Goal: Information Seeking & Learning: Learn about a topic

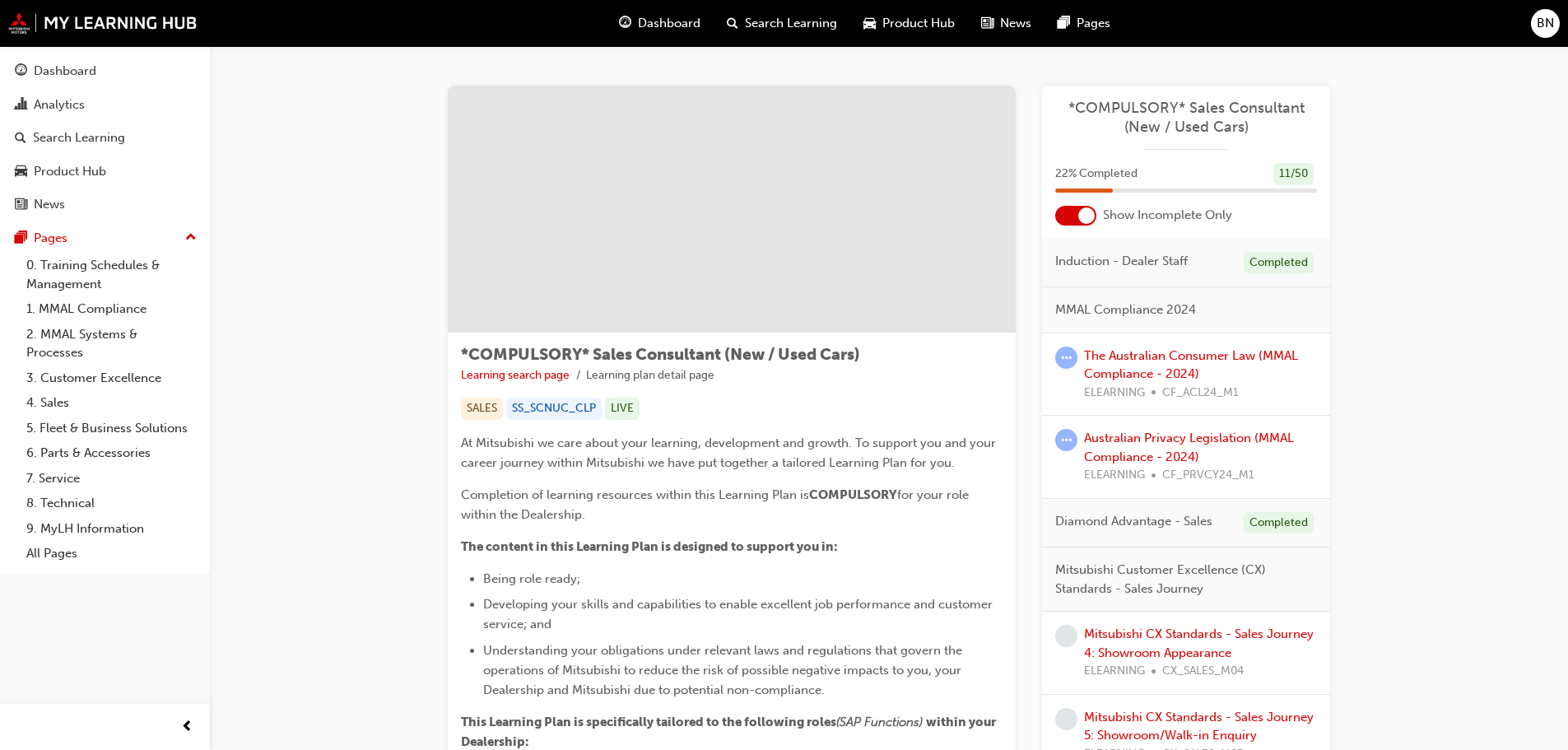
scroll to position [3066, 0]
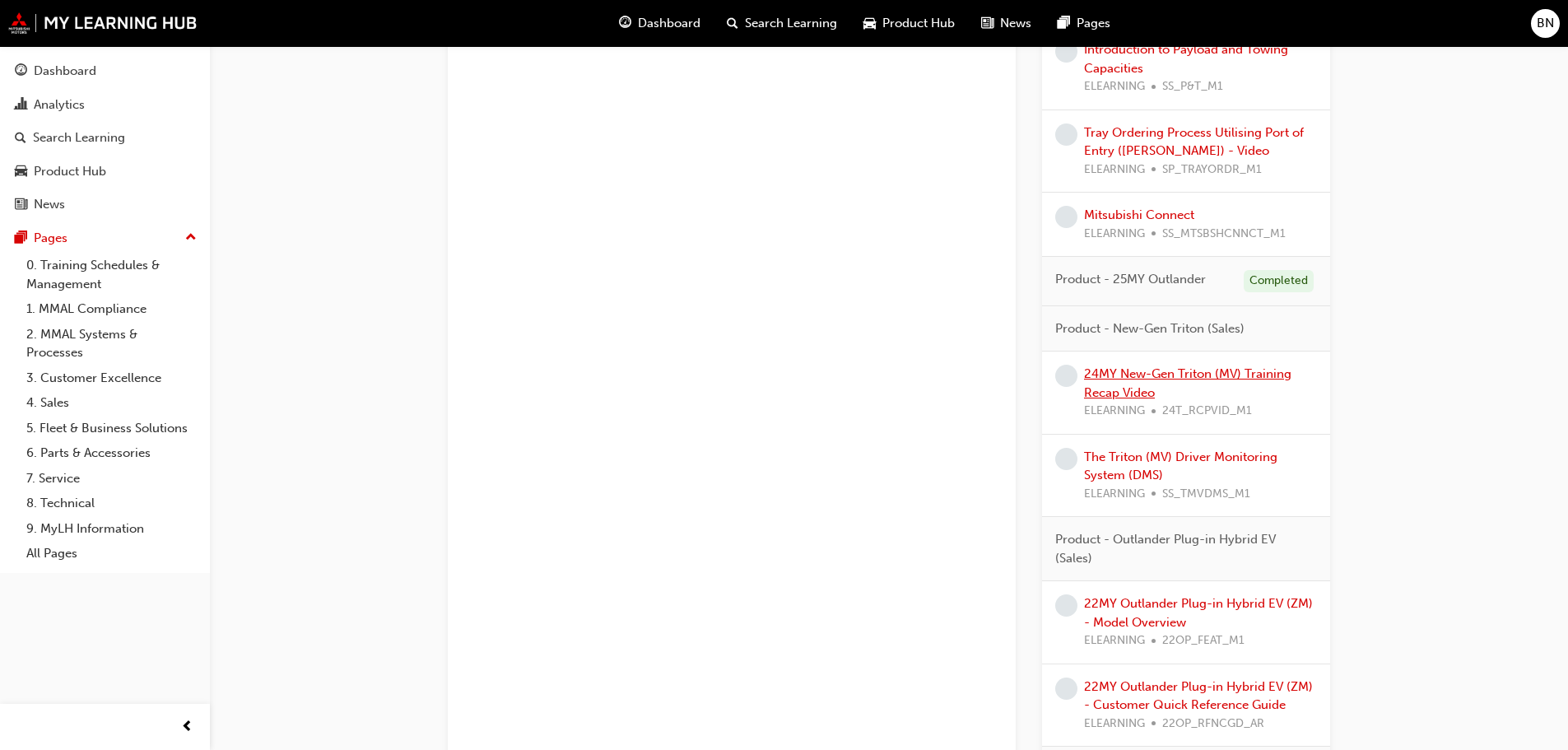
click at [1146, 384] on link "24MY New-Gen Triton (MV) Training Recap Video" at bounding box center [1187, 382] width 207 height 34
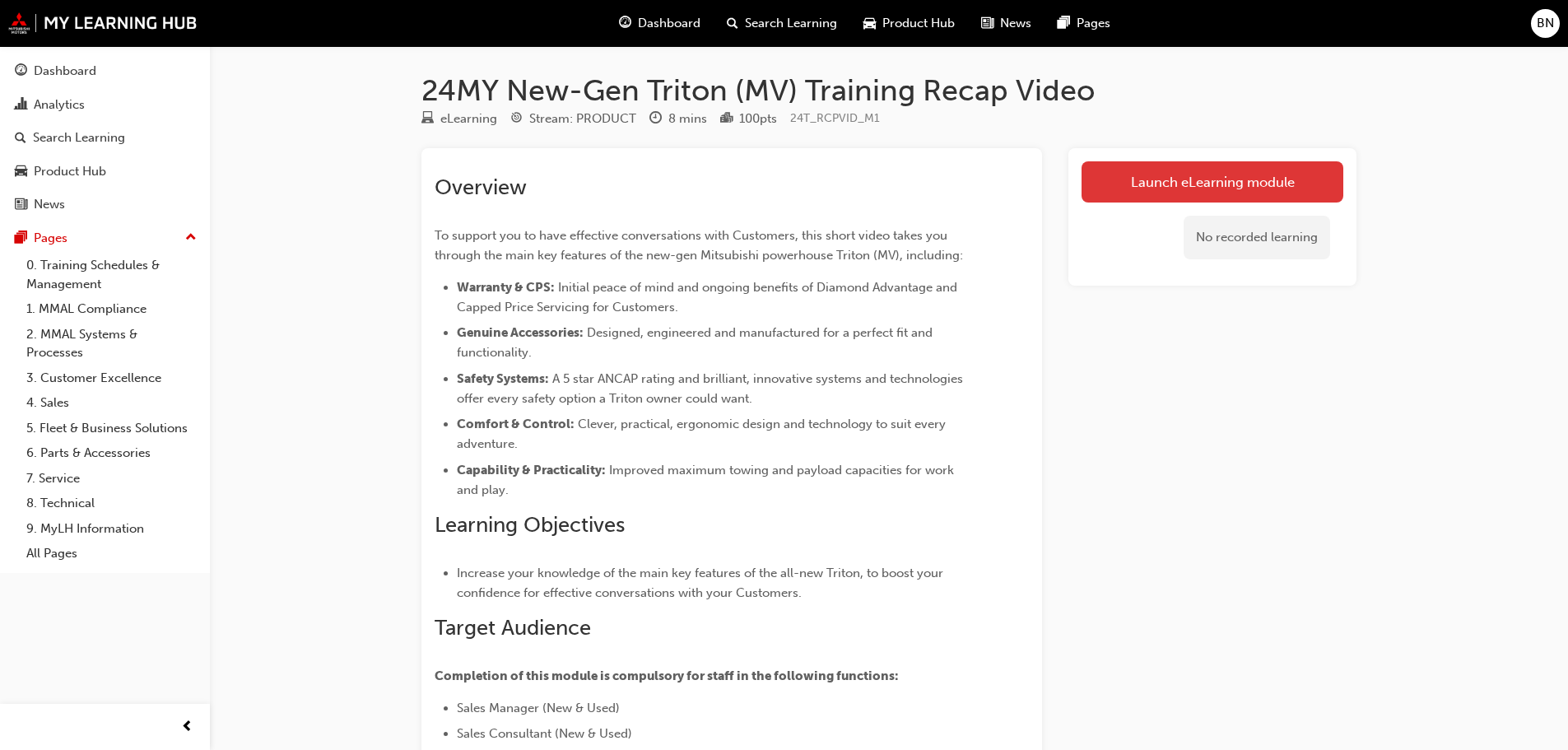
click at [1221, 170] on link "Launch eLearning module" at bounding box center [1212, 181] width 262 height 41
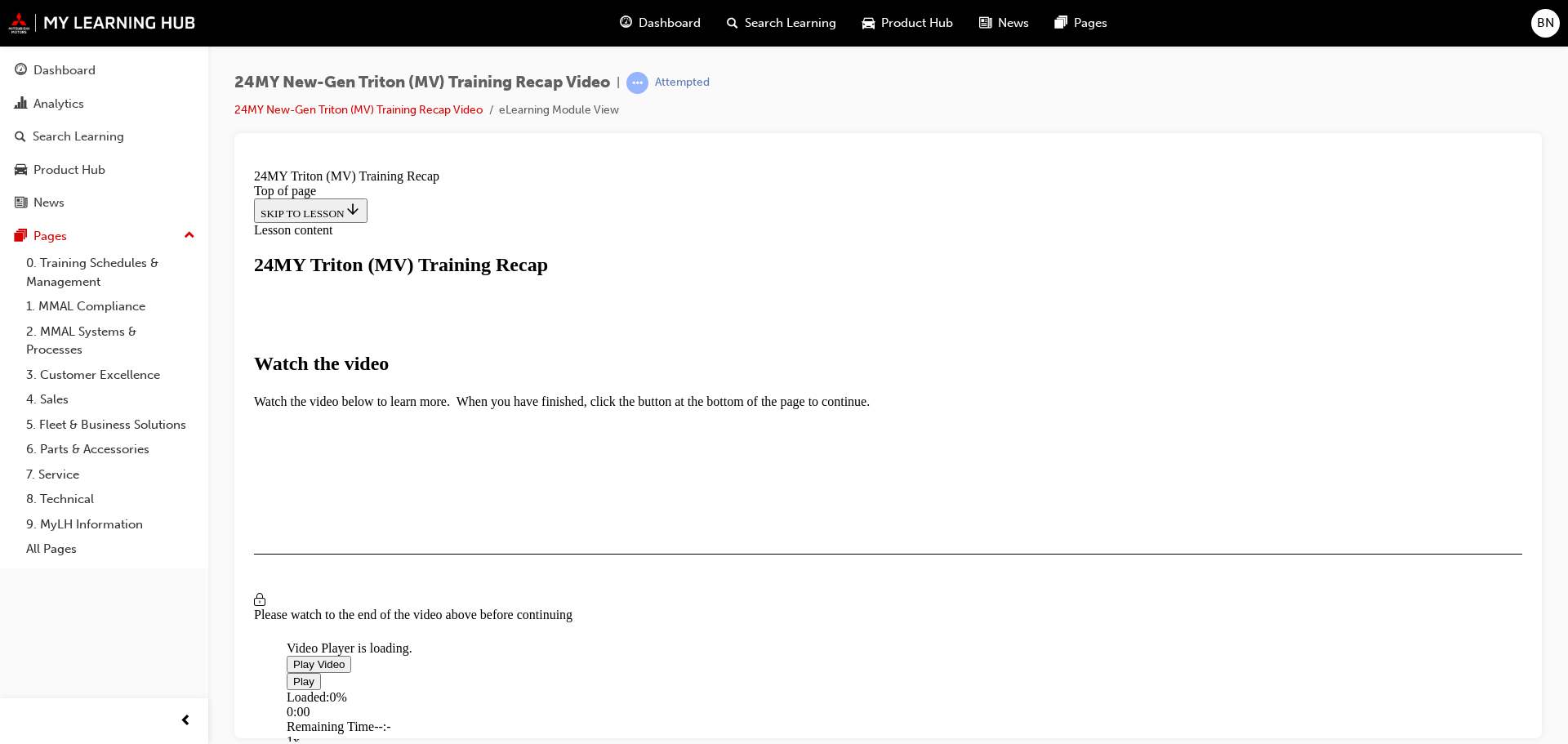
scroll to position [816, 0]
click at [287, 636] on img "Video player" at bounding box center [287, 636] width 0 height 0
click at [608, 689] on div "Loaded : 1.55% 1:24 0:04" at bounding box center [1071, 710] width 1568 height 44
click at [1068, 689] on div "Loaded : 1.83% 7:14 0:05" at bounding box center [1071, 710] width 1568 height 44
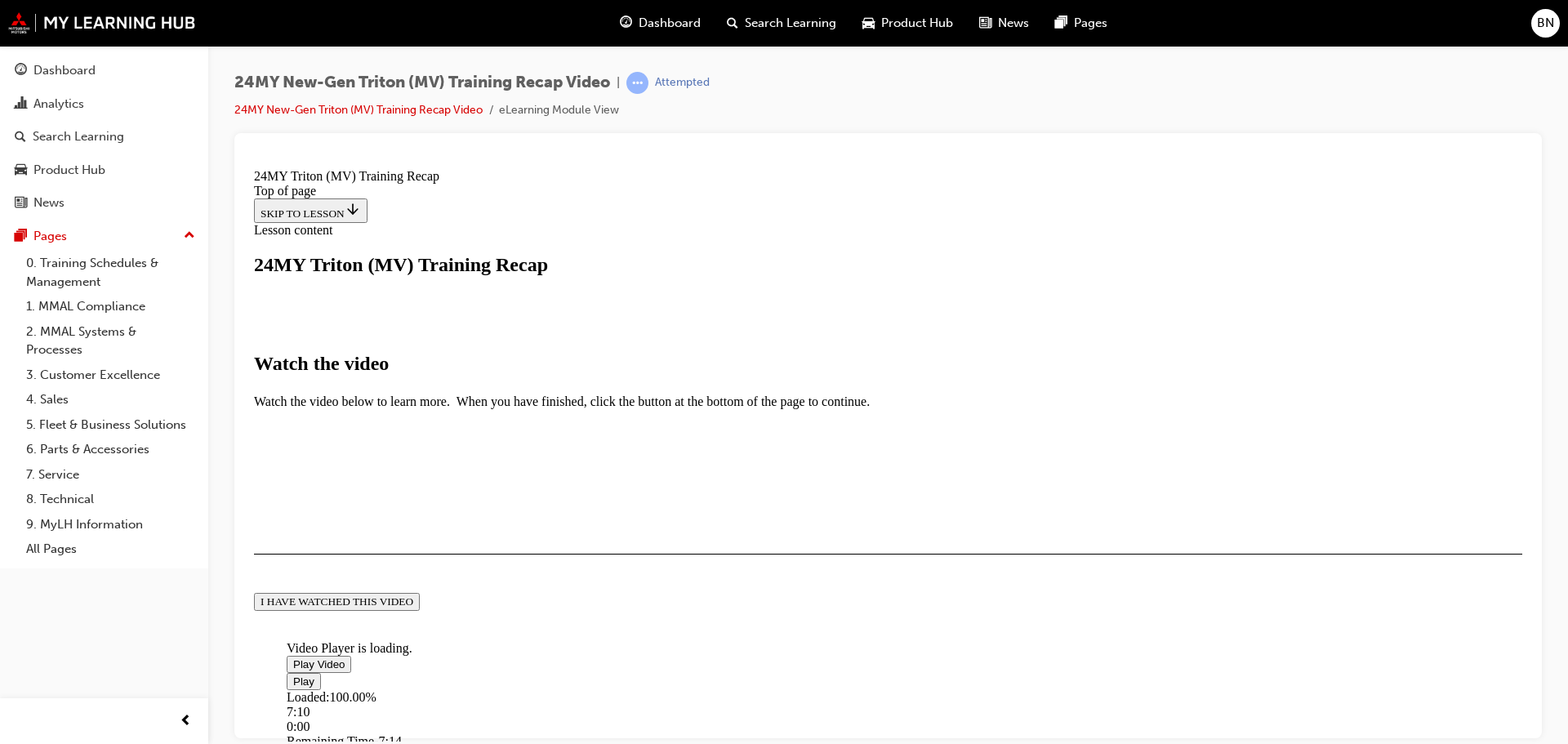
scroll to position [837, 0]
click at [413, 607] on div "I HAVE WATCHED THIS VIDEO" at bounding box center [336, 600] width 152 height 13
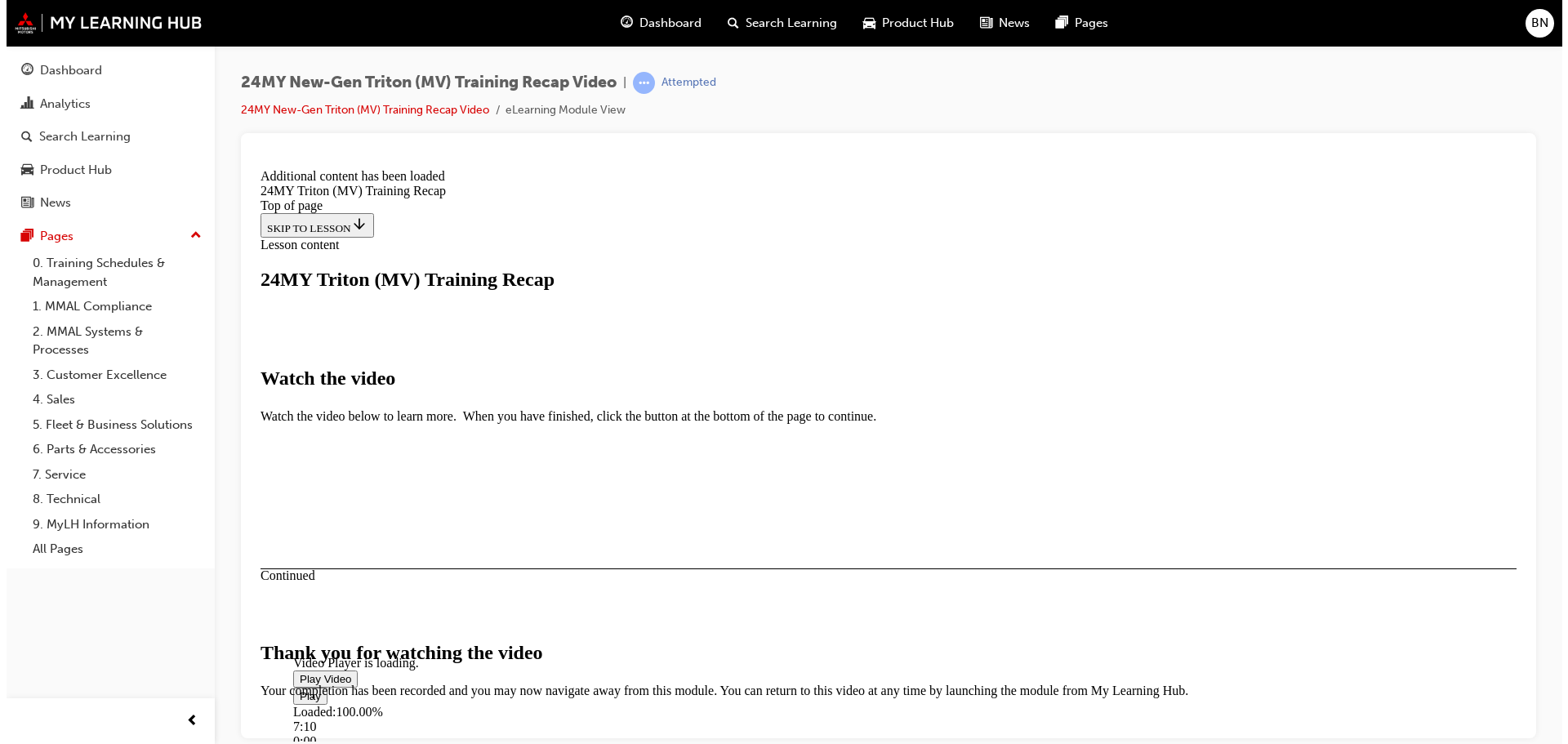
scroll to position [972, 0]
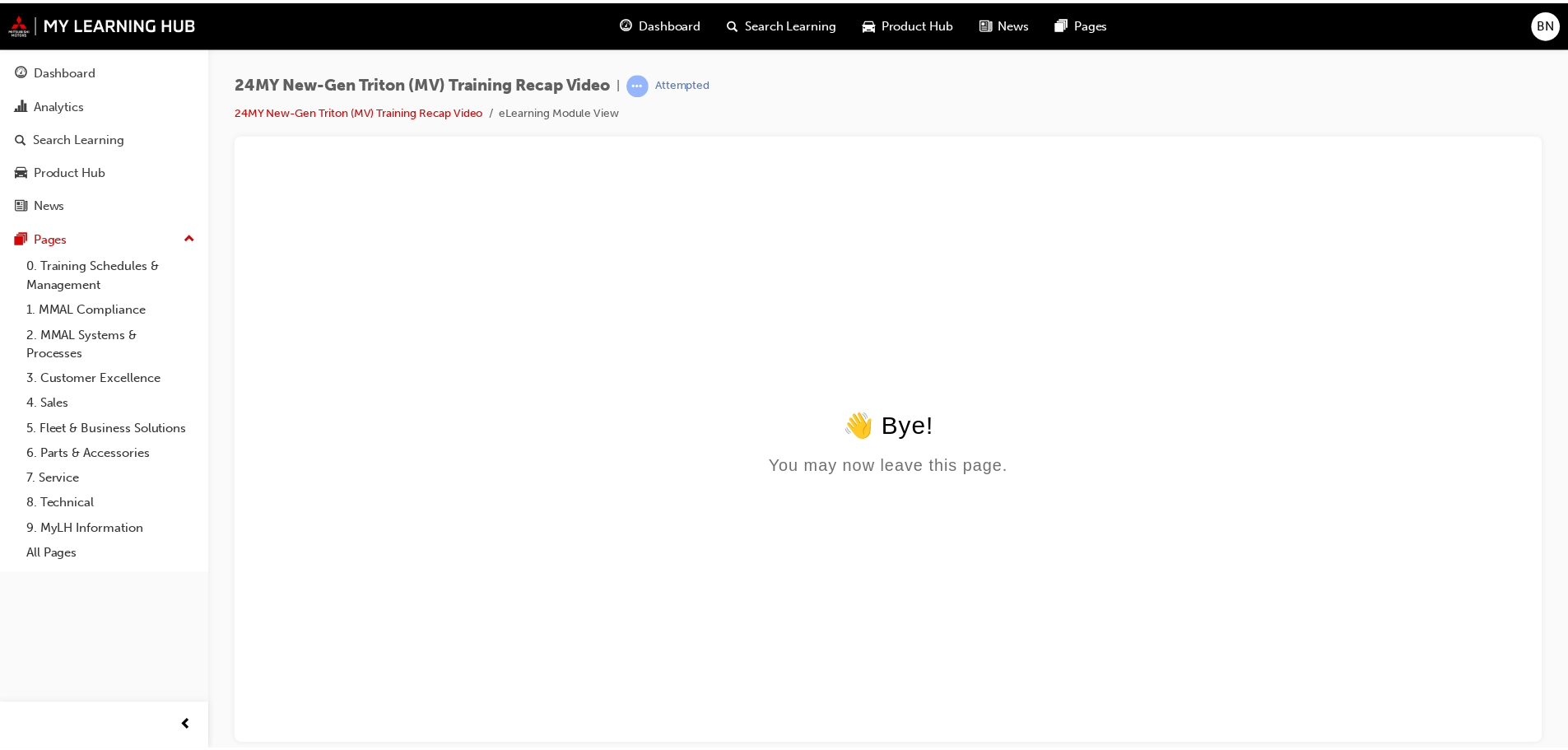
scroll to position [0, 0]
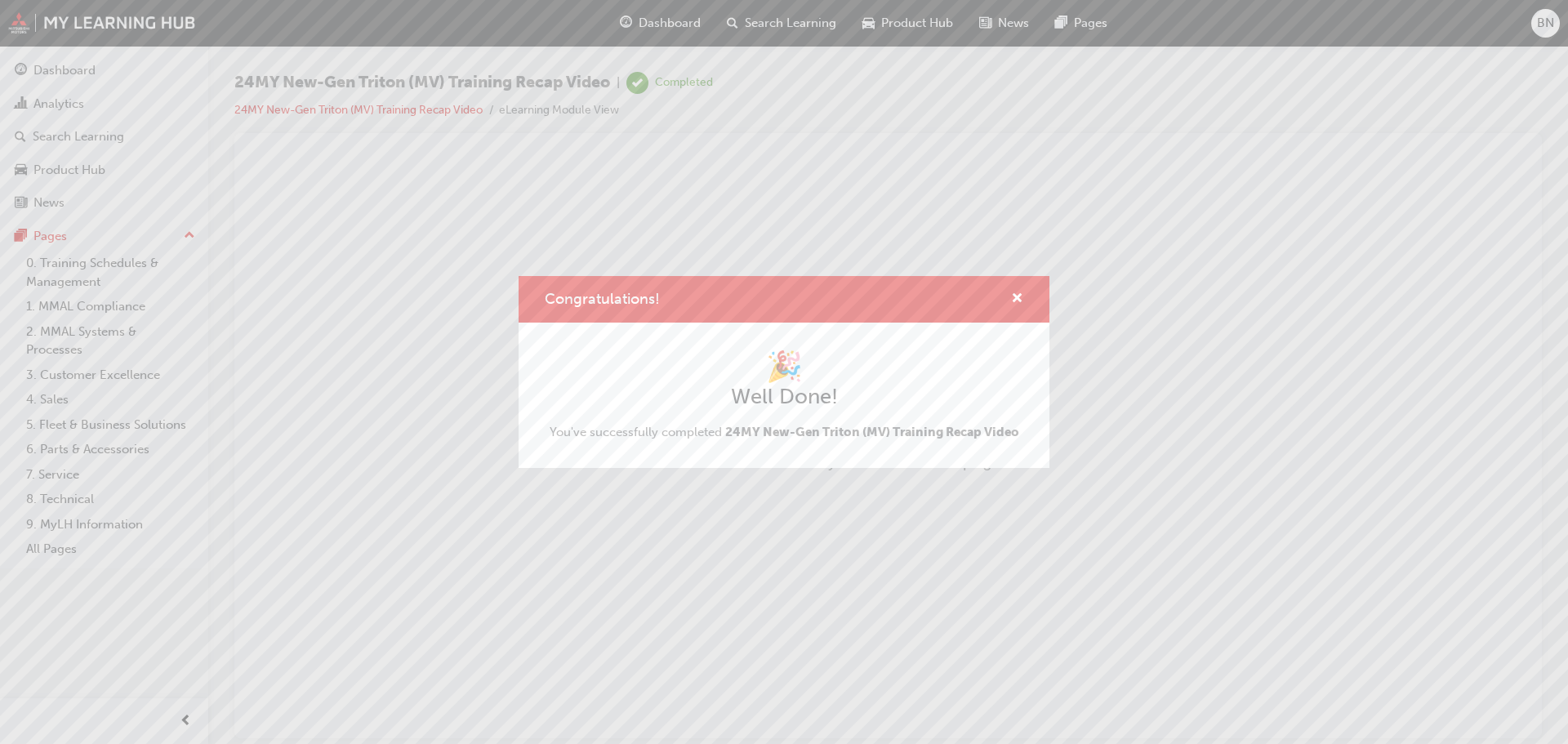
click at [1009, 296] on div "Congratulations!" at bounding box center [1010, 299] width 25 height 21
drag, startPoint x: 1013, startPoint y: 297, endPoint x: 475, endPoint y: 56, distance: 589.5
click at [1013, 297] on span "cross-icon" at bounding box center [1017, 299] width 12 height 15
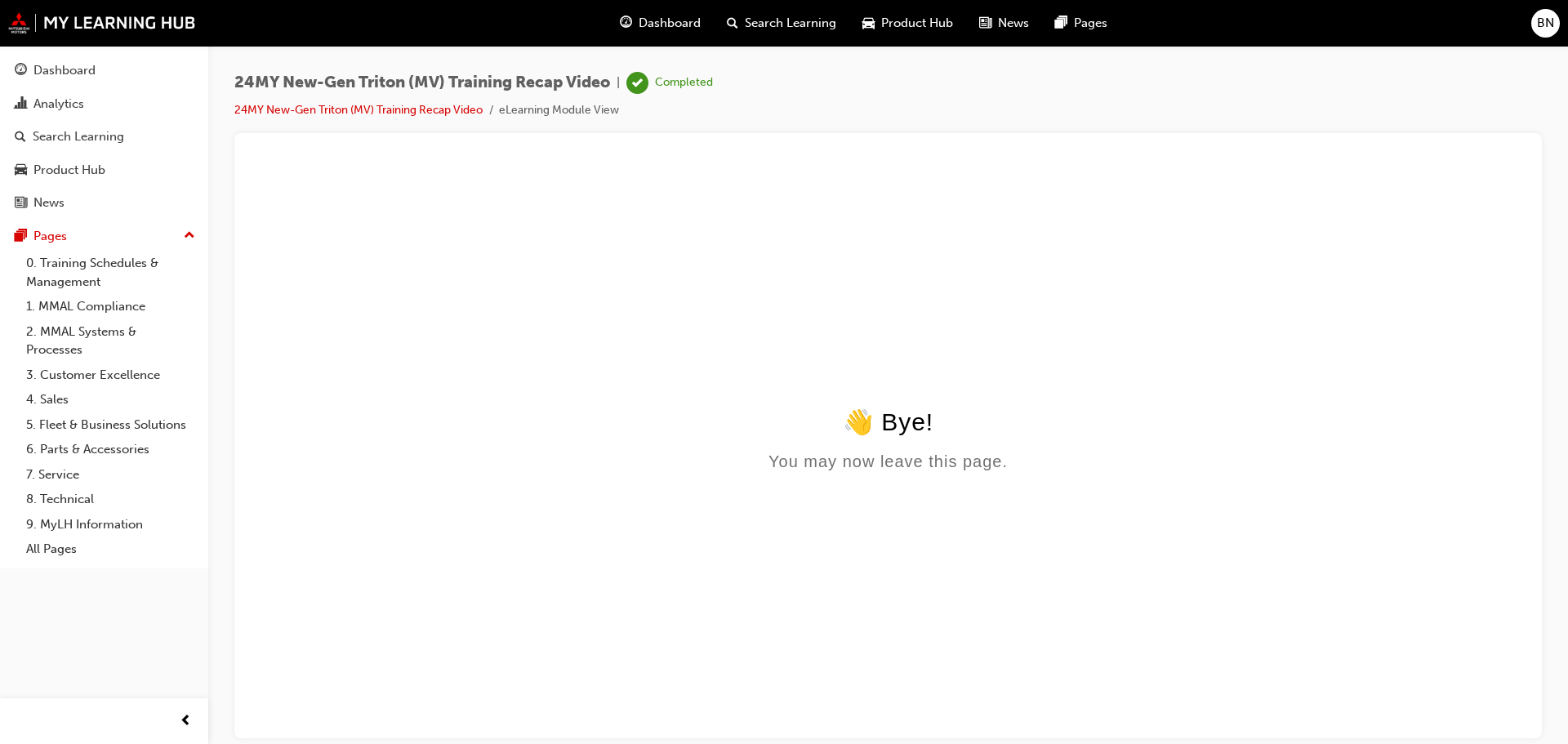
click at [664, 22] on span "Dashboard" at bounding box center [670, 23] width 62 height 19
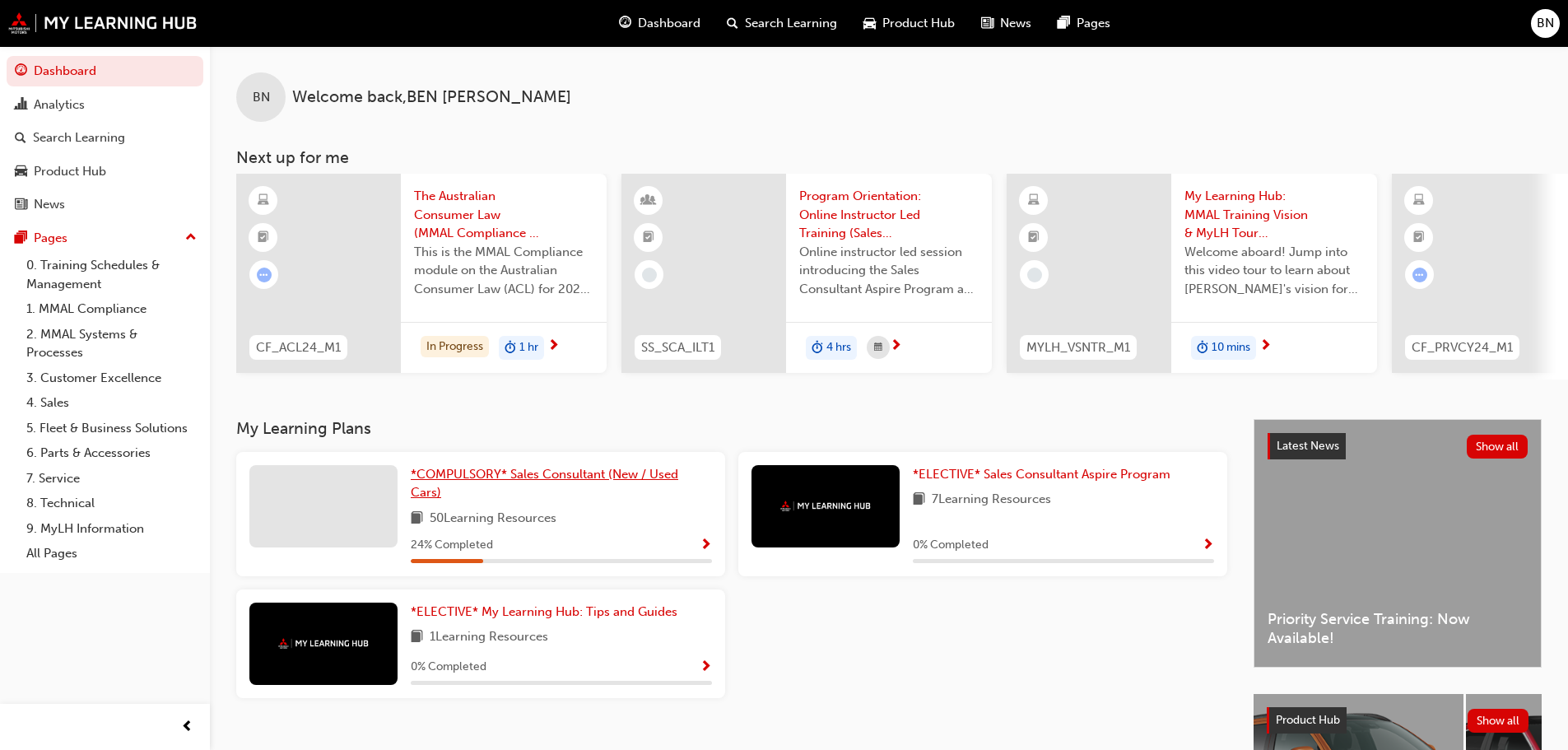
click at [575, 494] on link "*COMPULSORY* Sales Consultant (New / Used Cars)" at bounding box center [561, 483] width 301 height 37
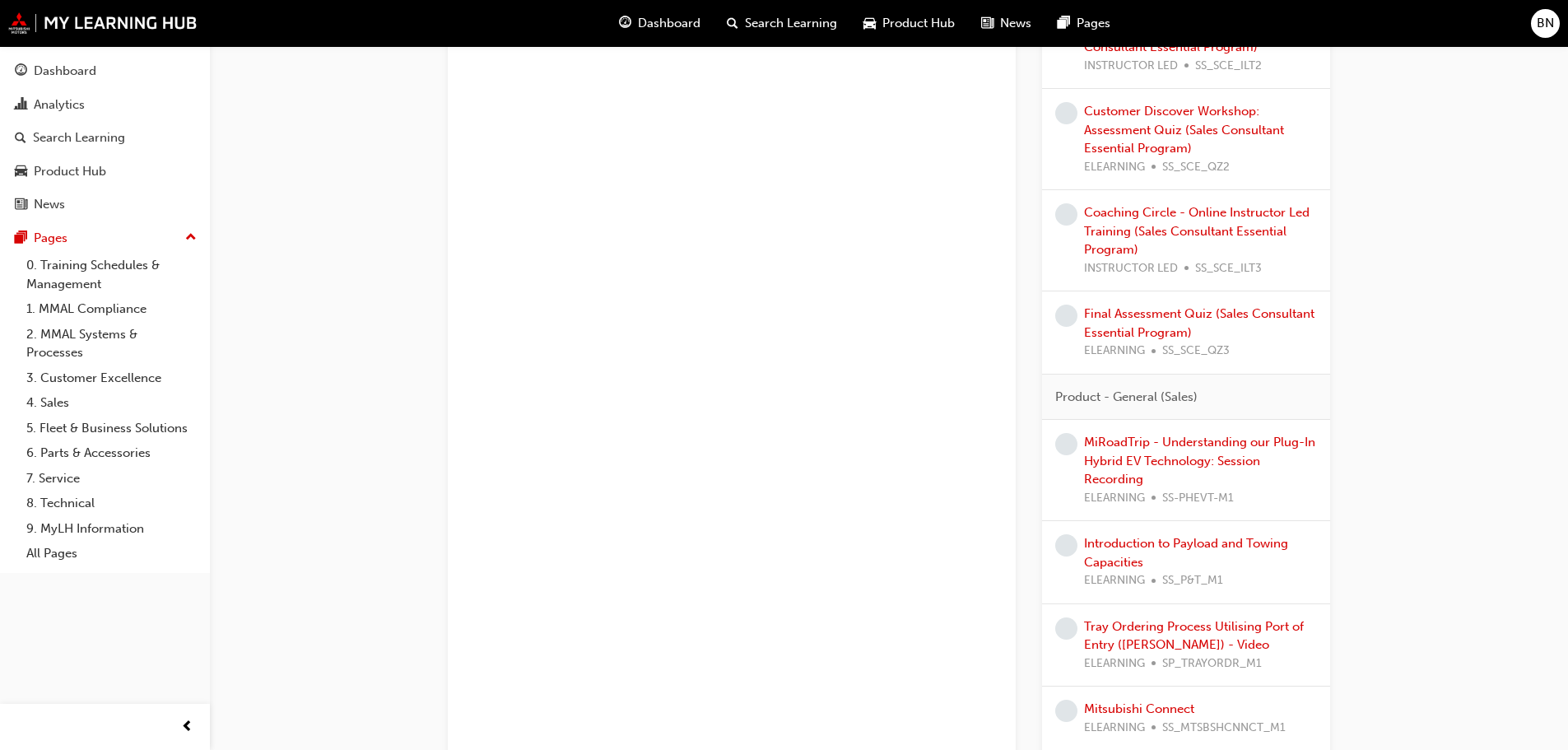
scroll to position [2571, 0]
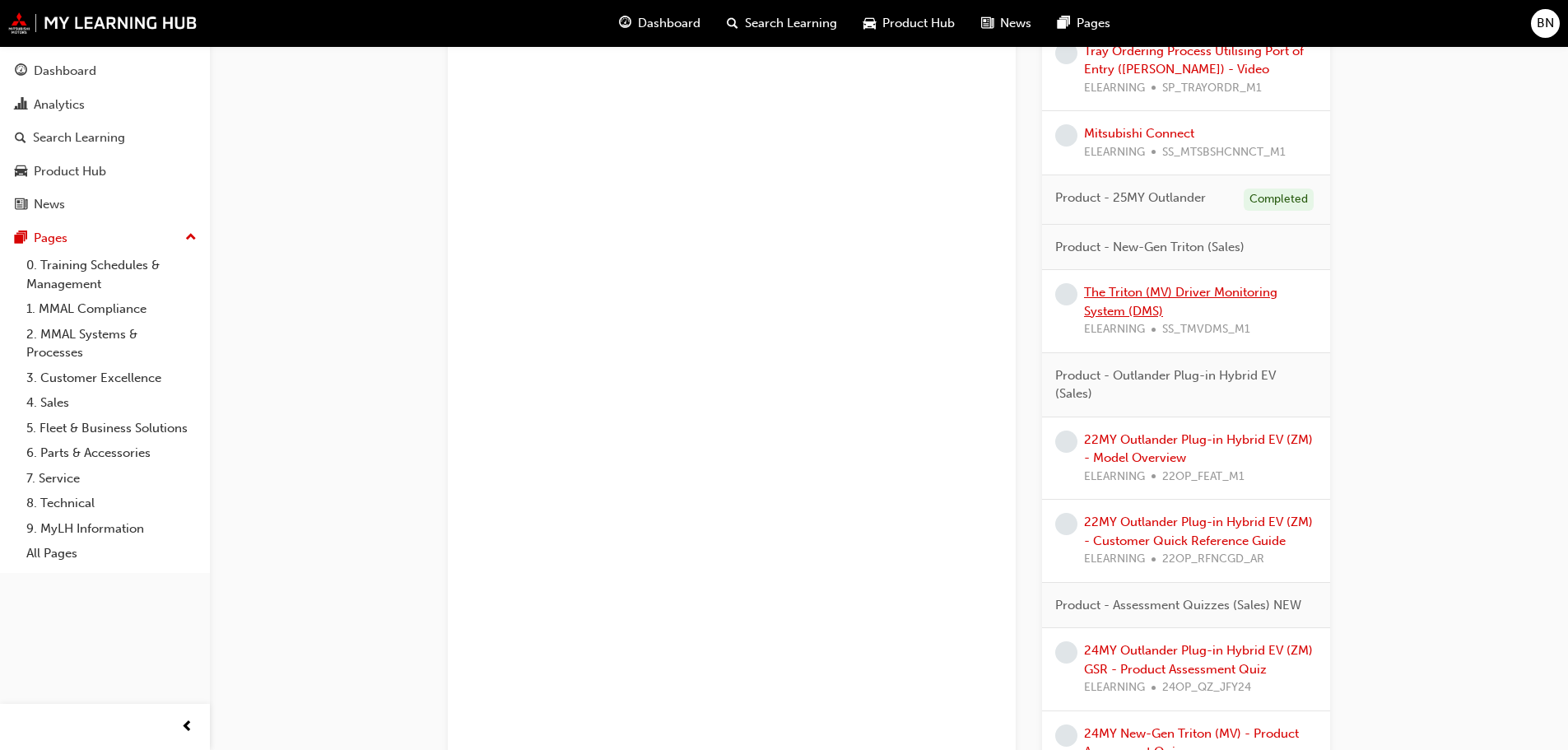
click at [1127, 316] on link "The Triton (MV) Driver Monitoring System (DMS)" at bounding box center [1180, 301] width 193 height 34
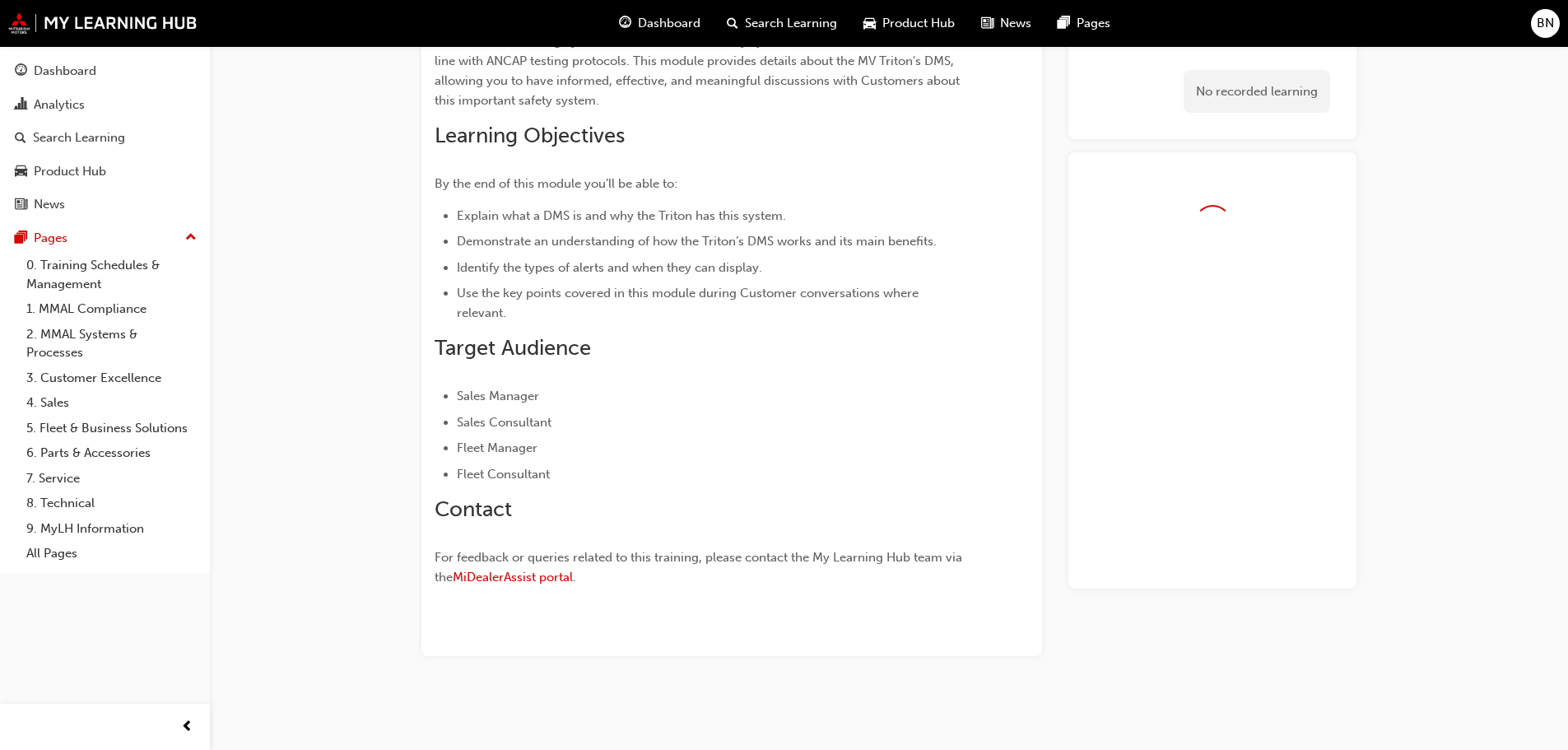
scroll to position [194, 0]
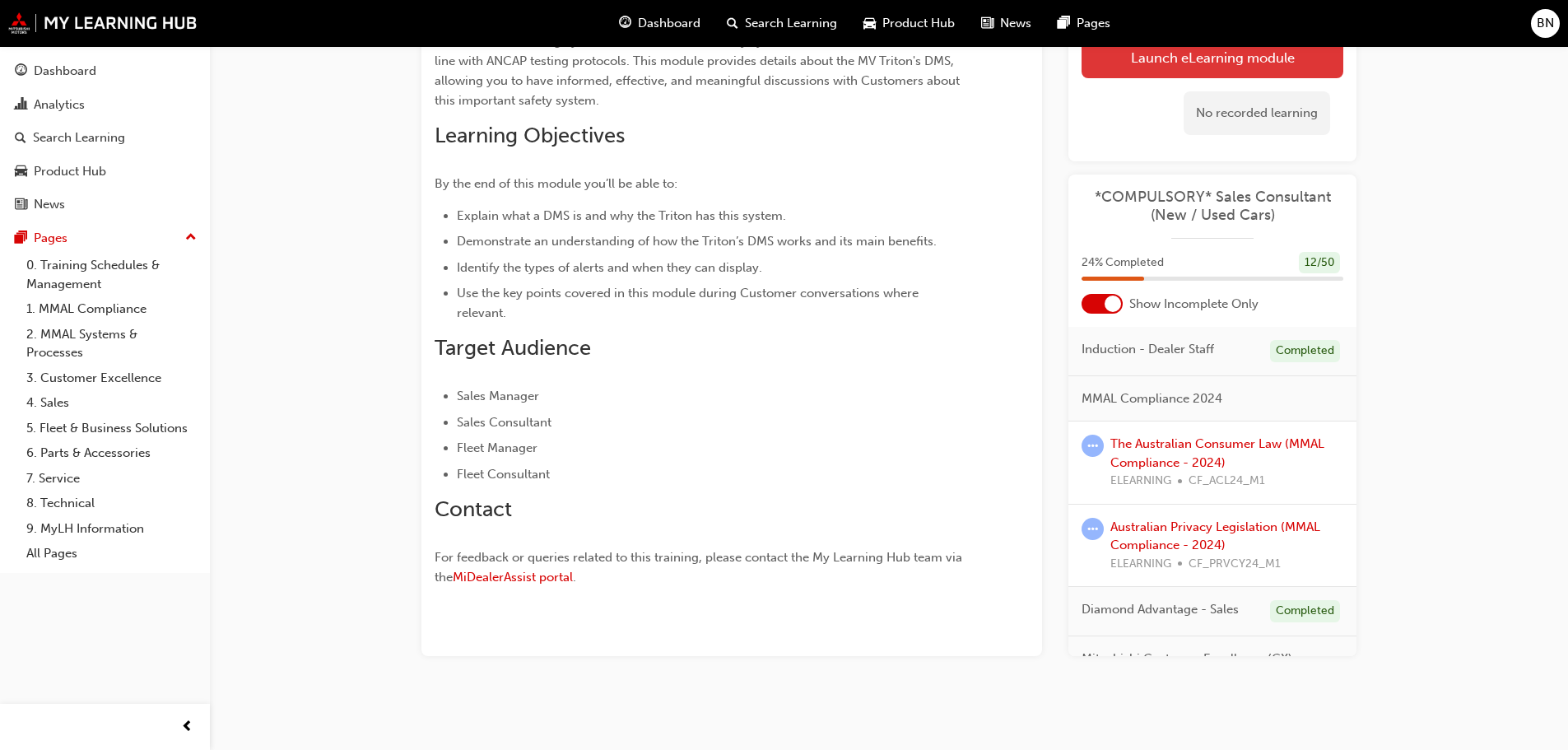
click at [1218, 62] on link "Launch eLearning module" at bounding box center [1212, 57] width 262 height 41
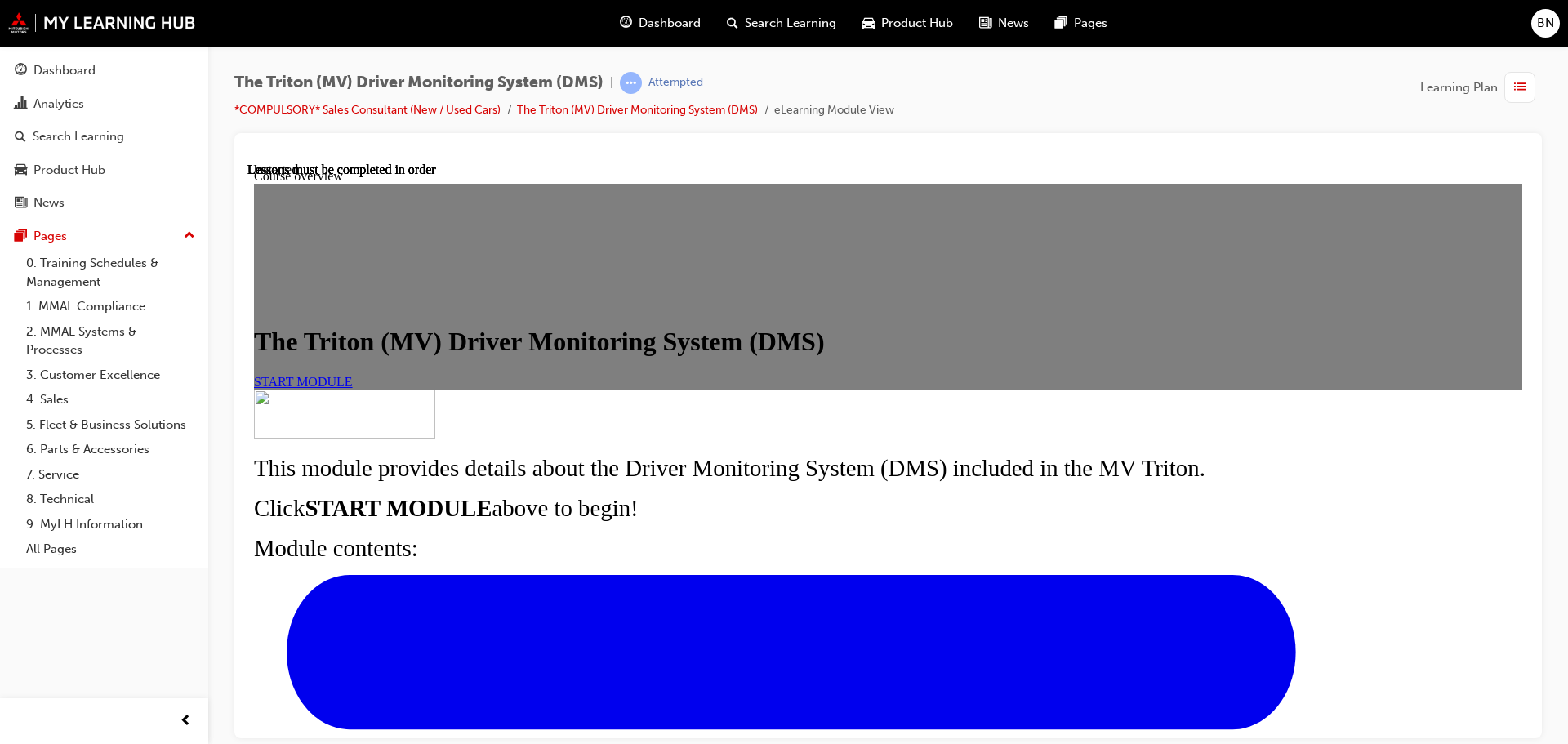
click at [353, 388] on span "START MODULE" at bounding box center [303, 381] width 99 height 14
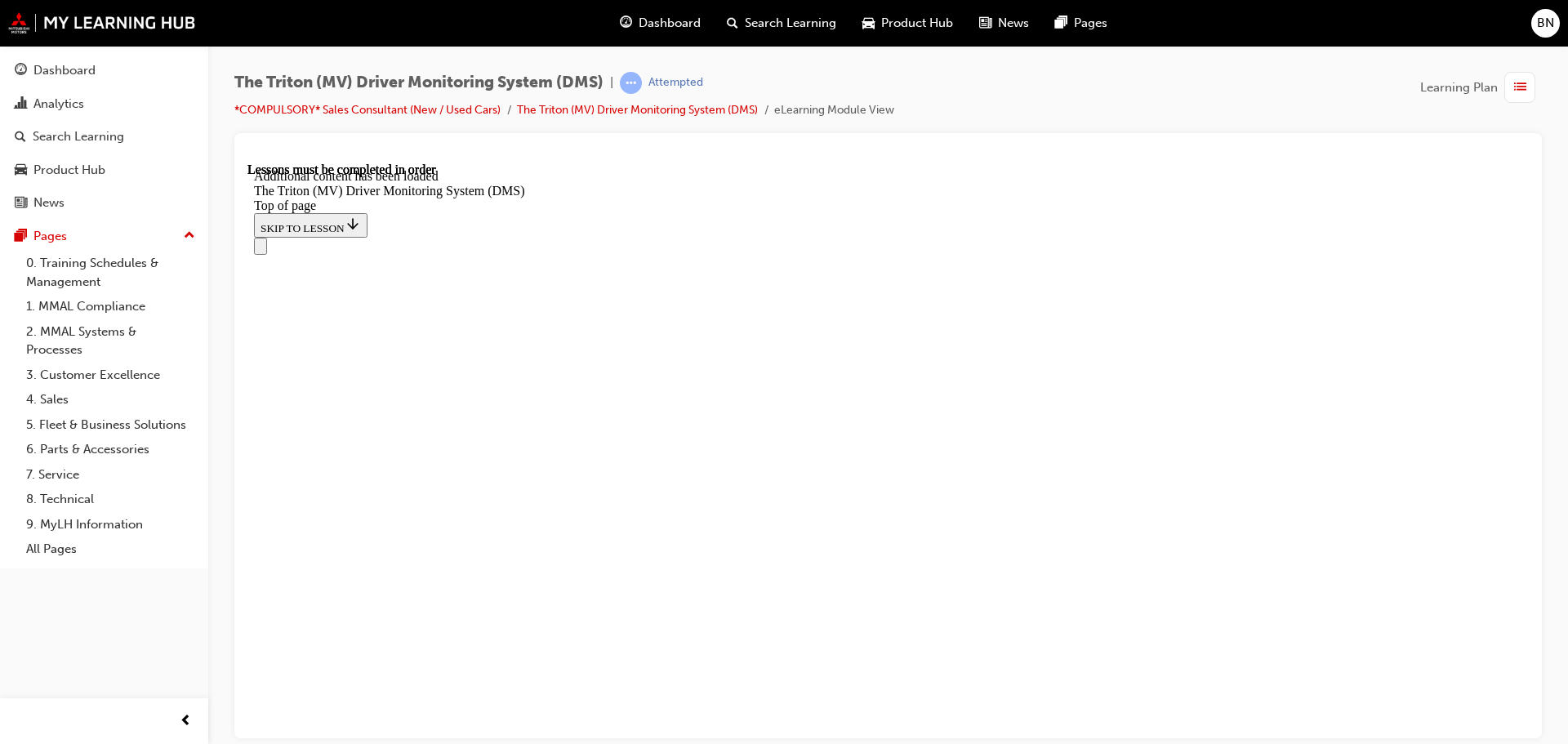
drag, startPoint x: 509, startPoint y: 546, endPoint x: 561, endPoint y: 541, distance: 52.2
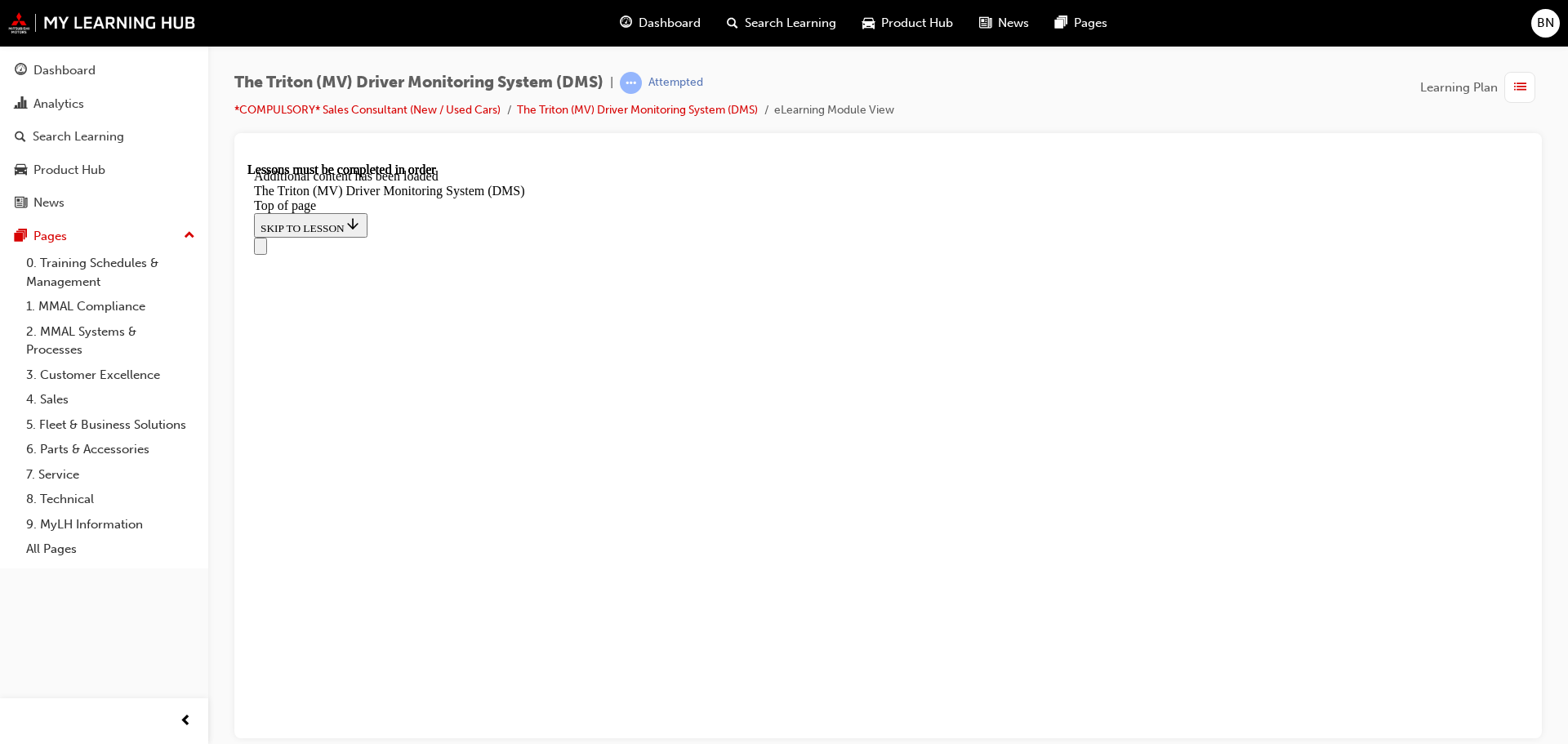
drag, startPoint x: 745, startPoint y: 409, endPoint x: 759, endPoint y: 331, distance: 79.2
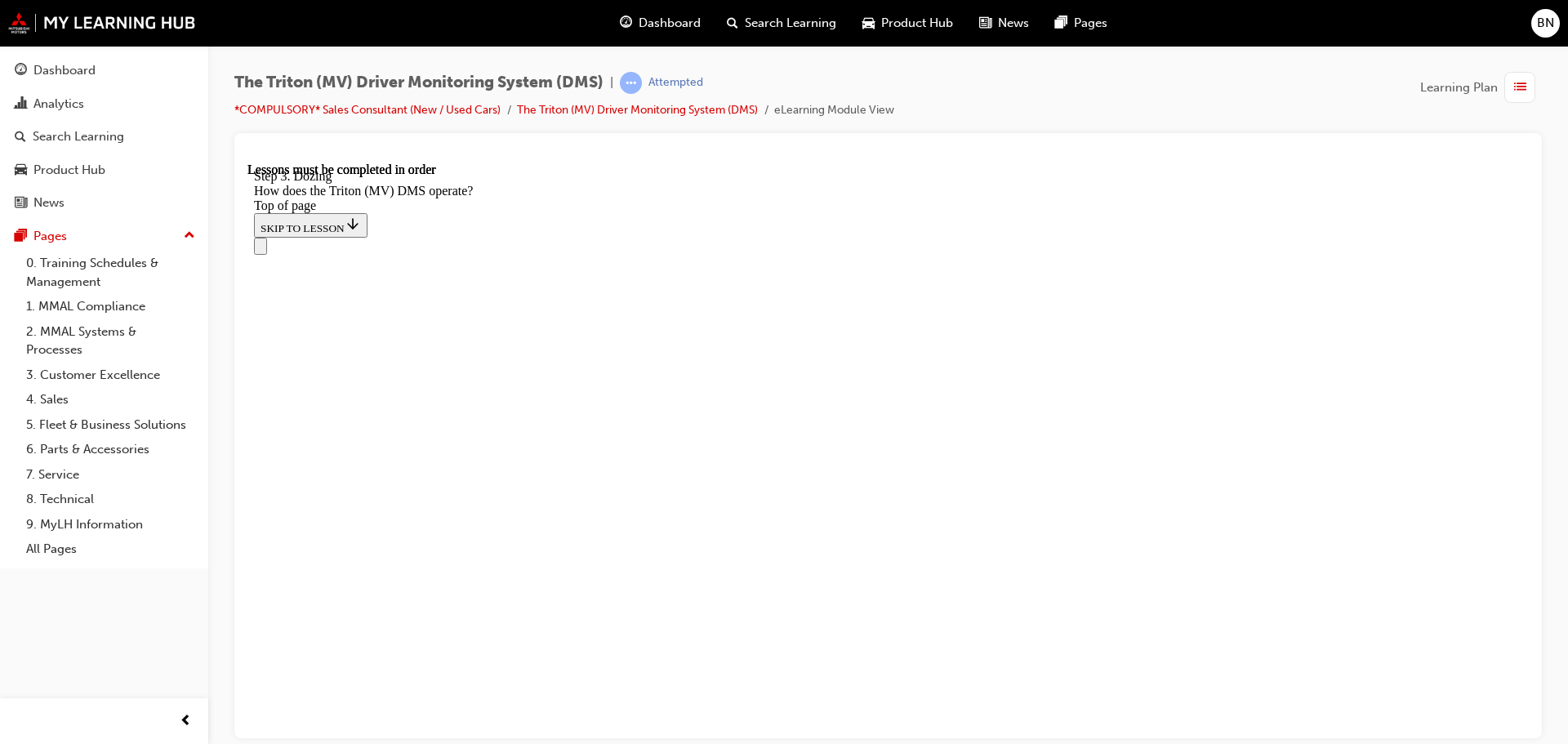
scroll to position [4374, 0]
drag, startPoint x: 842, startPoint y: 158, endPoint x: 607, endPoint y: 11, distance: 277.2
click at [842, 158] on div at bounding box center [888, 154] width 1281 height 16
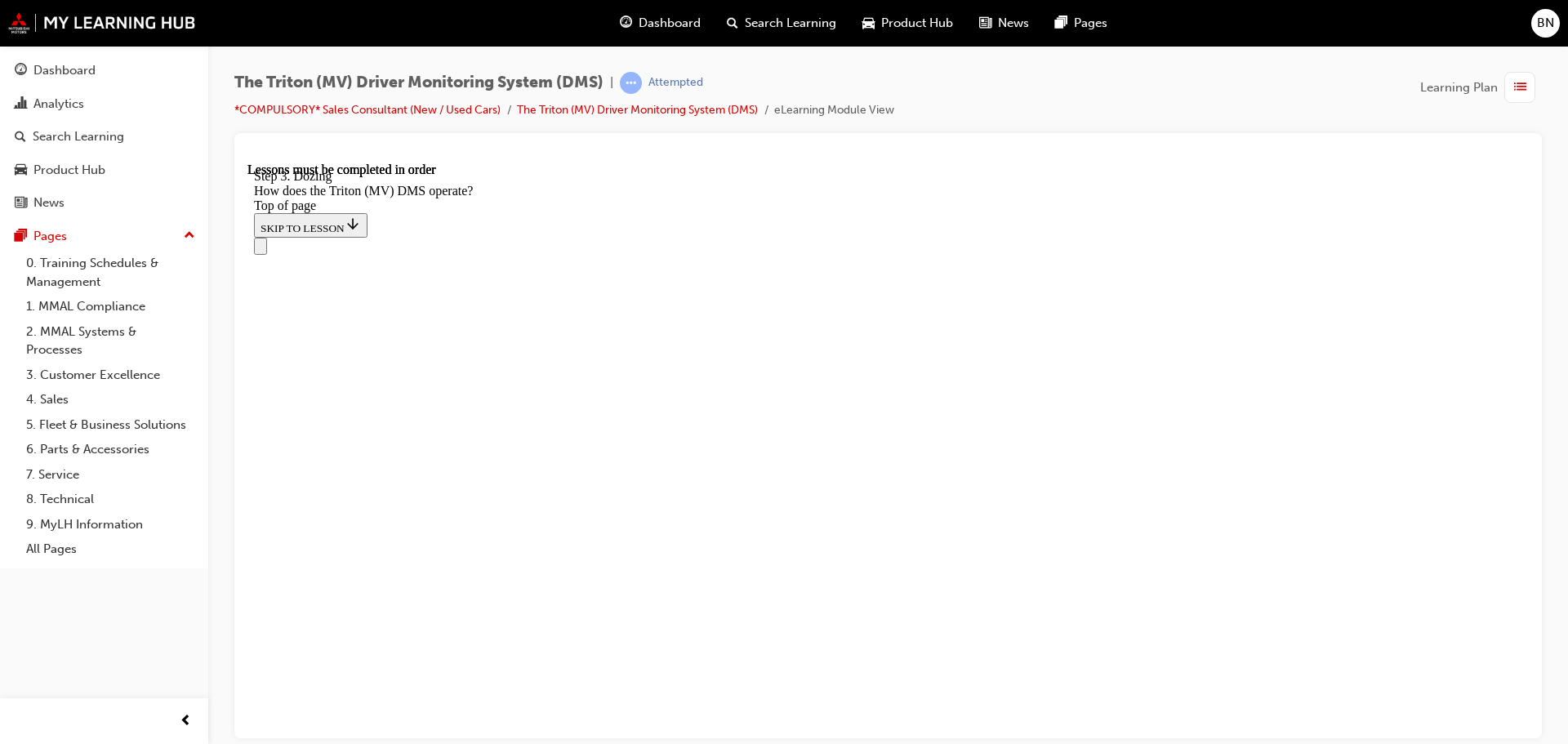
drag, startPoint x: 860, startPoint y: 178, endPoint x: 874, endPoint y: 181, distance: 14.3
click at [861, 237] on div "Navigation menu" at bounding box center [888, 245] width 1269 height 17
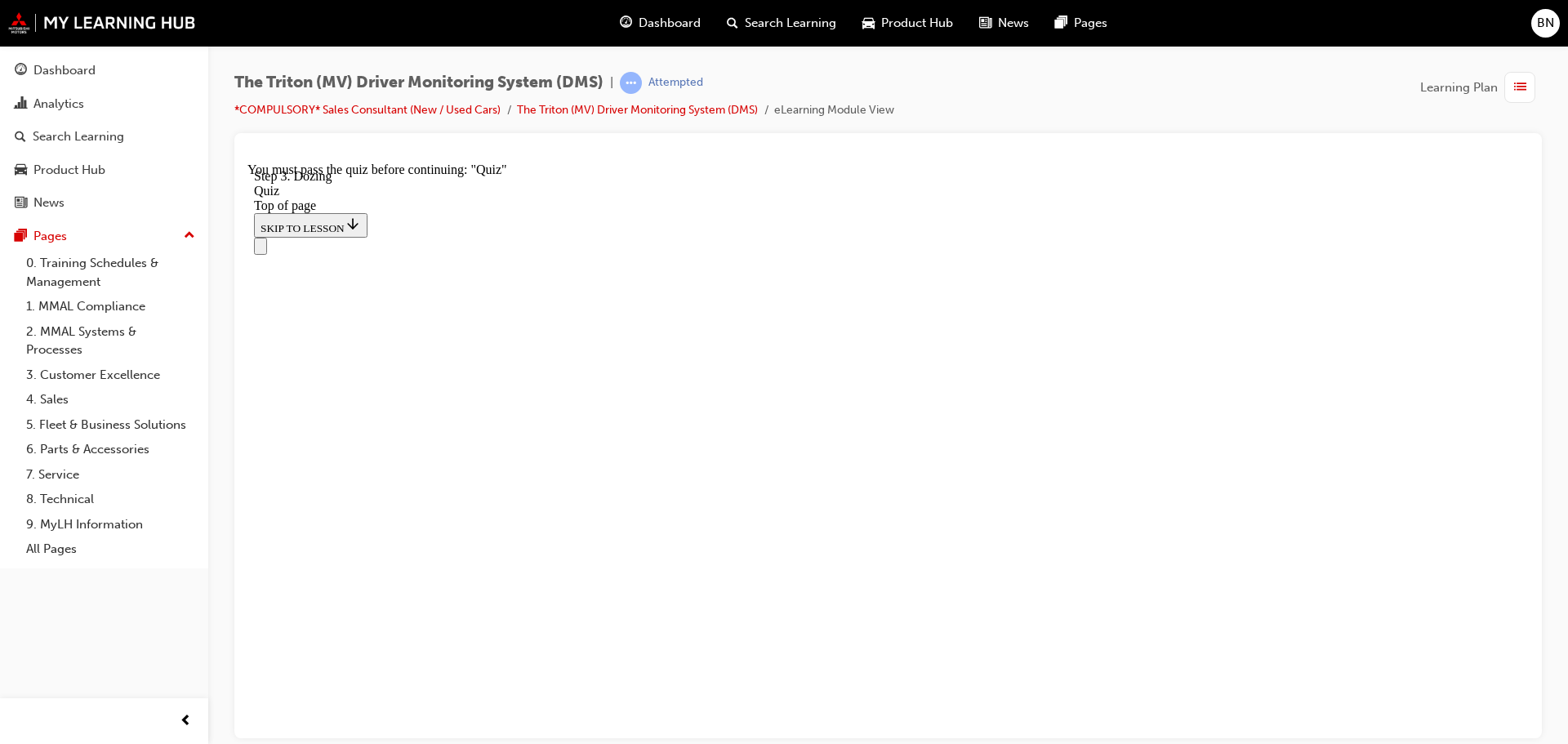
scroll to position [302, 0]
drag, startPoint x: 727, startPoint y: 281, endPoint x: 954, endPoint y: 467, distance: 293.5
drag, startPoint x: 763, startPoint y: 547, endPoint x: 954, endPoint y: 274, distance: 333.2
drag, startPoint x: 741, startPoint y: 378, endPoint x: 887, endPoint y: 394, distance: 146.9
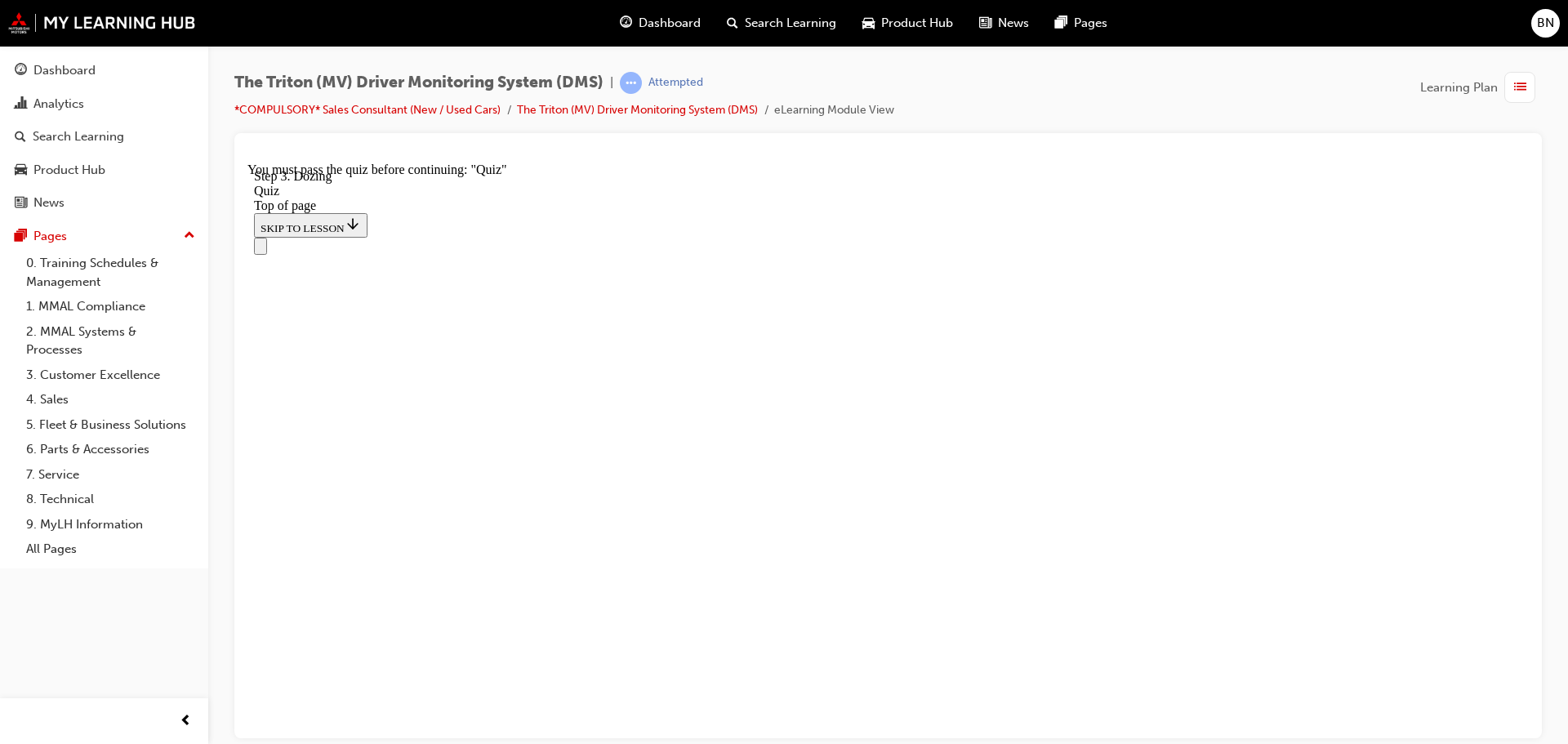
drag, startPoint x: 974, startPoint y: 525, endPoint x: 1058, endPoint y: 532, distance: 84.3
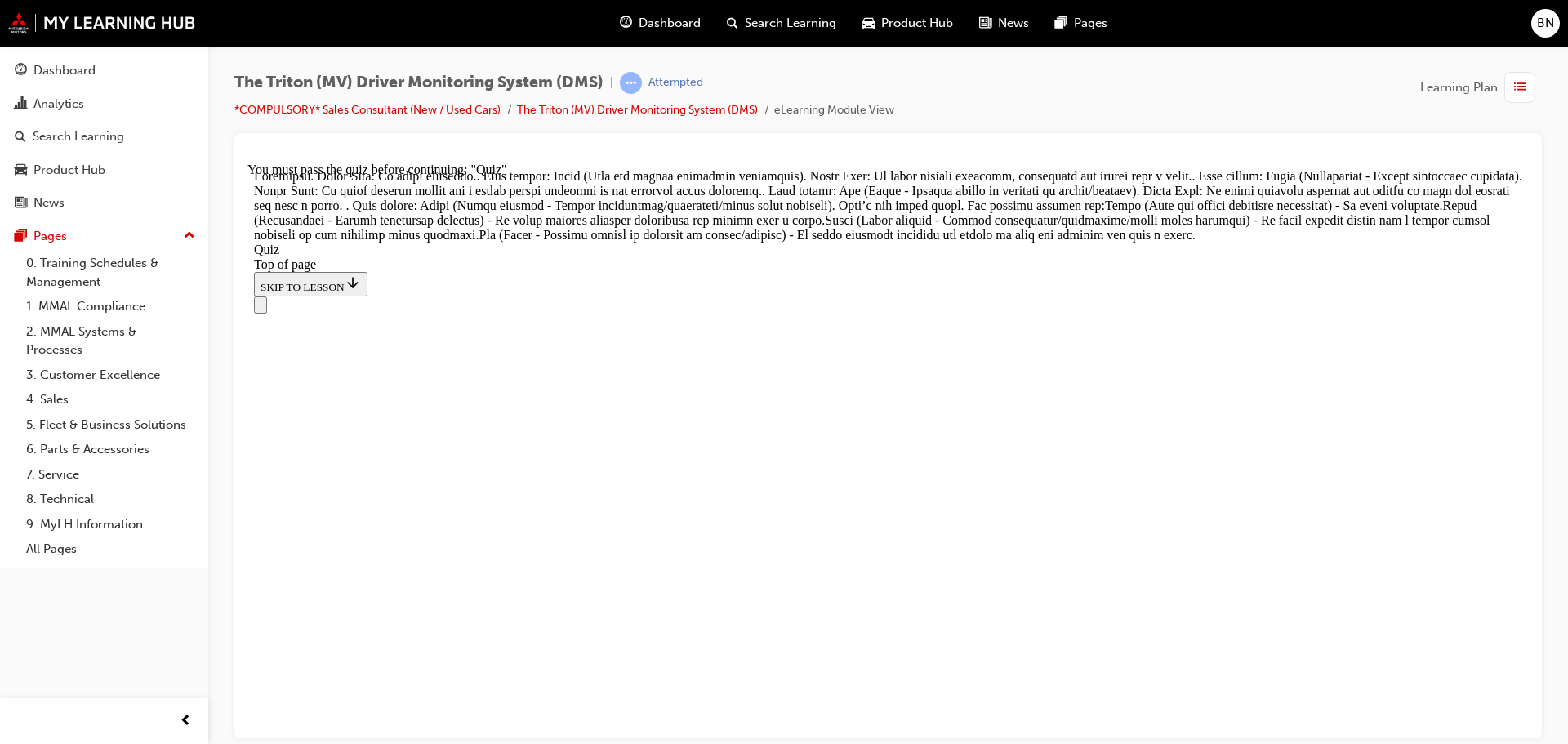
scroll to position [702, 0]
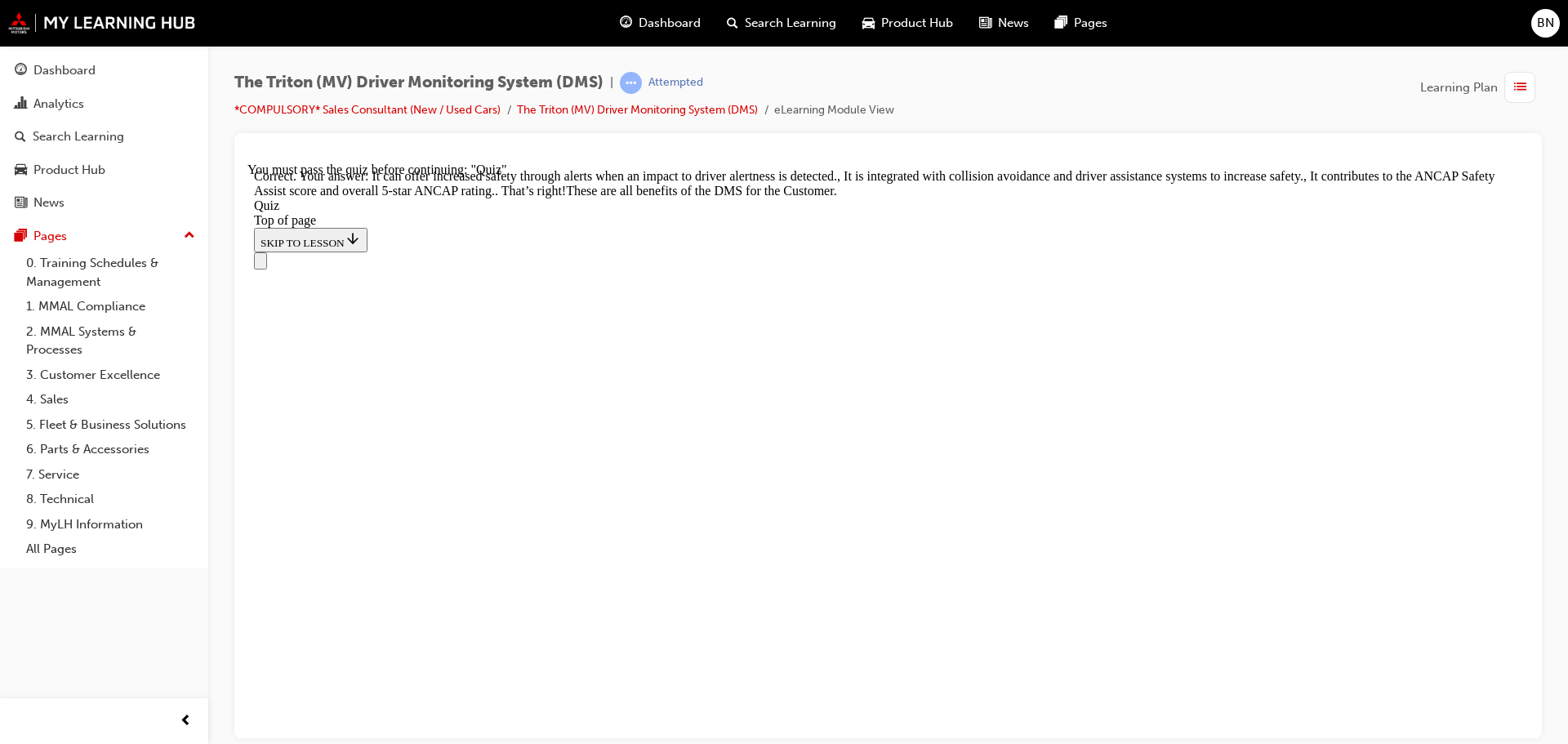
scroll to position [511, 0]
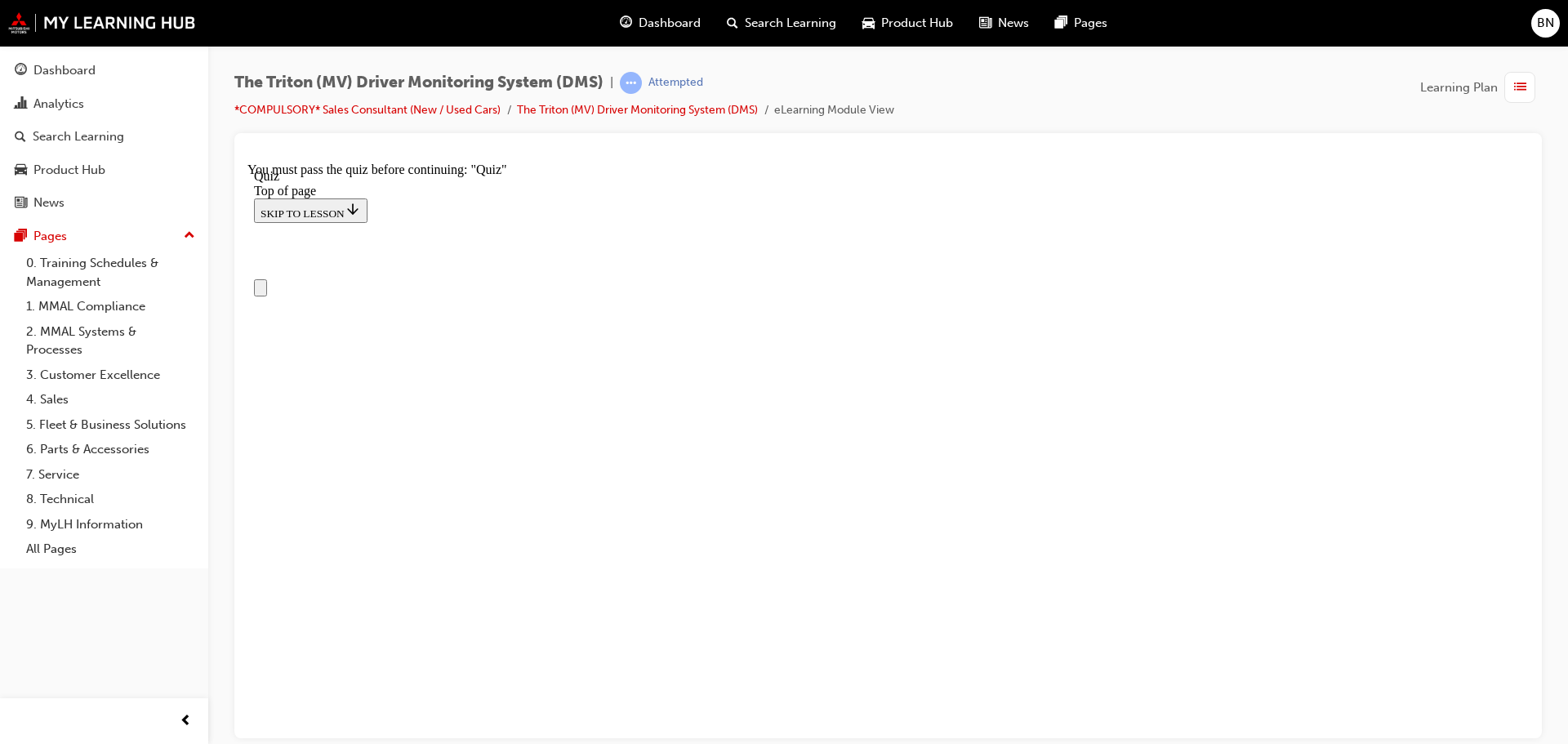
scroll to position [163, 0]
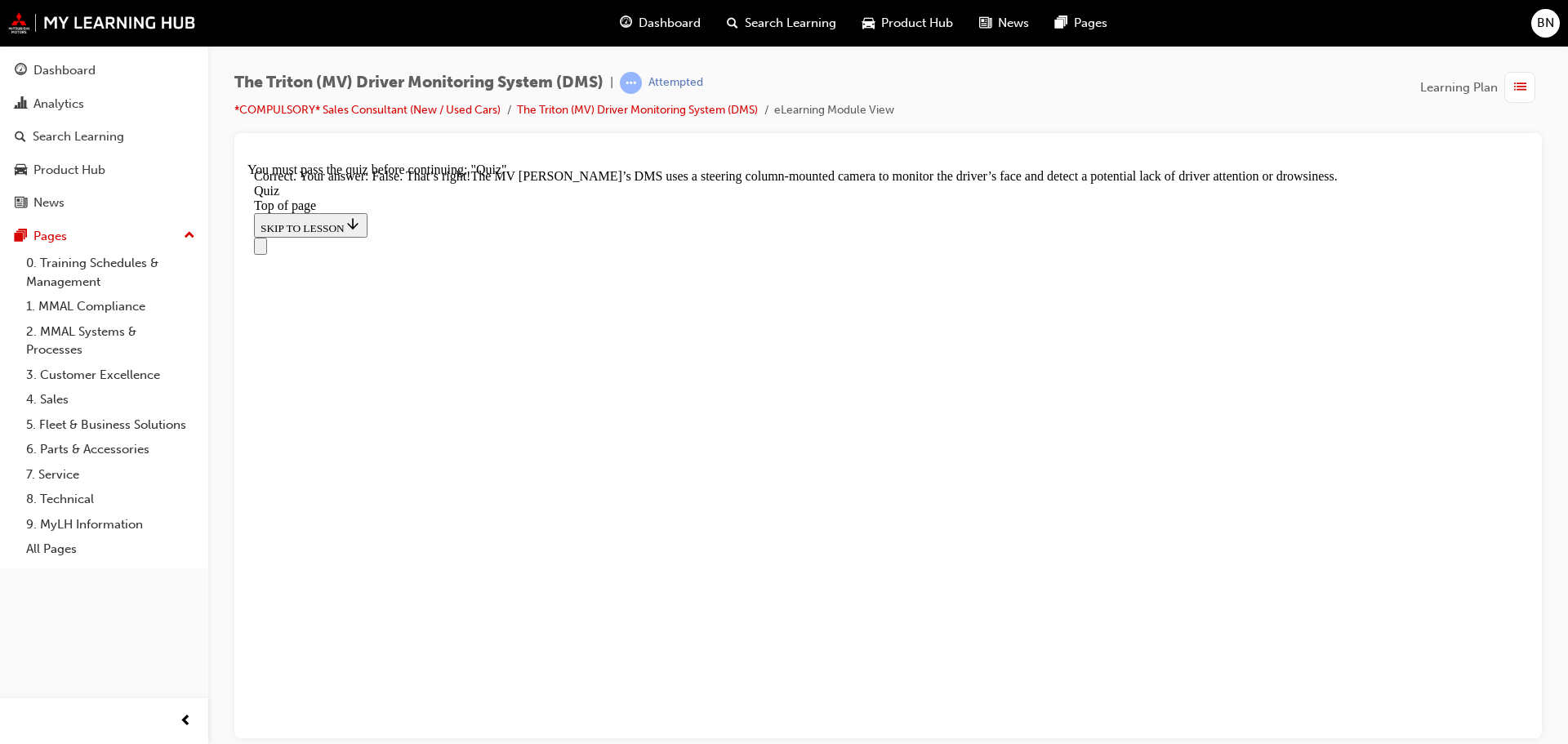
scroll to position [406, 0]
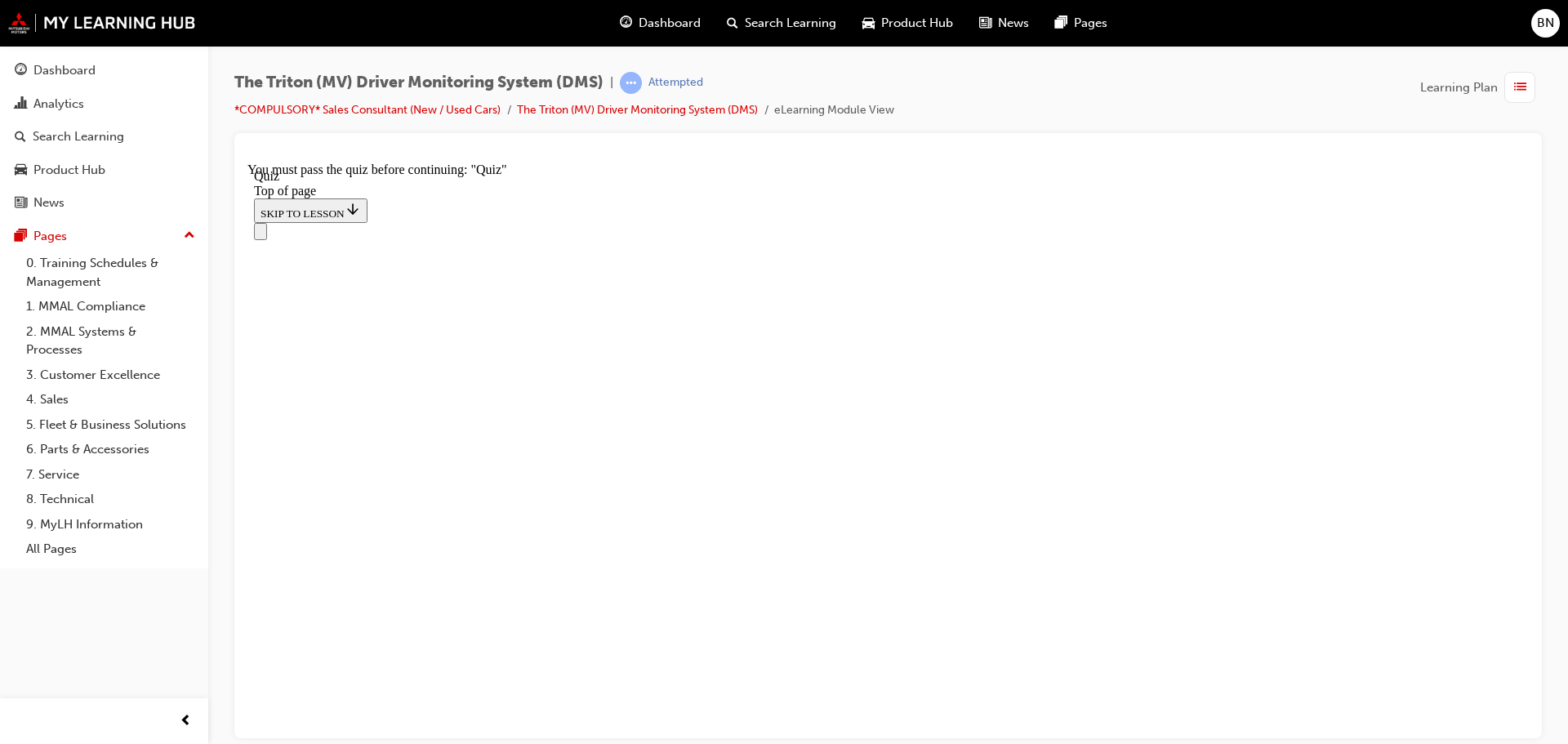
scroll to position [163, 0]
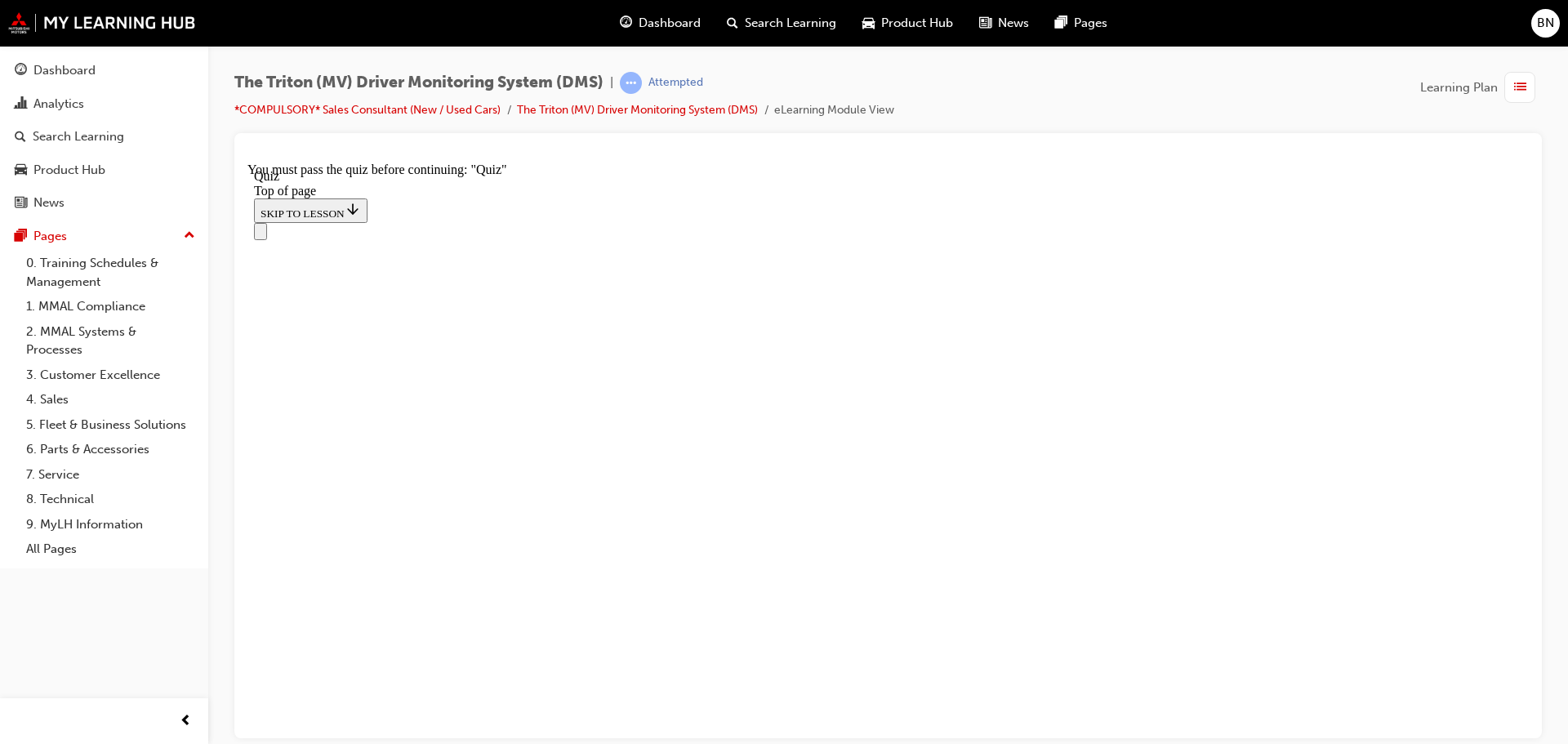
scroll to position [387, 0]
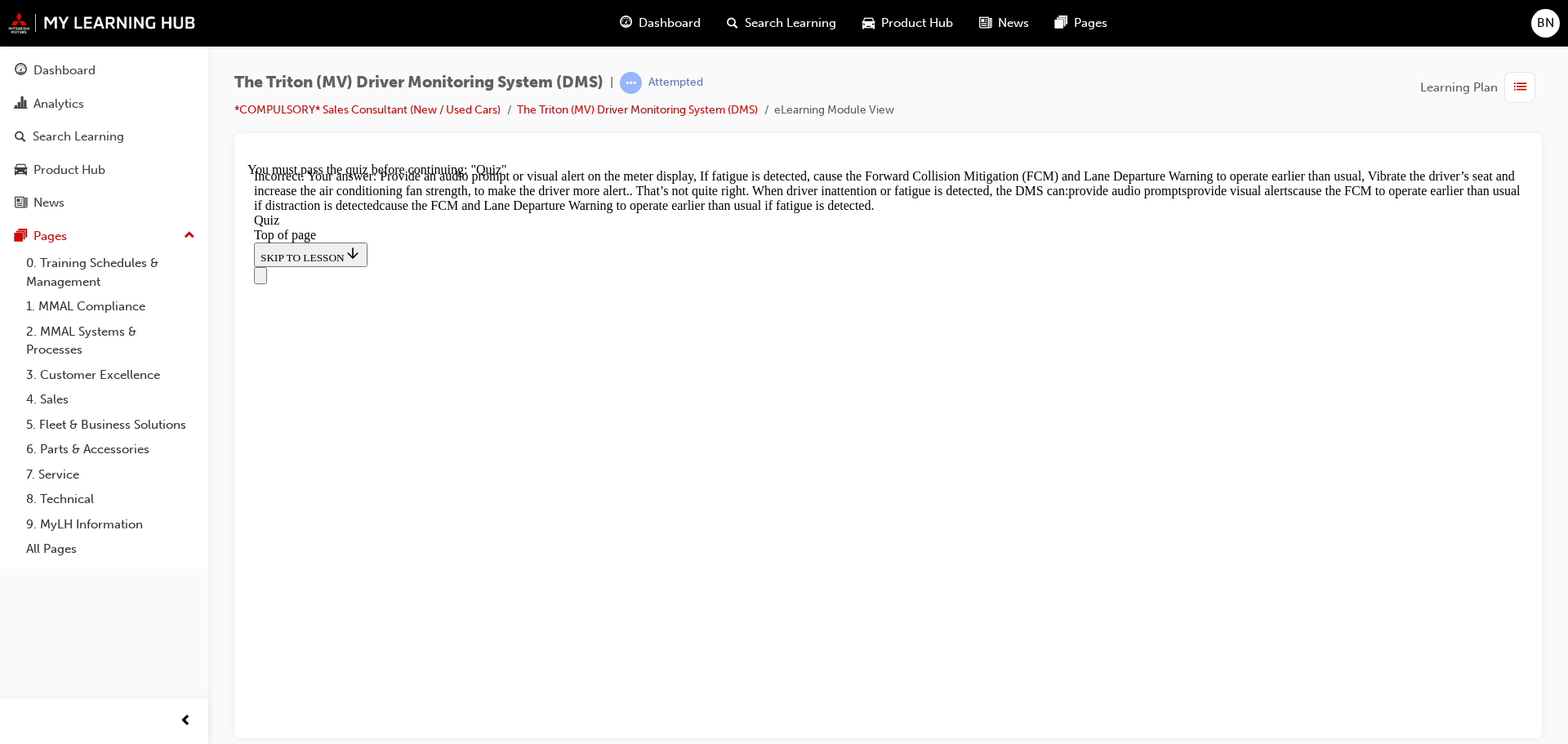
scroll to position [708, 0]
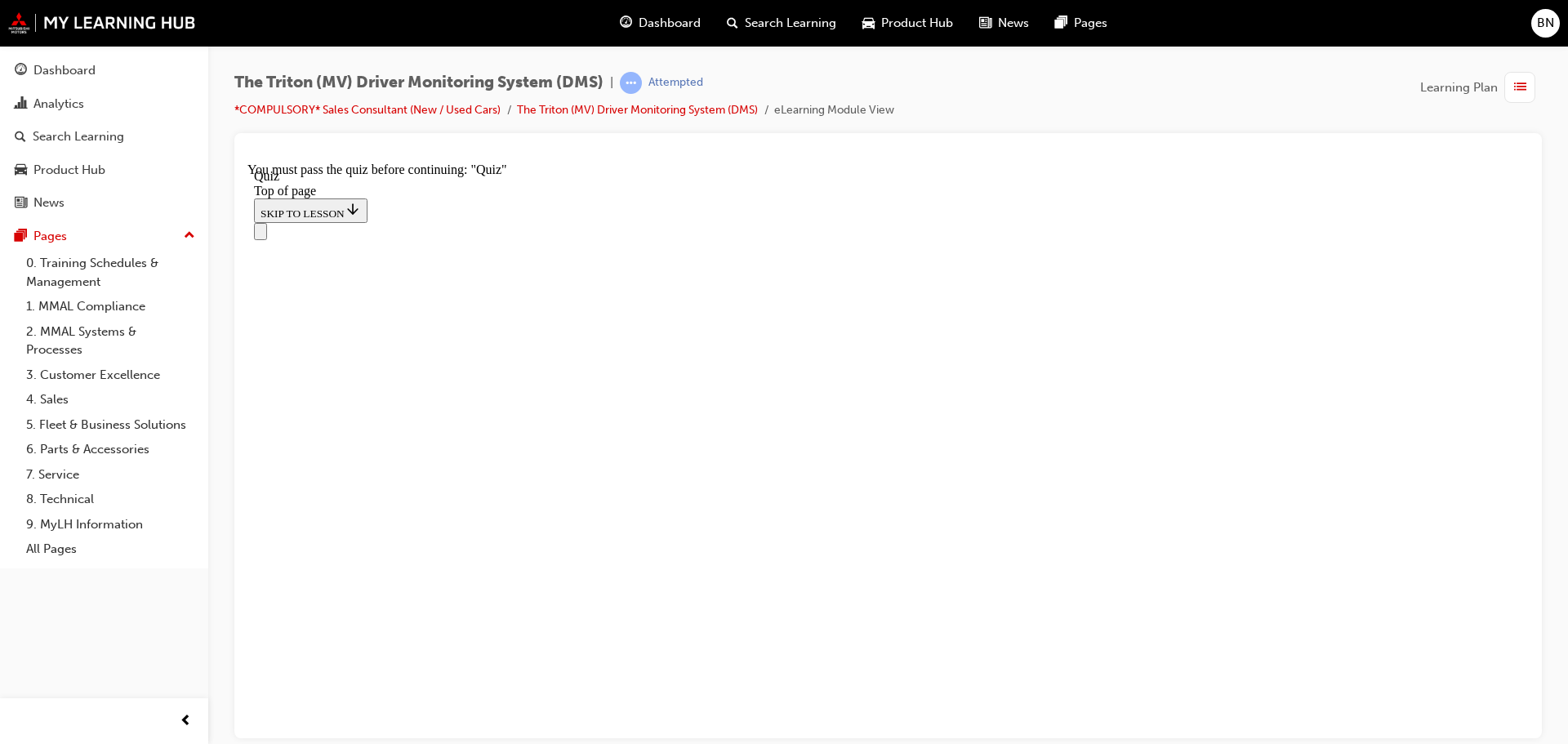
scroll to position [163, 0]
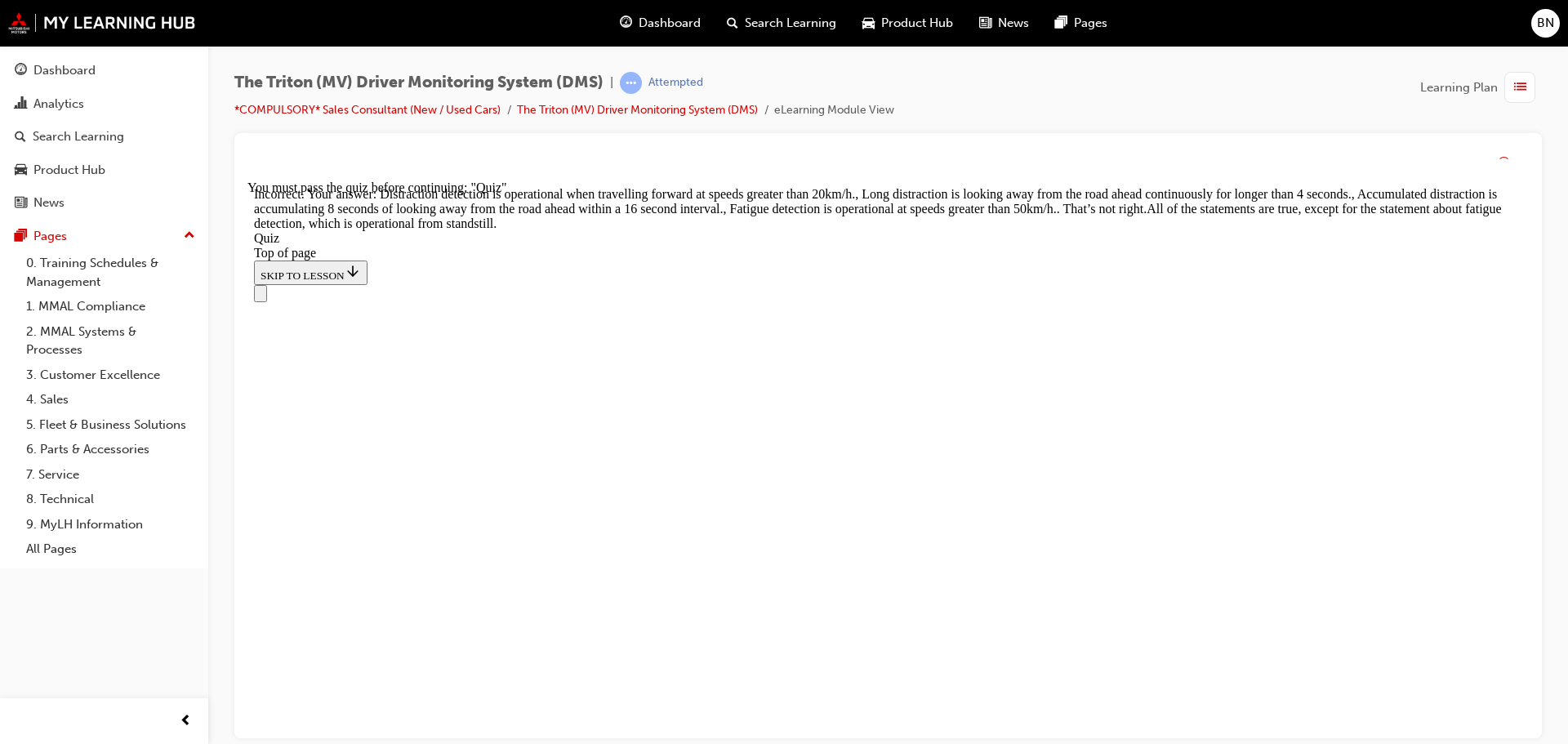
scroll to position [557, 0]
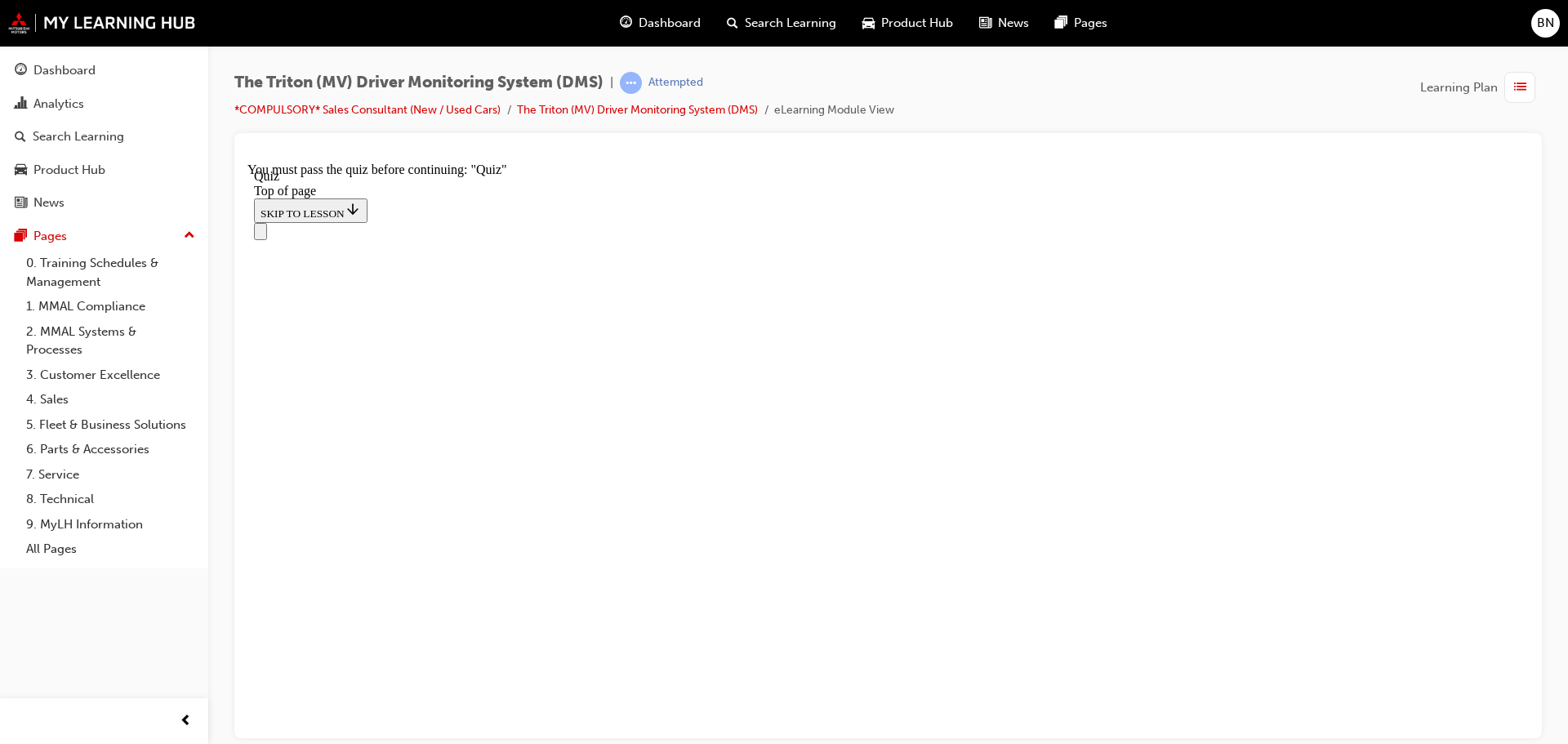
scroll to position [313, 0]
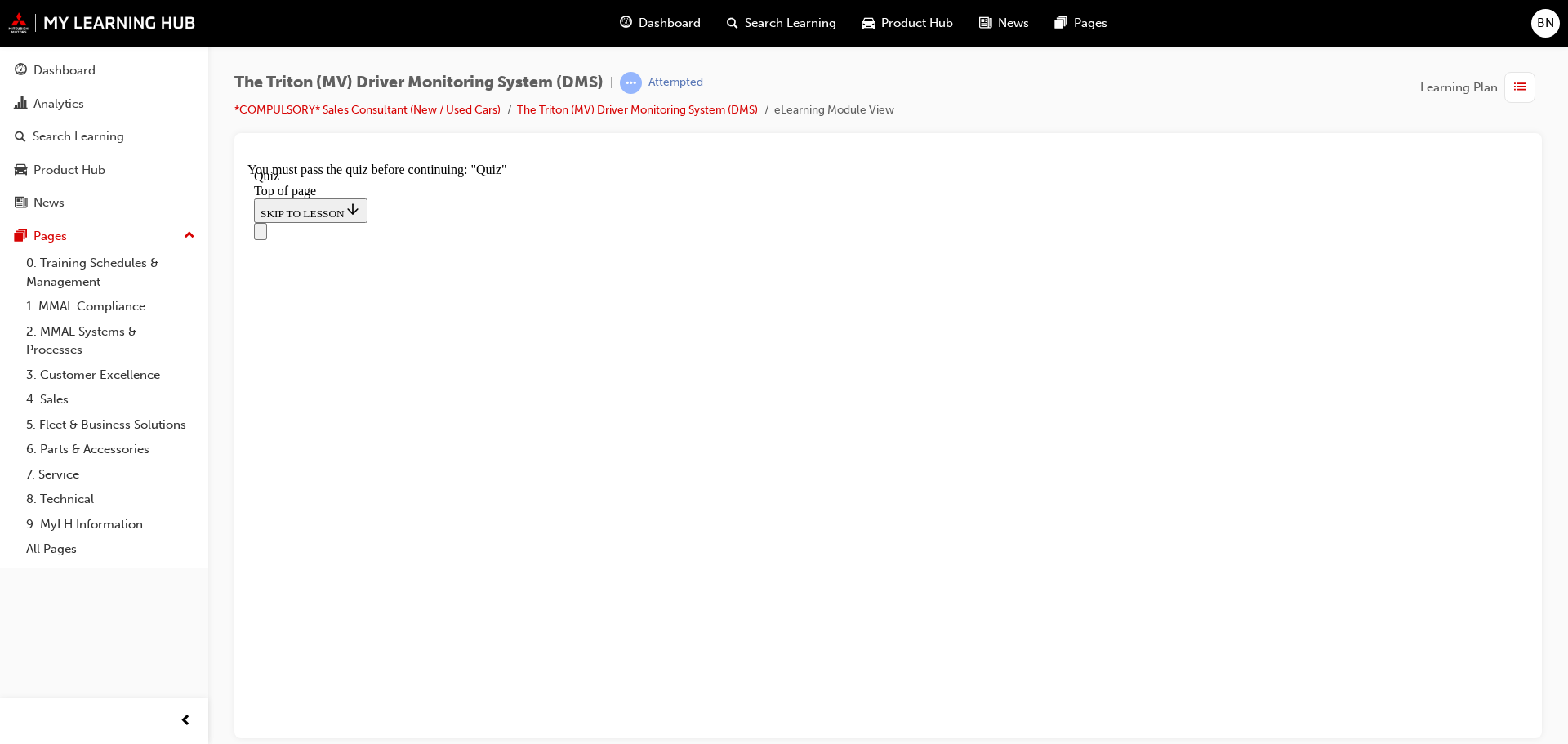
drag, startPoint x: 729, startPoint y: 438, endPoint x: 990, endPoint y: 366, distance: 270.7
drag, startPoint x: 759, startPoint y: 436, endPoint x: 868, endPoint y: 433, distance: 109.0
drag, startPoint x: 858, startPoint y: 433, endPoint x: 950, endPoint y: 439, distance: 92.2
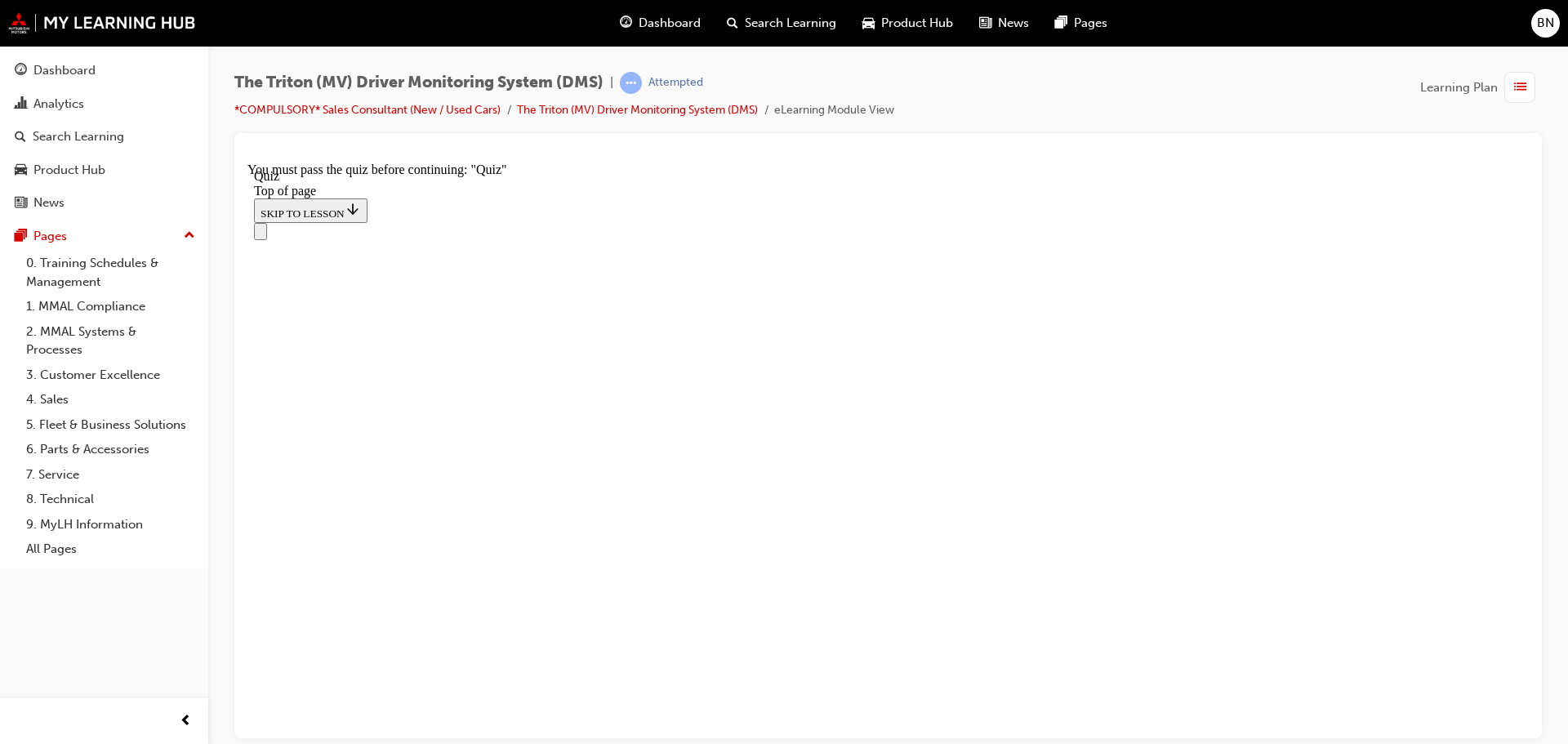
drag, startPoint x: 773, startPoint y: 493, endPoint x: 933, endPoint y: 492, distance: 160.0
drag, startPoint x: 784, startPoint y: 587, endPoint x: 948, endPoint y: 590, distance: 164.0
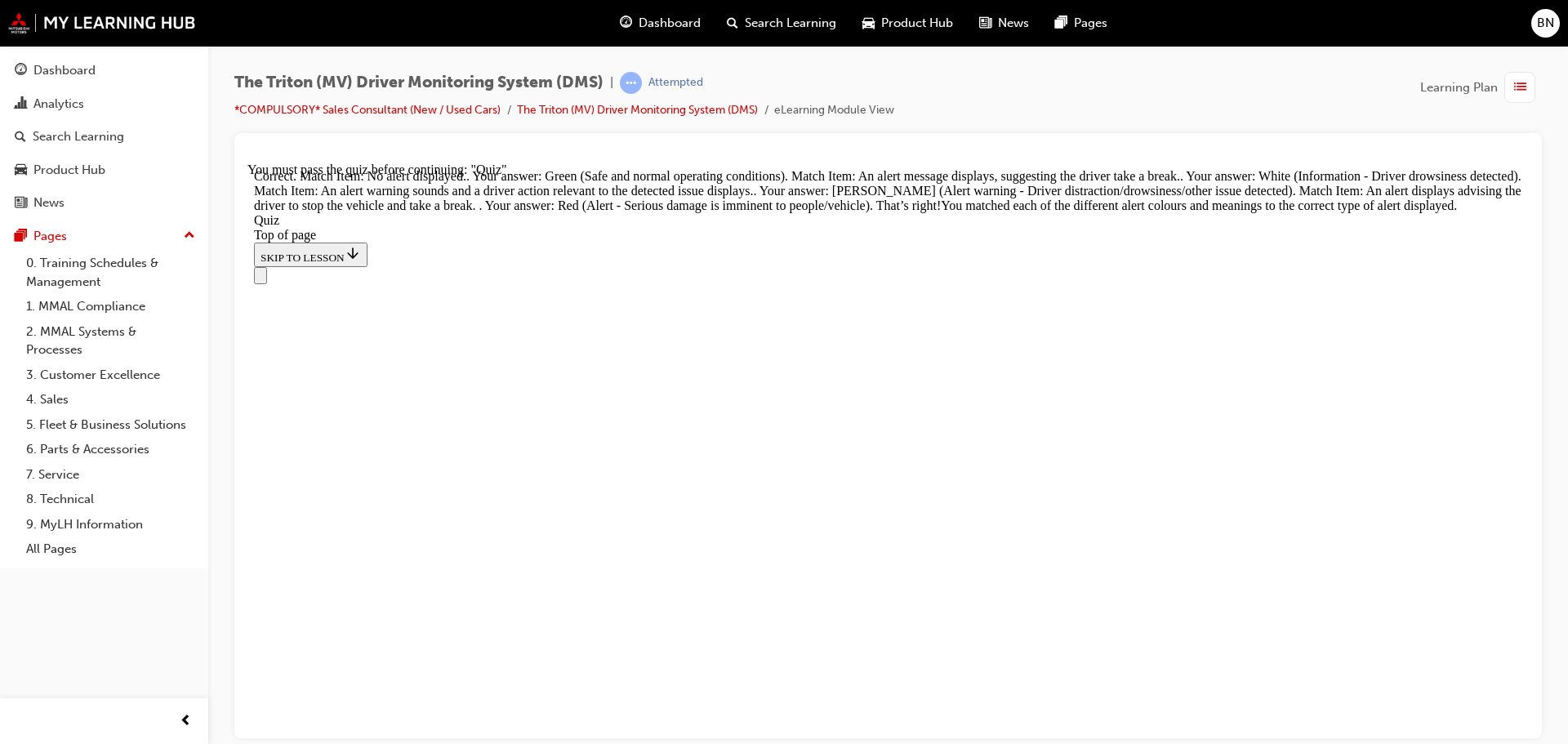
scroll to position [540, 0]
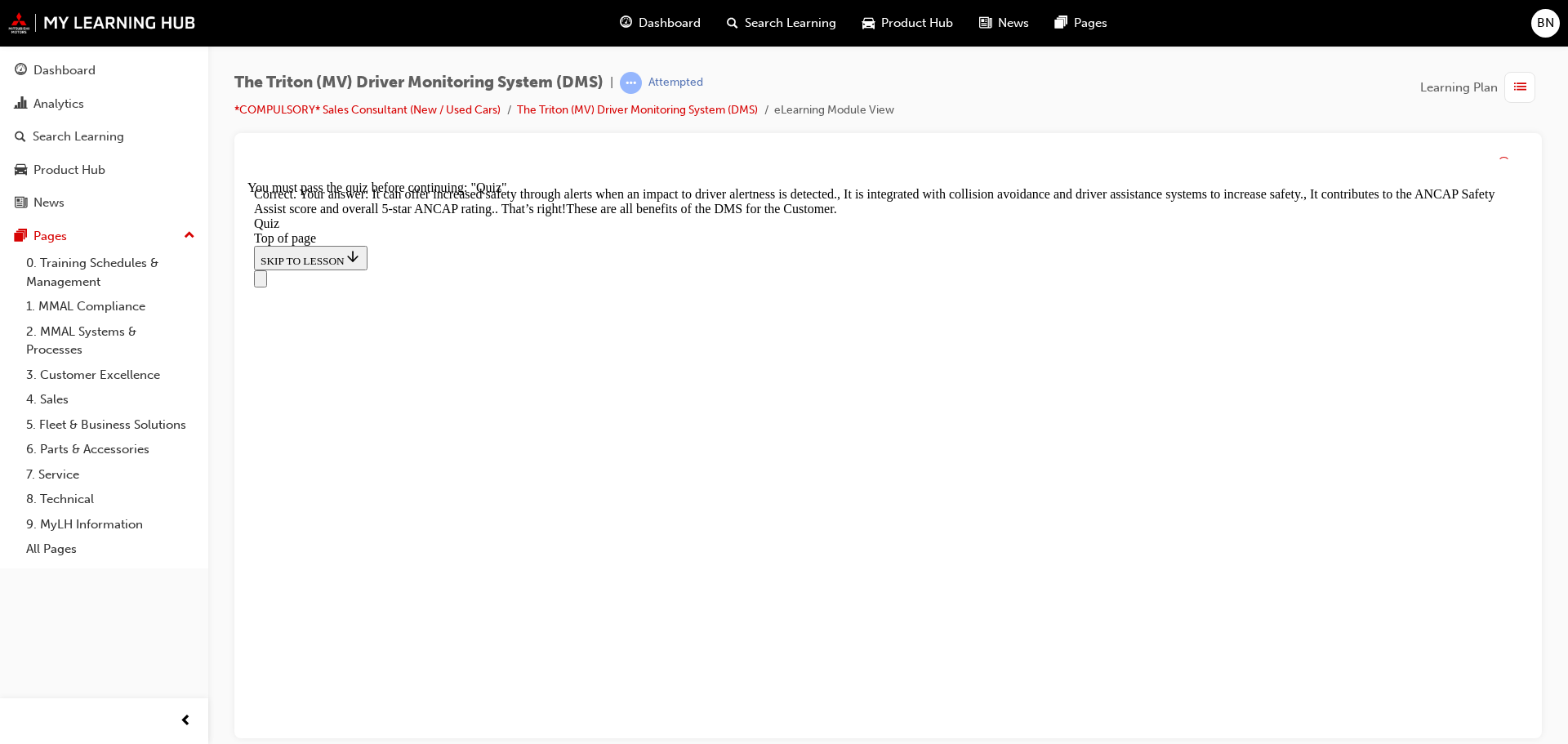
scroll to position [511, 0]
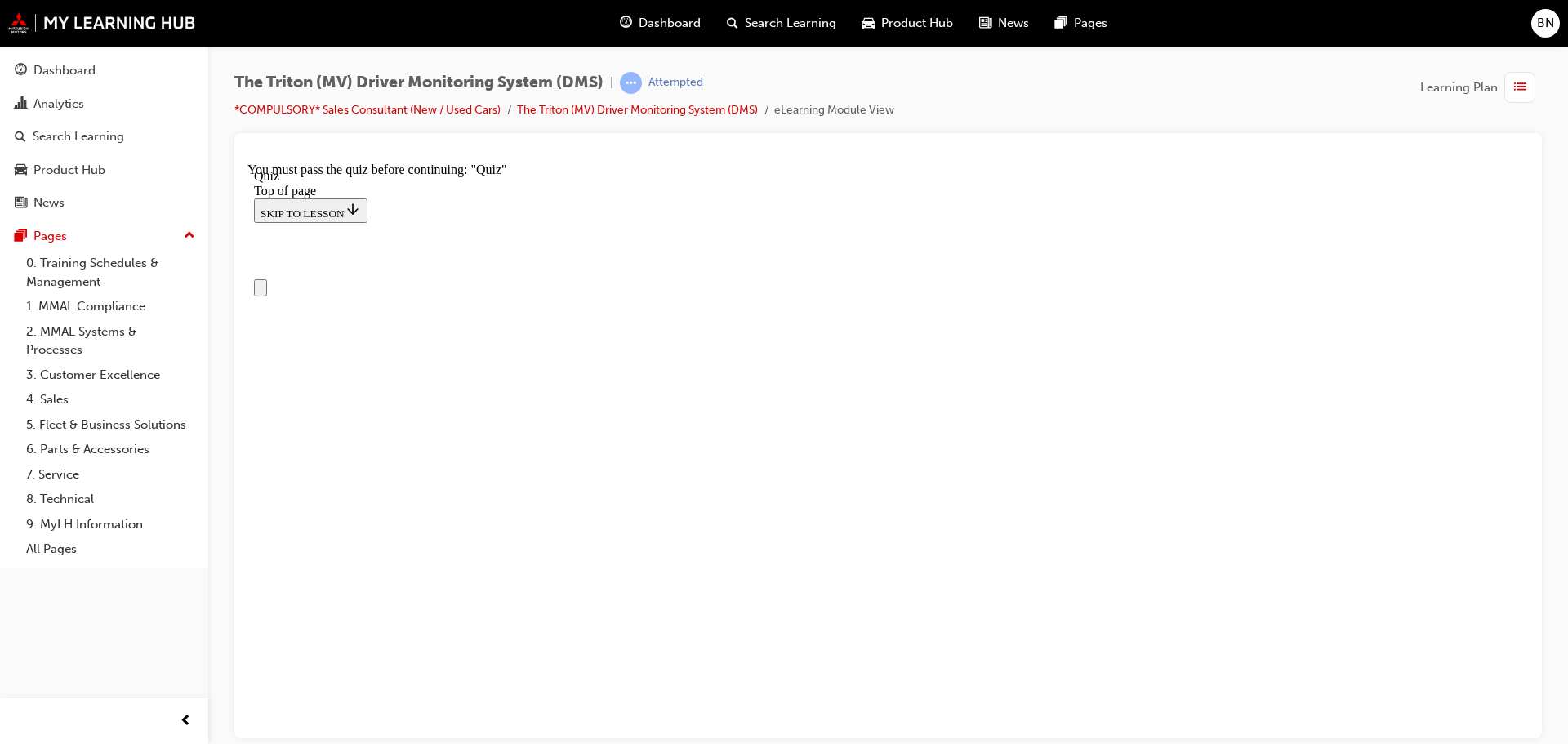
scroll to position [163, 0]
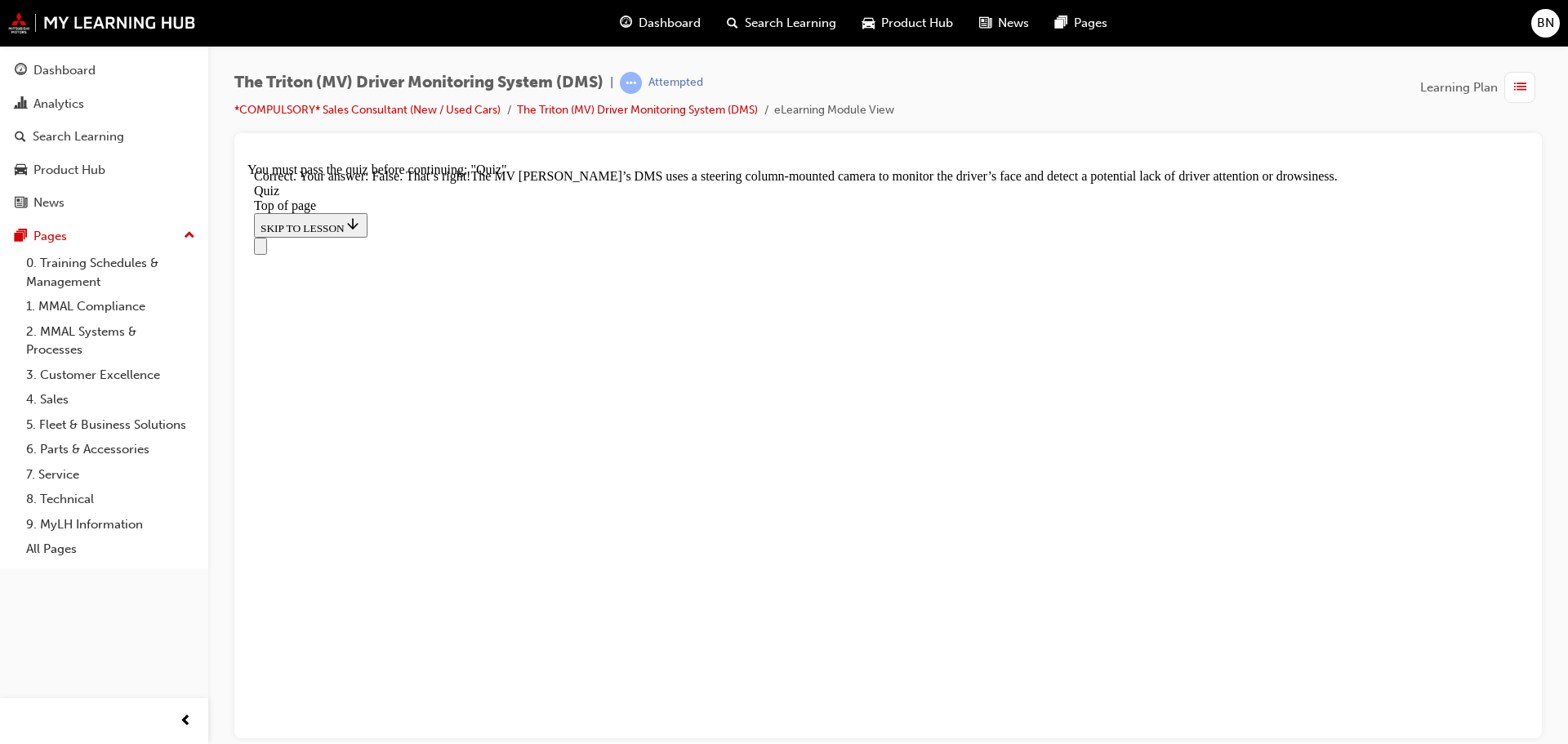
scroll to position [406, 0]
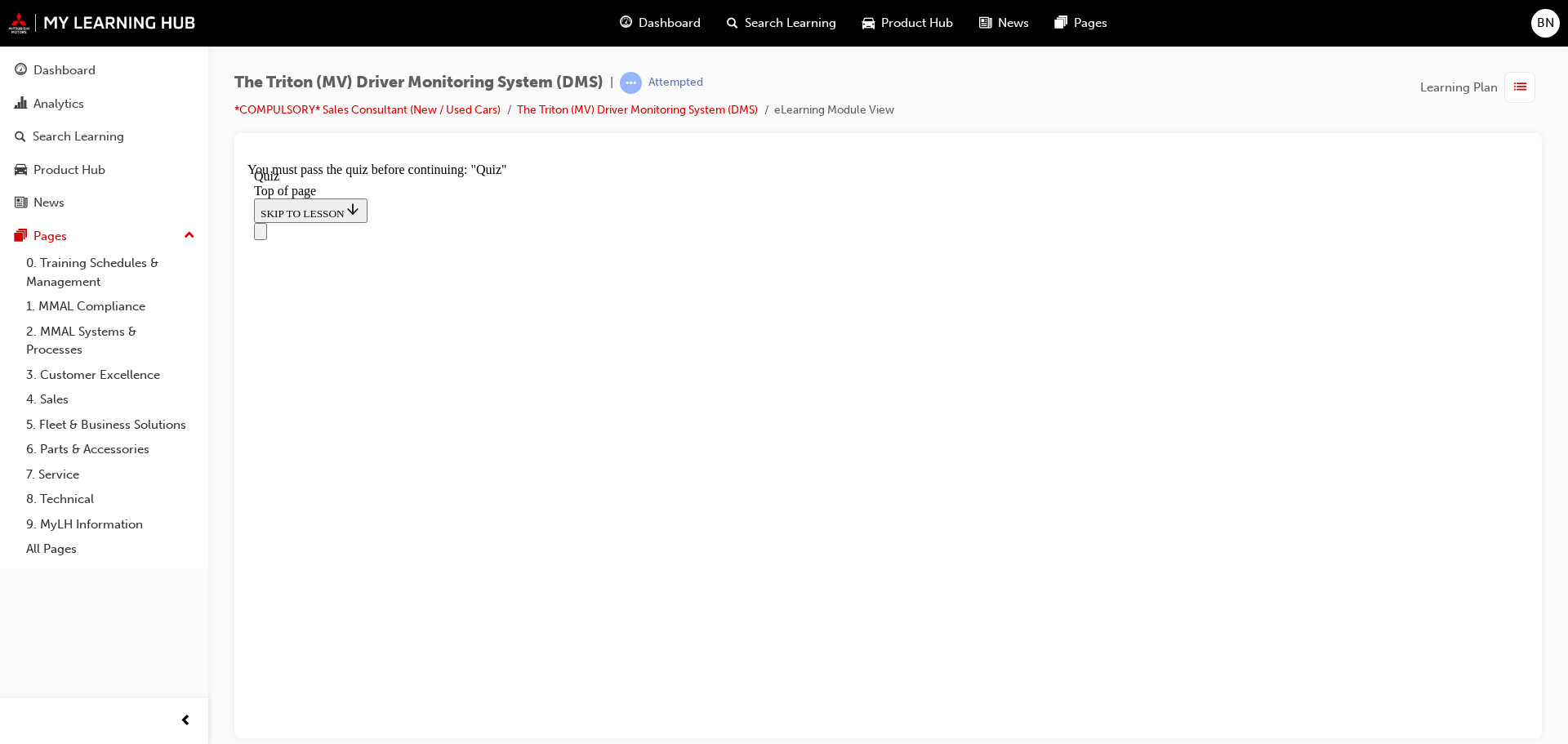
scroll to position [327, 0]
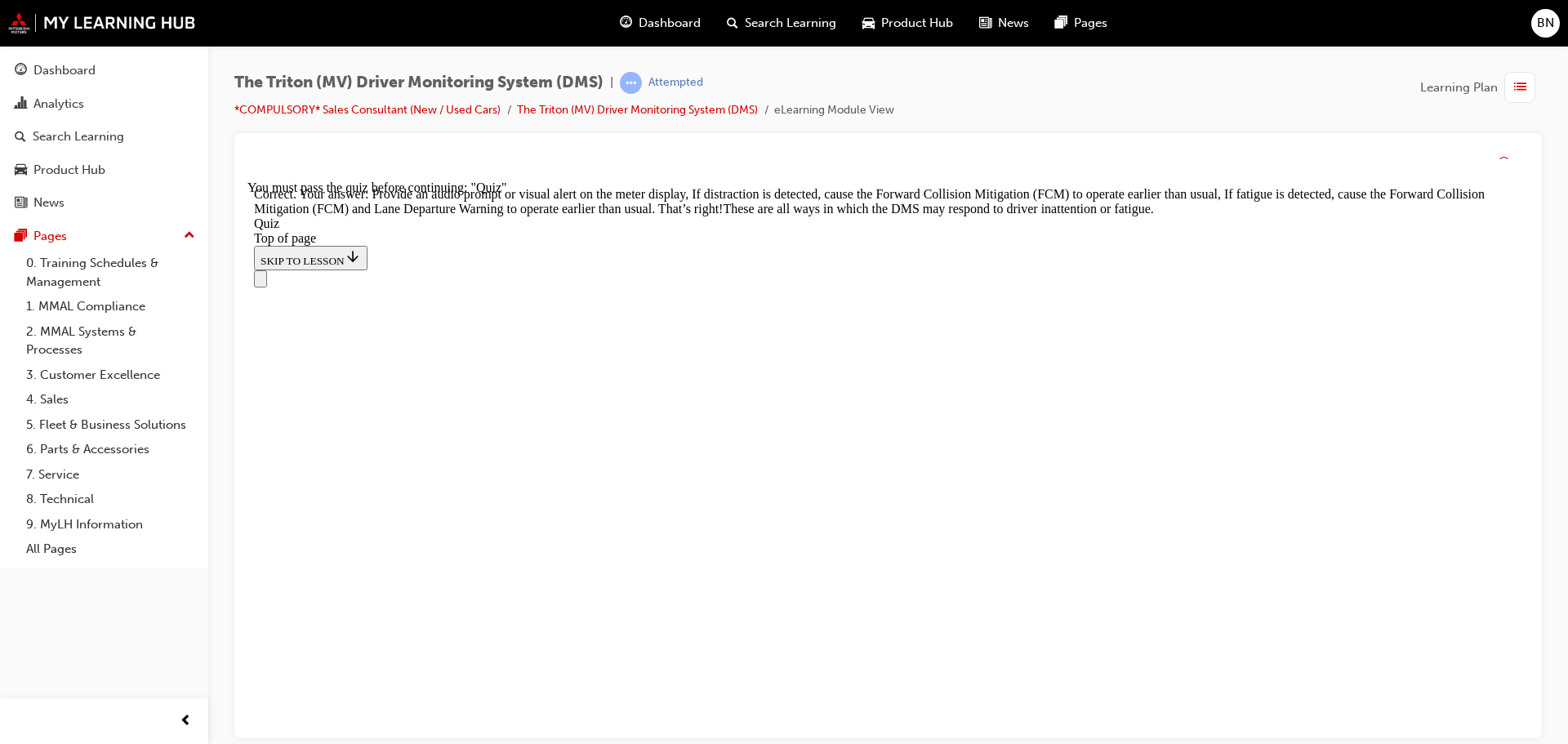
scroll to position [561, 0]
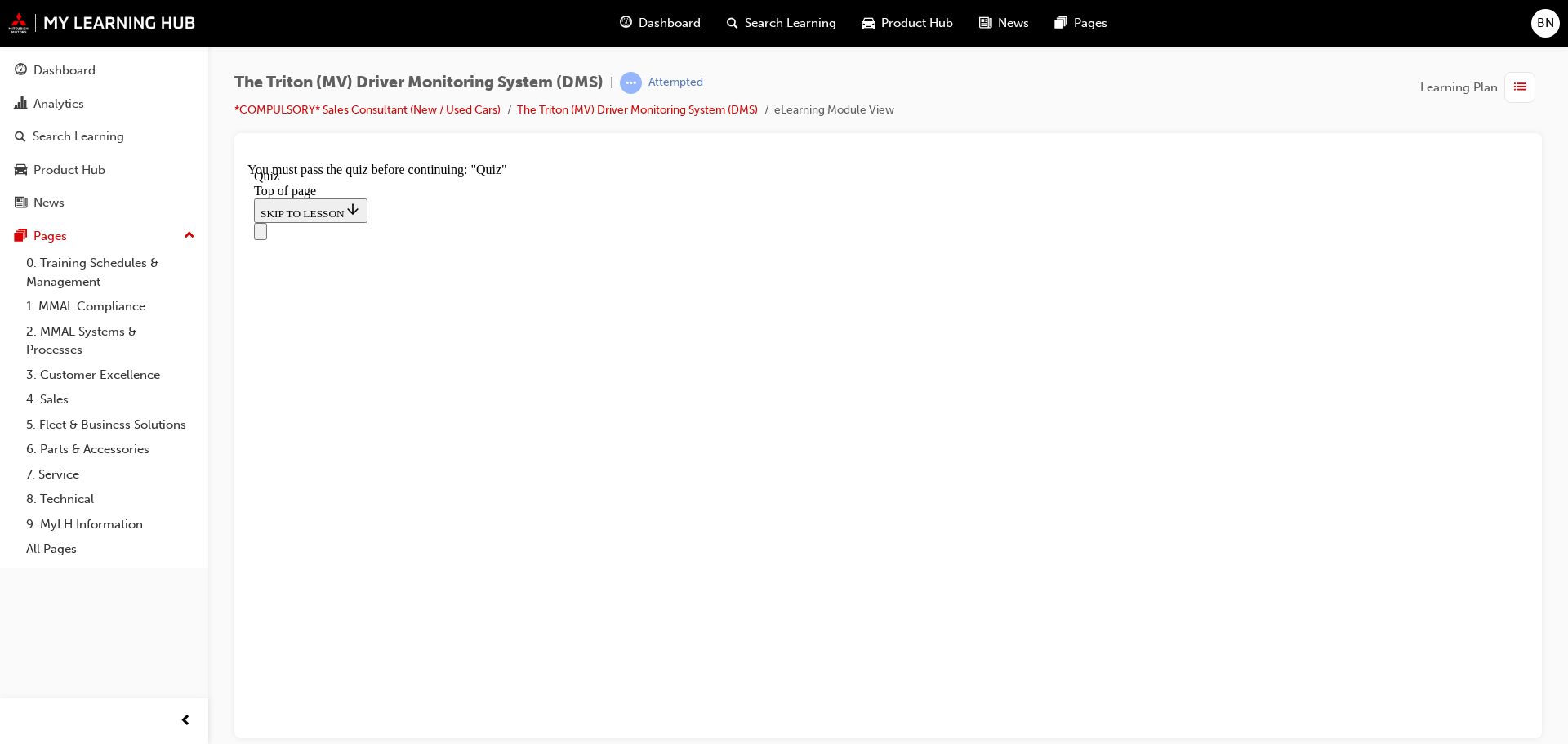
scroll to position [245, 0]
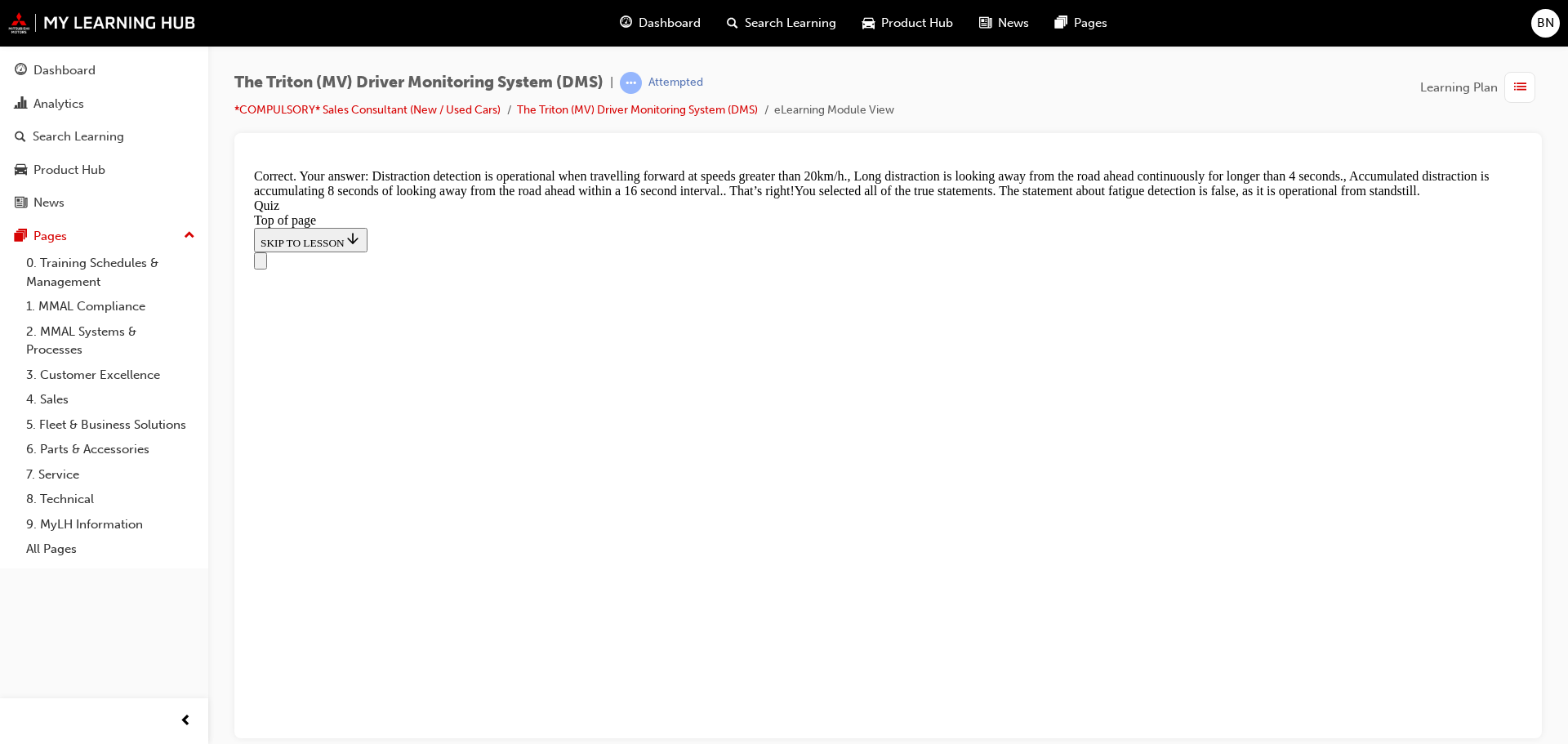
scroll to position [577, 0]
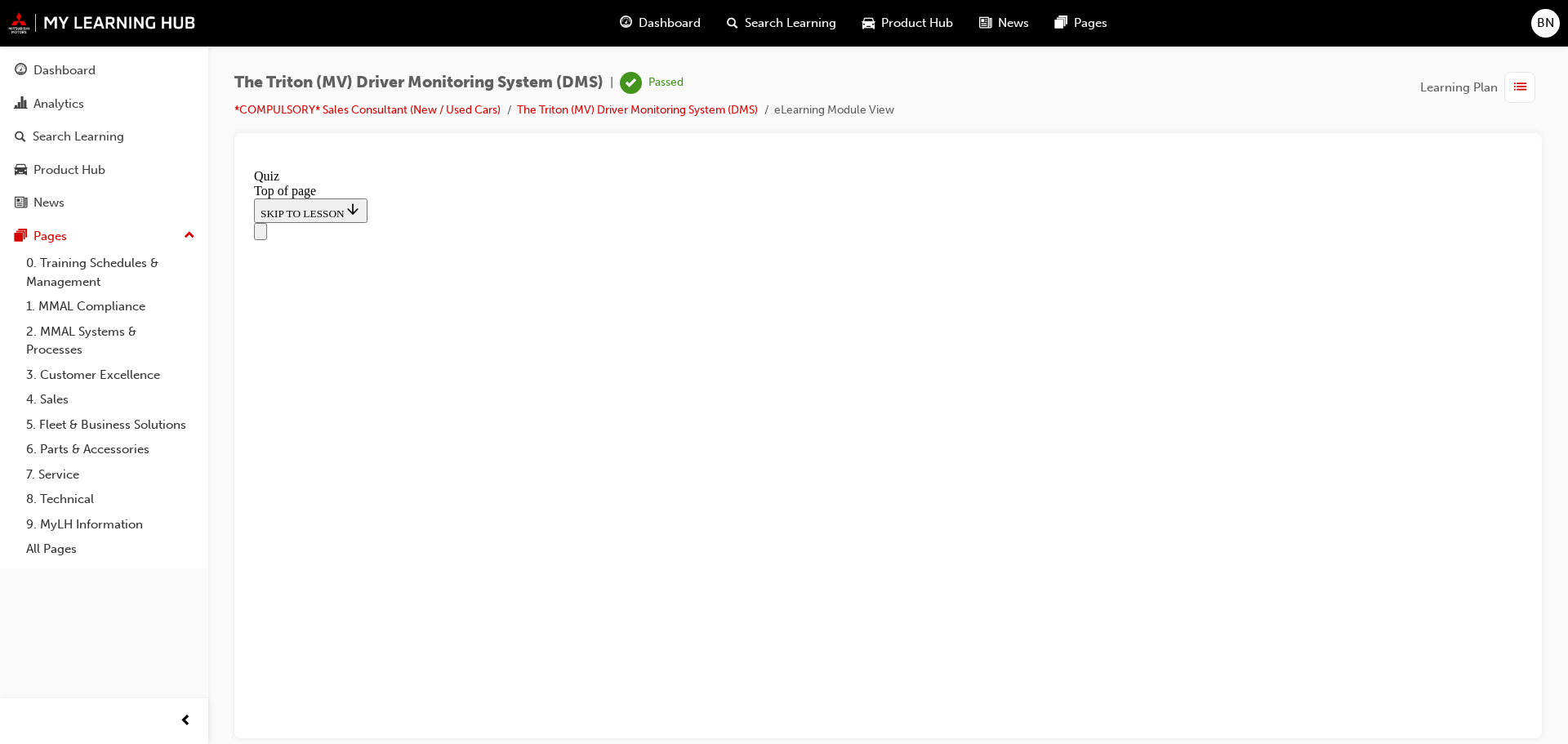
scroll to position [310, 0]
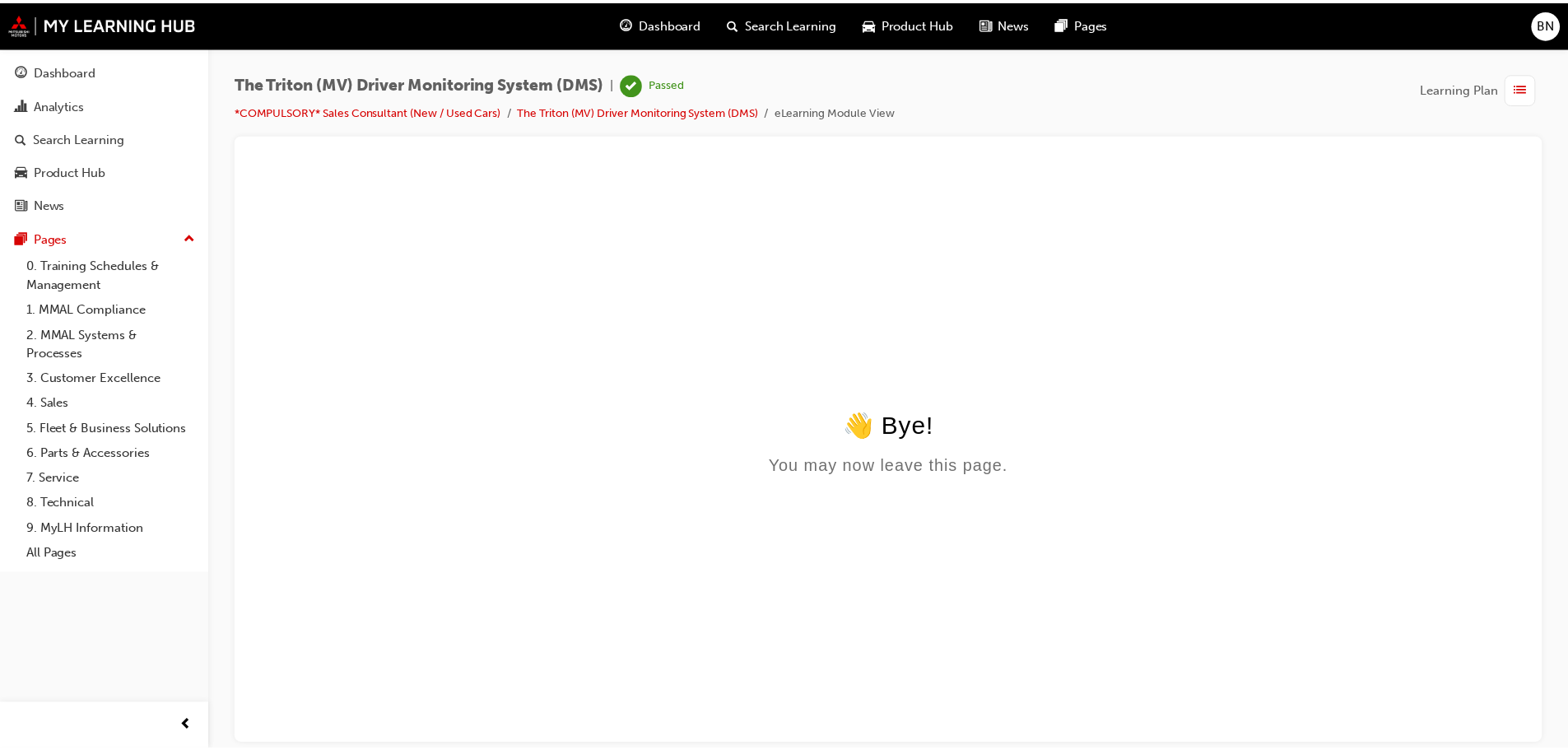
scroll to position [0, 0]
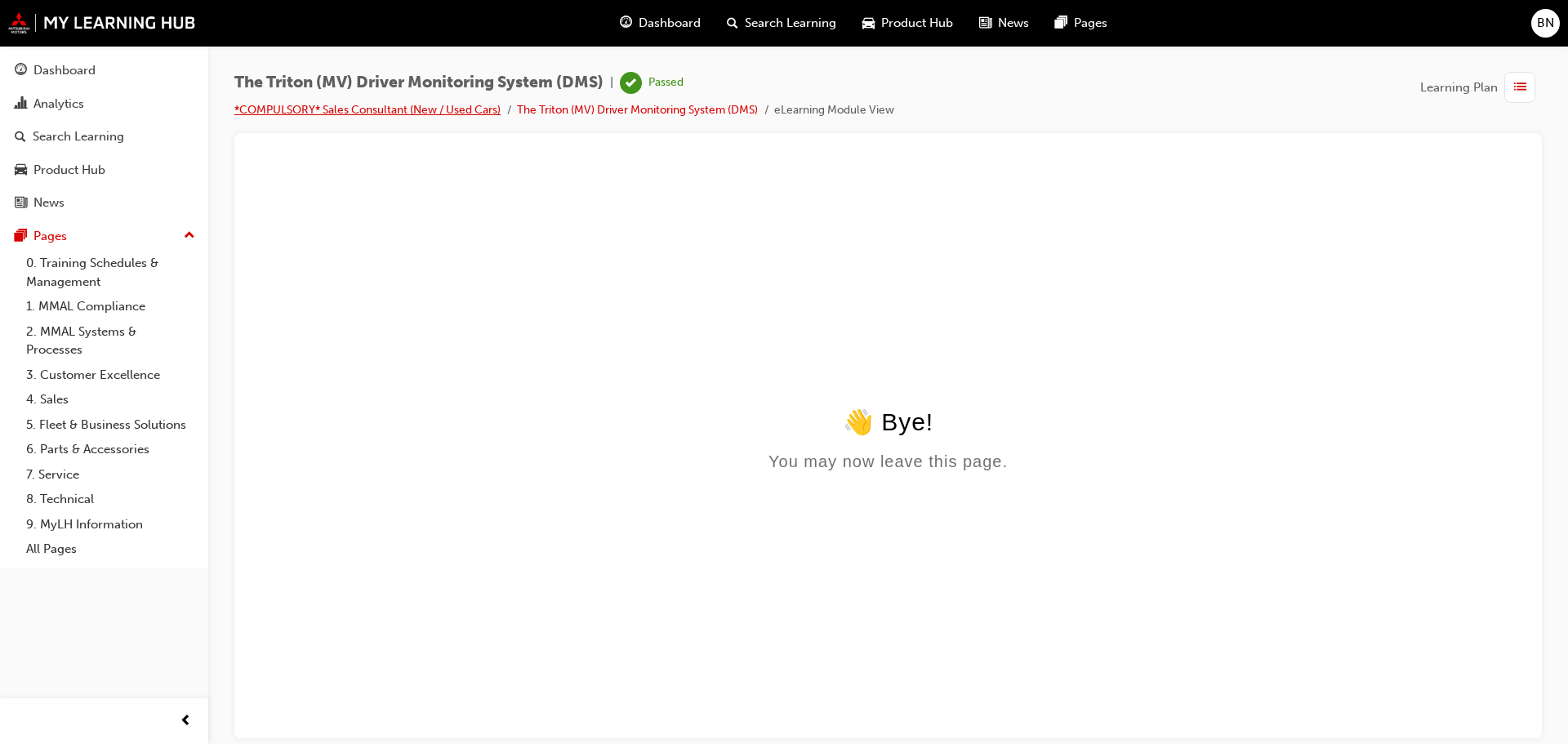
click at [435, 116] on link "*COMPULSORY* Sales Consultant (New / Used Cars)" at bounding box center [367, 110] width 266 height 14
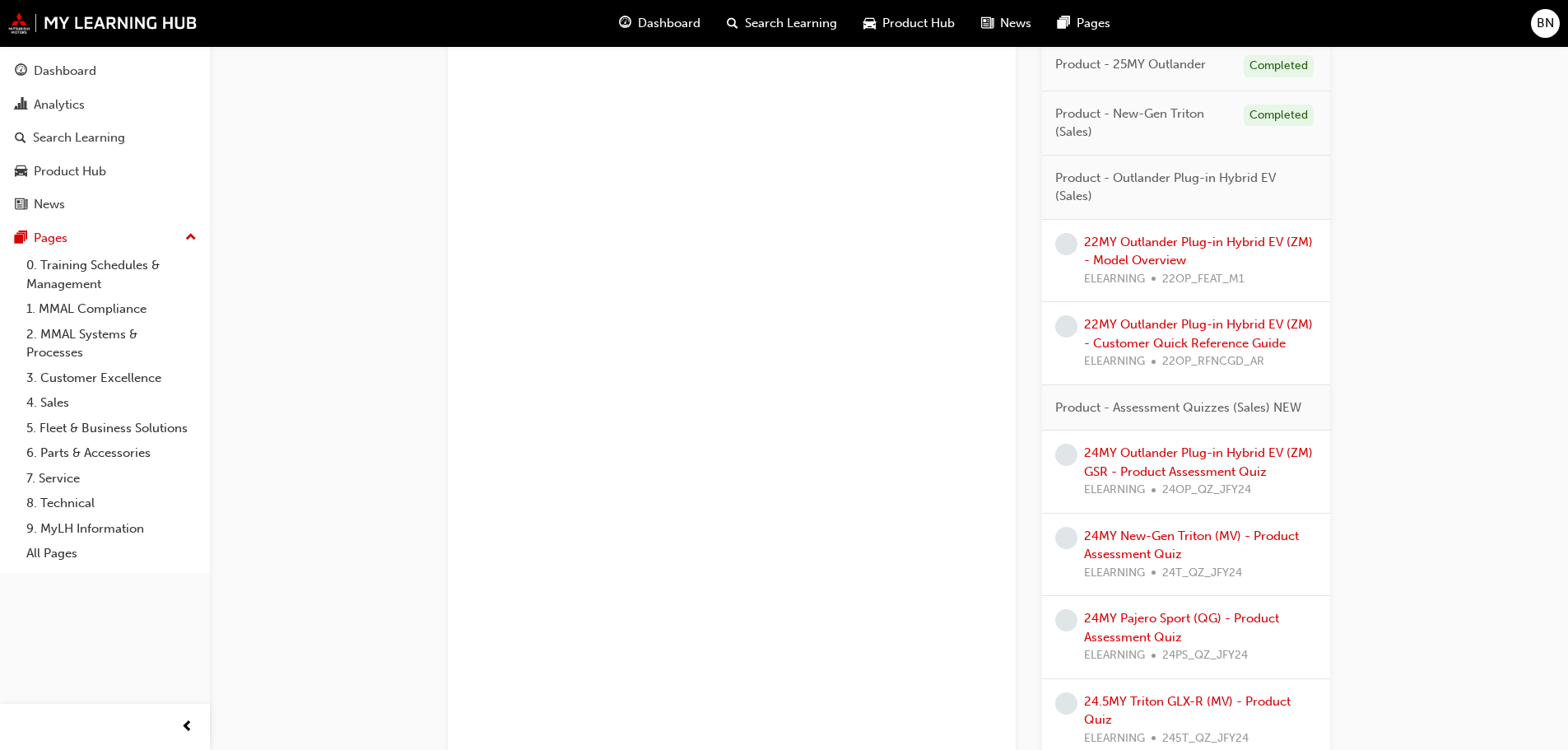
scroll to position [3375, 0]
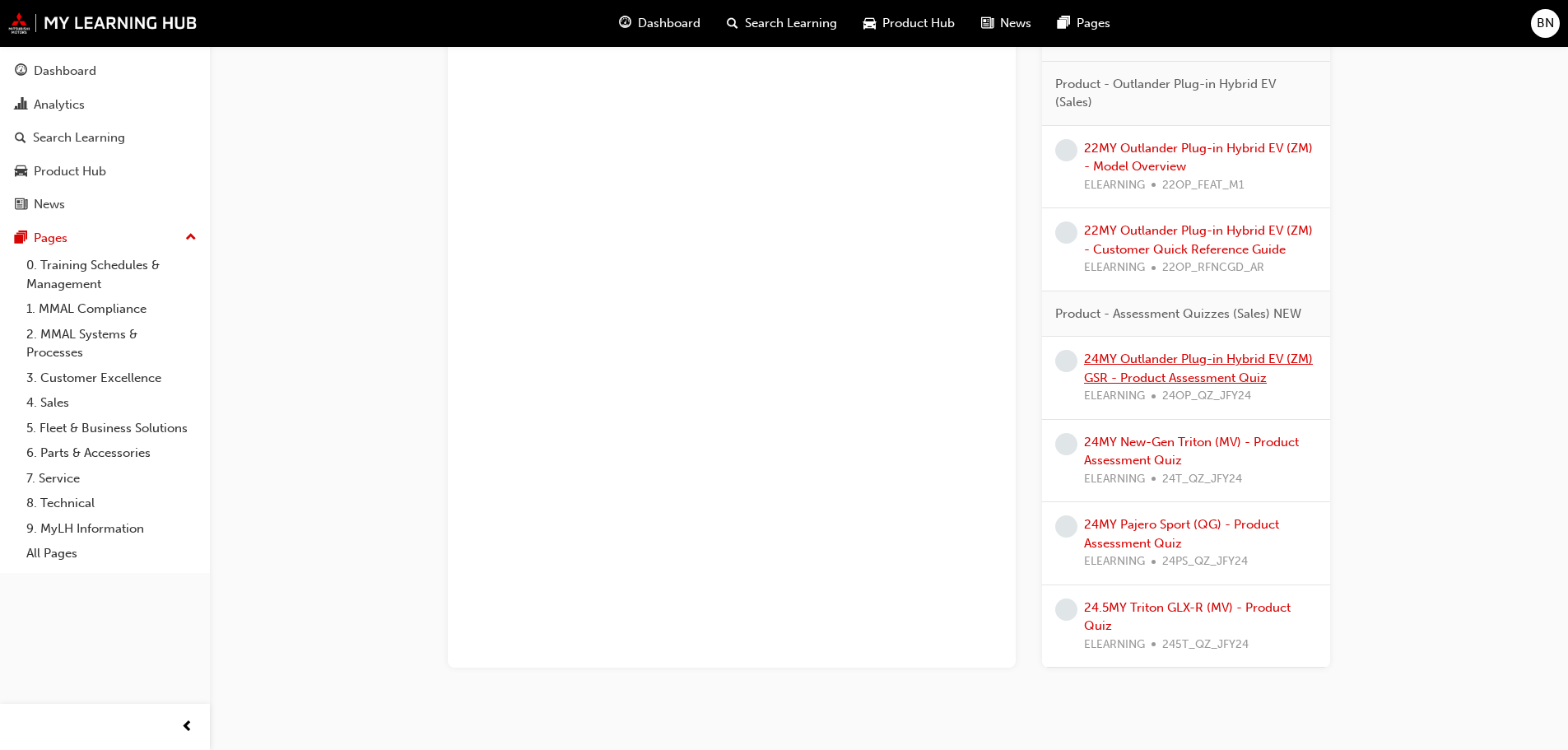
click at [1165, 370] on link "24MY Outlander Plug-in Hybrid EV (ZM) GSR - Product Assessment Quiz" at bounding box center [1199, 368] width 229 height 34
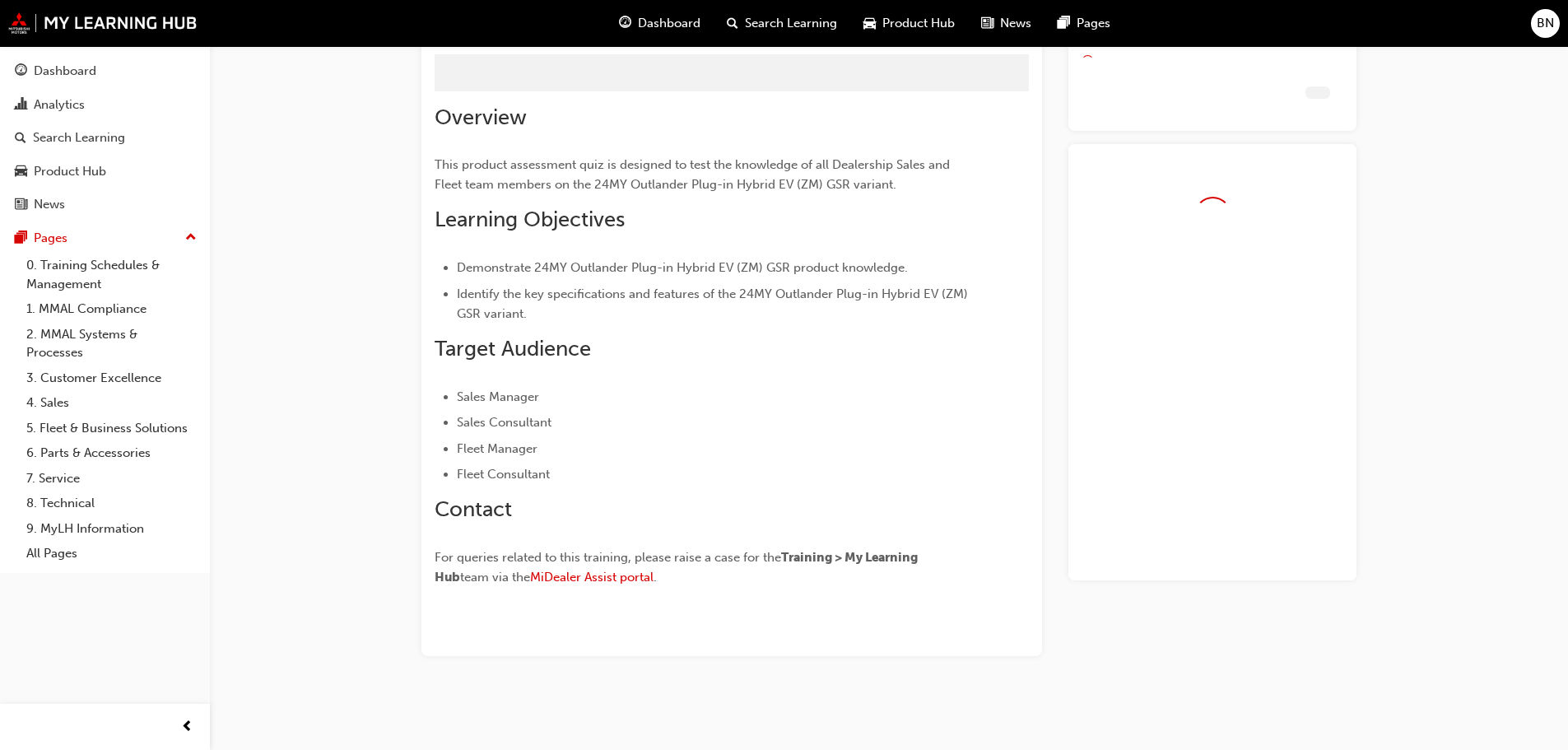
scroll to position [114, 0]
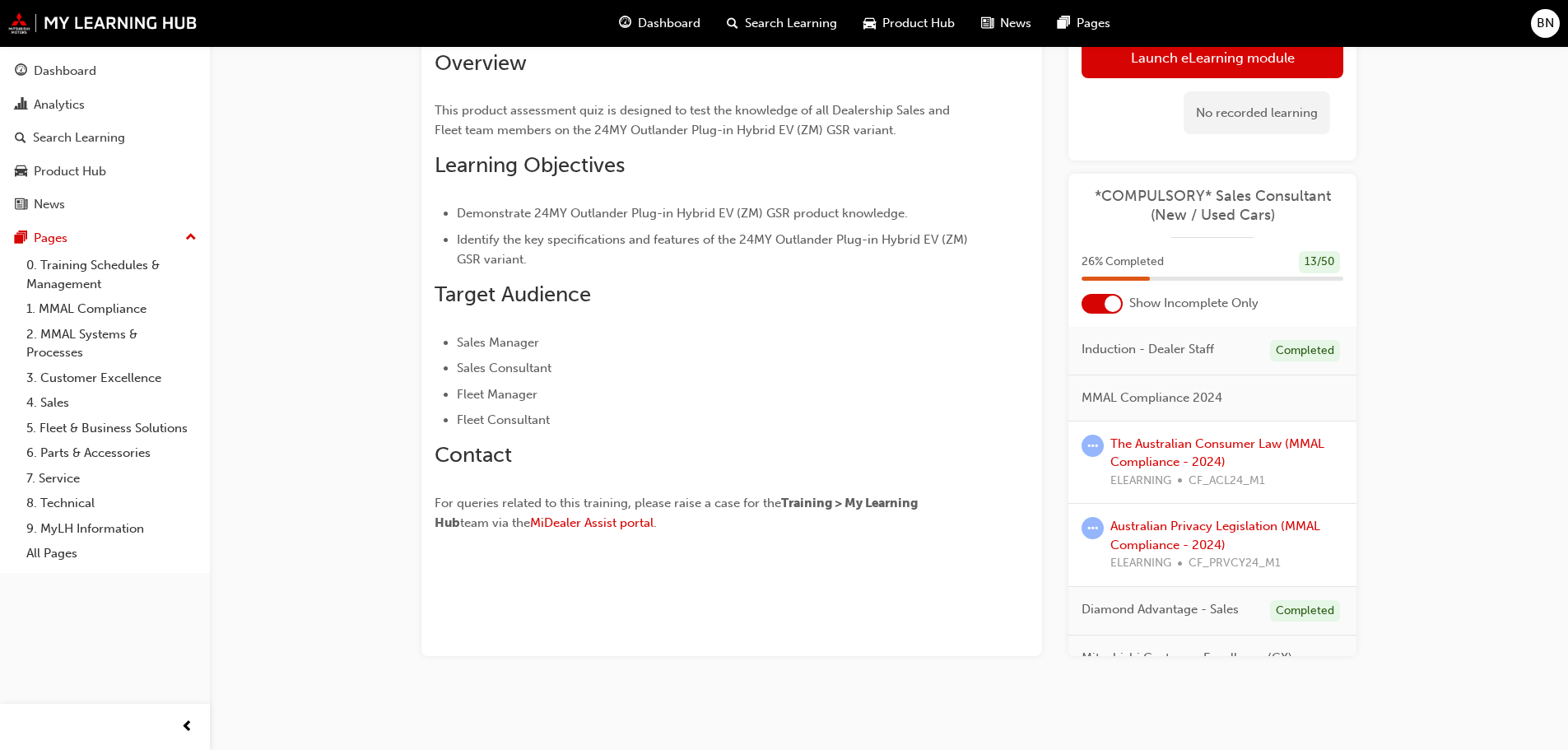
click at [1201, 114] on div "No recorded learning" at bounding box center [1257, 113] width 147 height 43
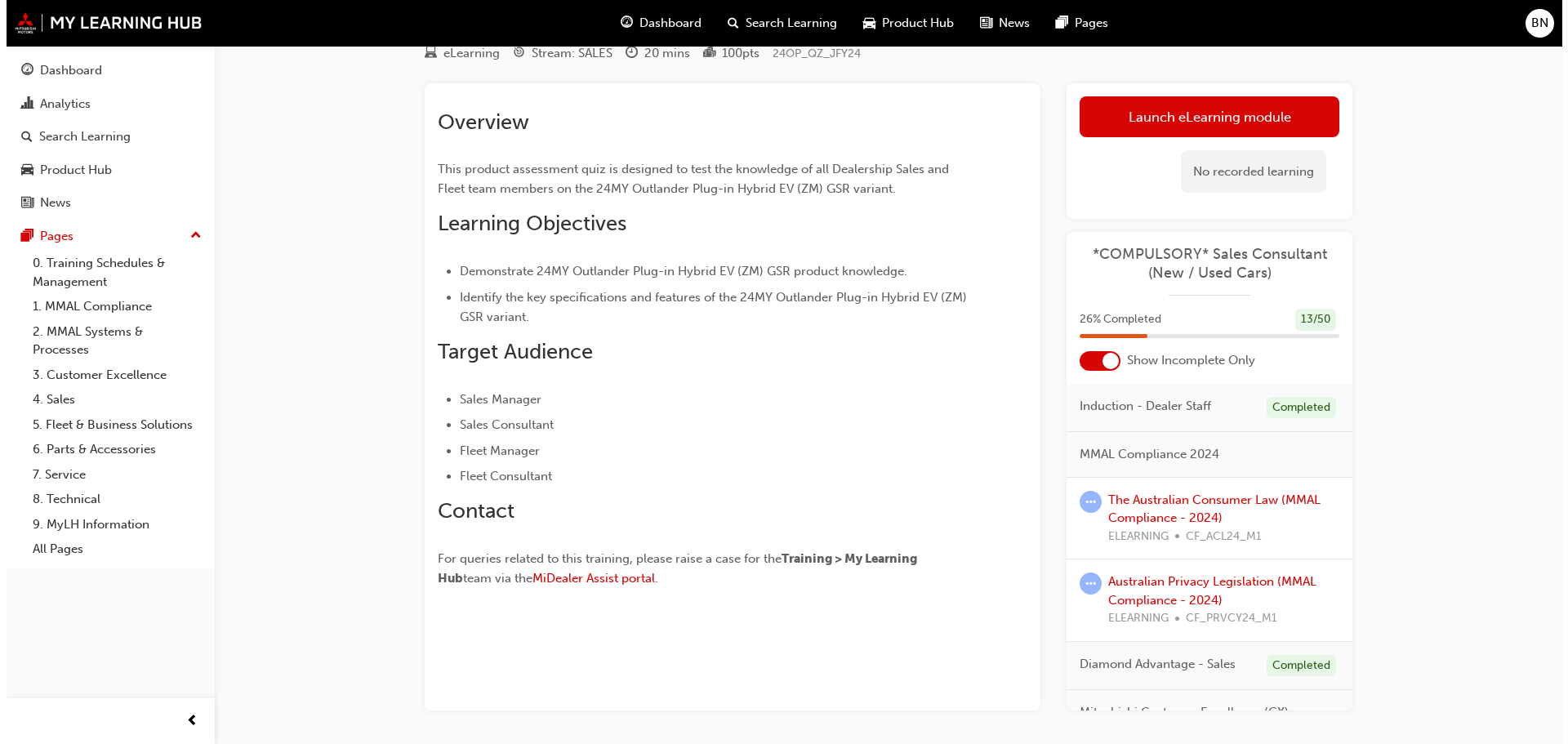
scroll to position [0, 0]
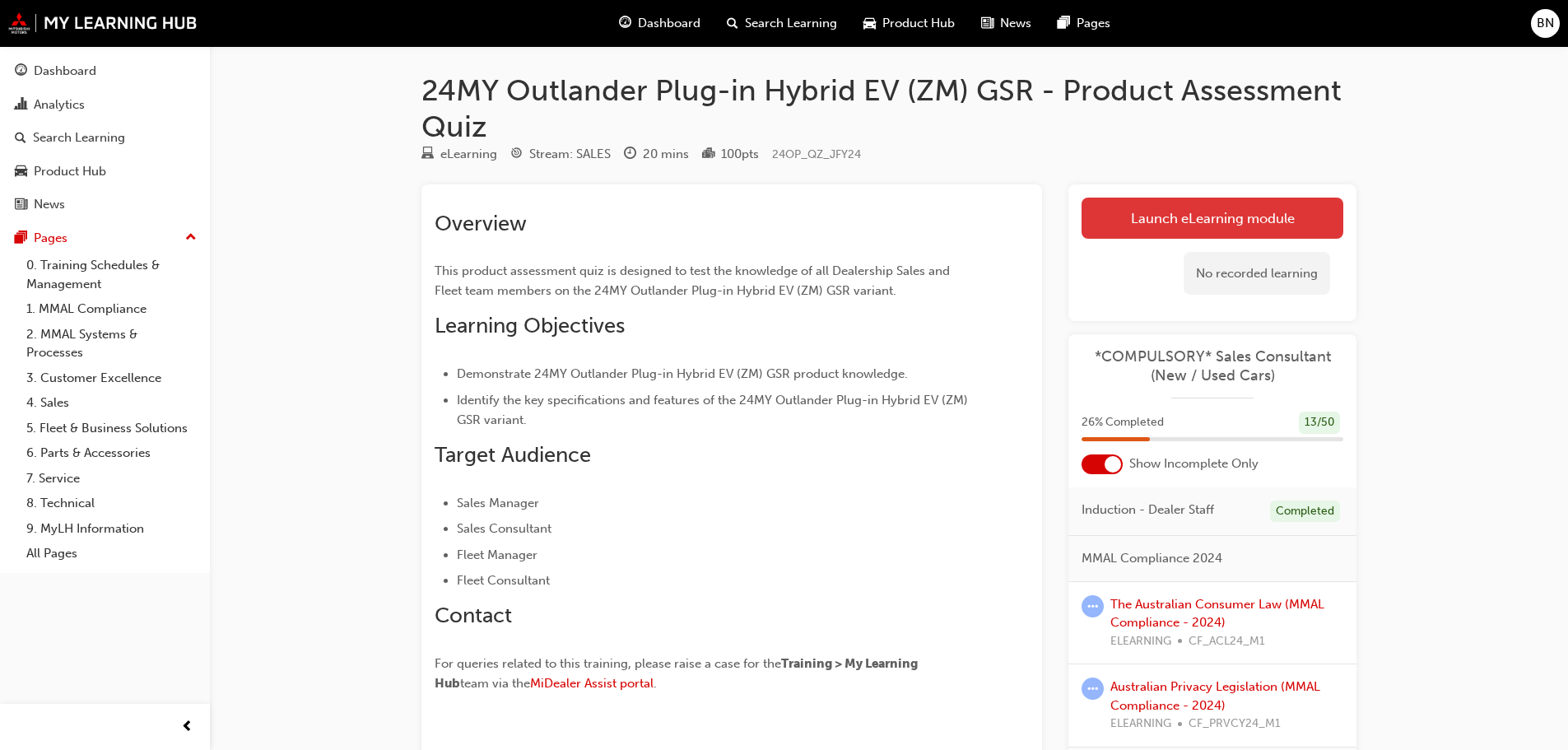
click at [1199, 232] on link "Launch eLearning module" at bounding box center [1212, 218] width 262 height 41
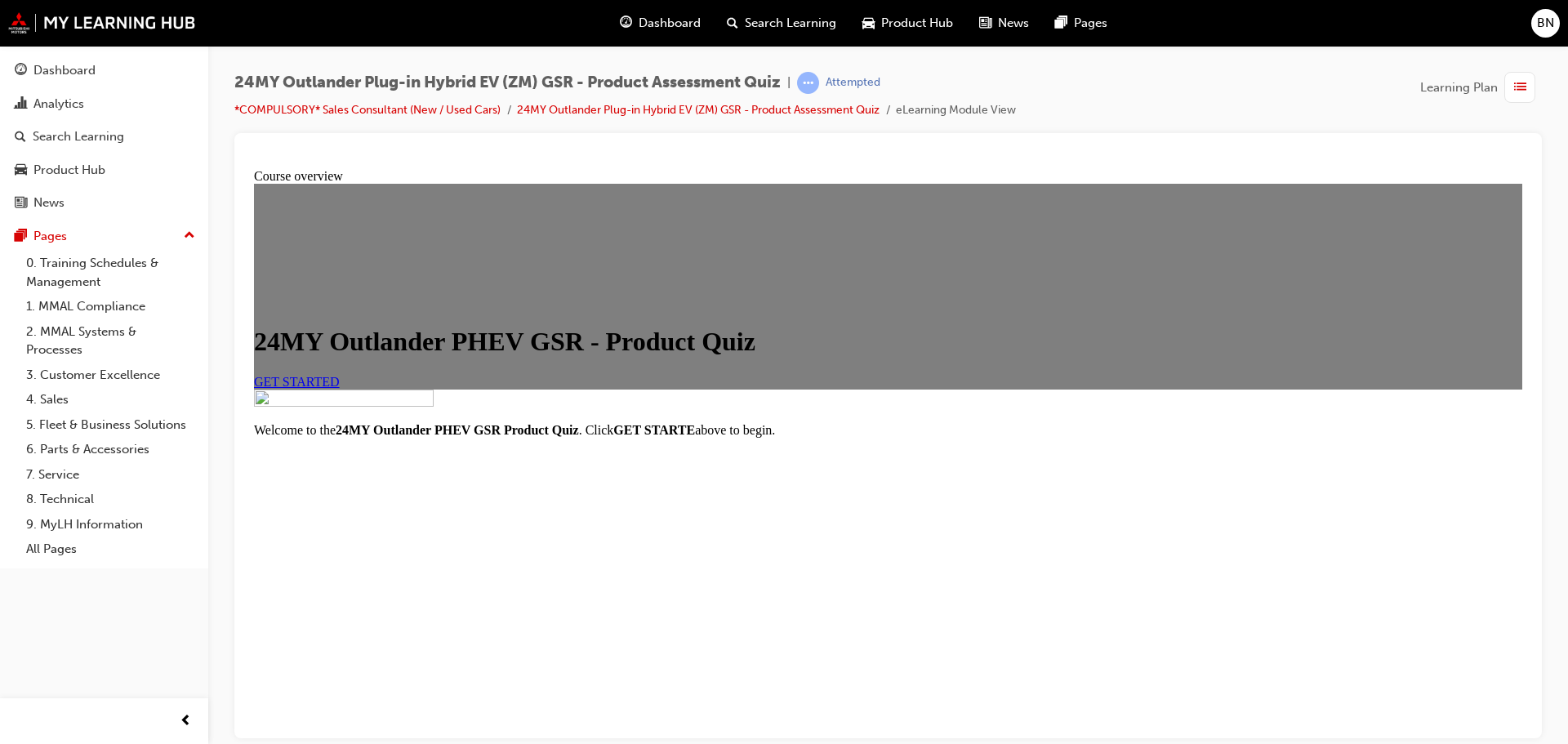
click at [908, 389] on div "GET STARTED" at bounding box center [888, 381] width 1269 height 15
click at [340, 388] on span "GET STARTED" at bounding box center [297, 381] width 86 height 14
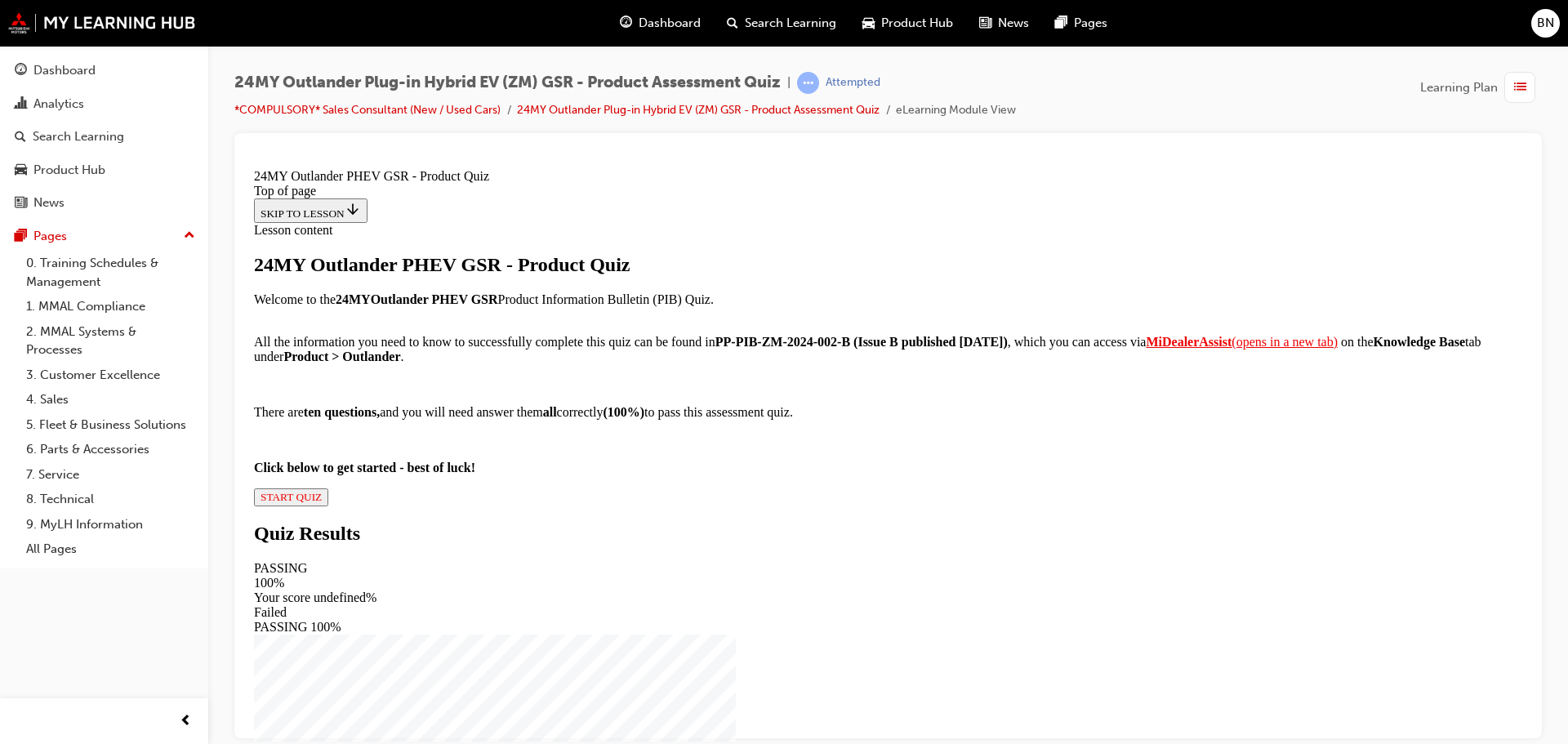
scroll to position [181, 0]
click at [639, 506] on div "24MY Outlander PHEV GSR - Product Quiz Welcome to the 24MY Outlander PHEV GSR P…" at bounding box center [888, 378] width 1269 height 252
click at [322, 502] on span "START QUIZ" at bounding box center [291, 496] width 61 height 12
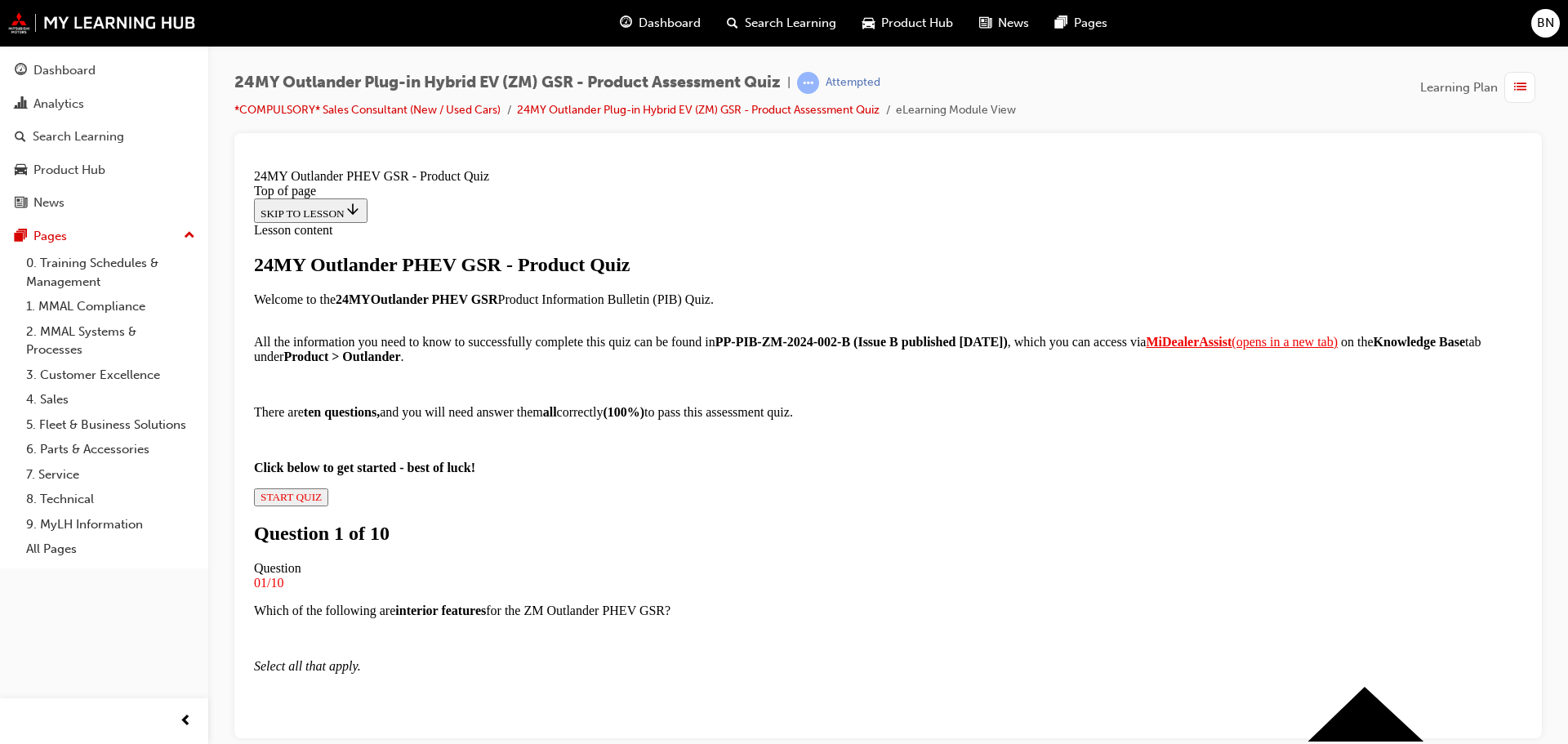
scroll to position [84, 0]
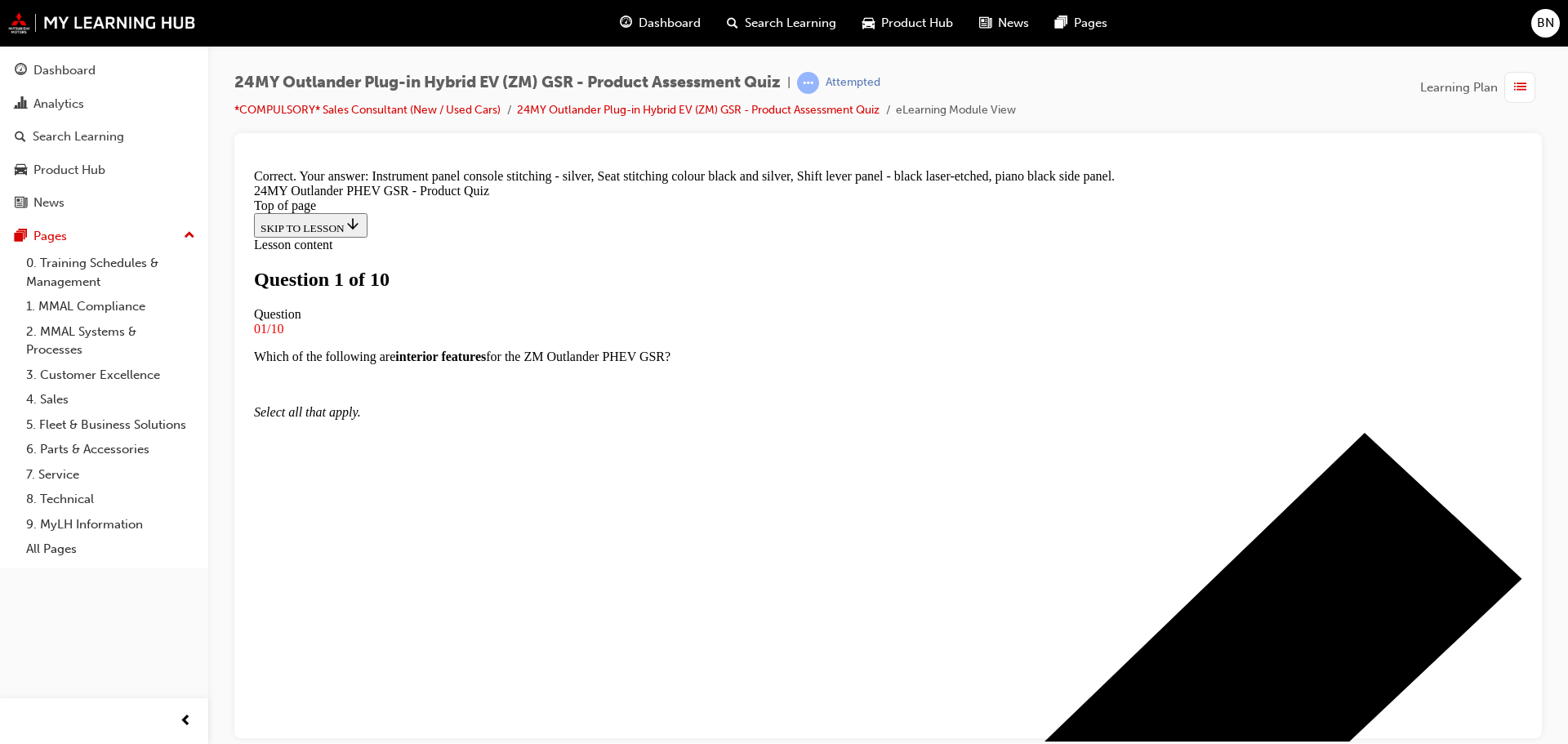
scroll to position [156, 0]
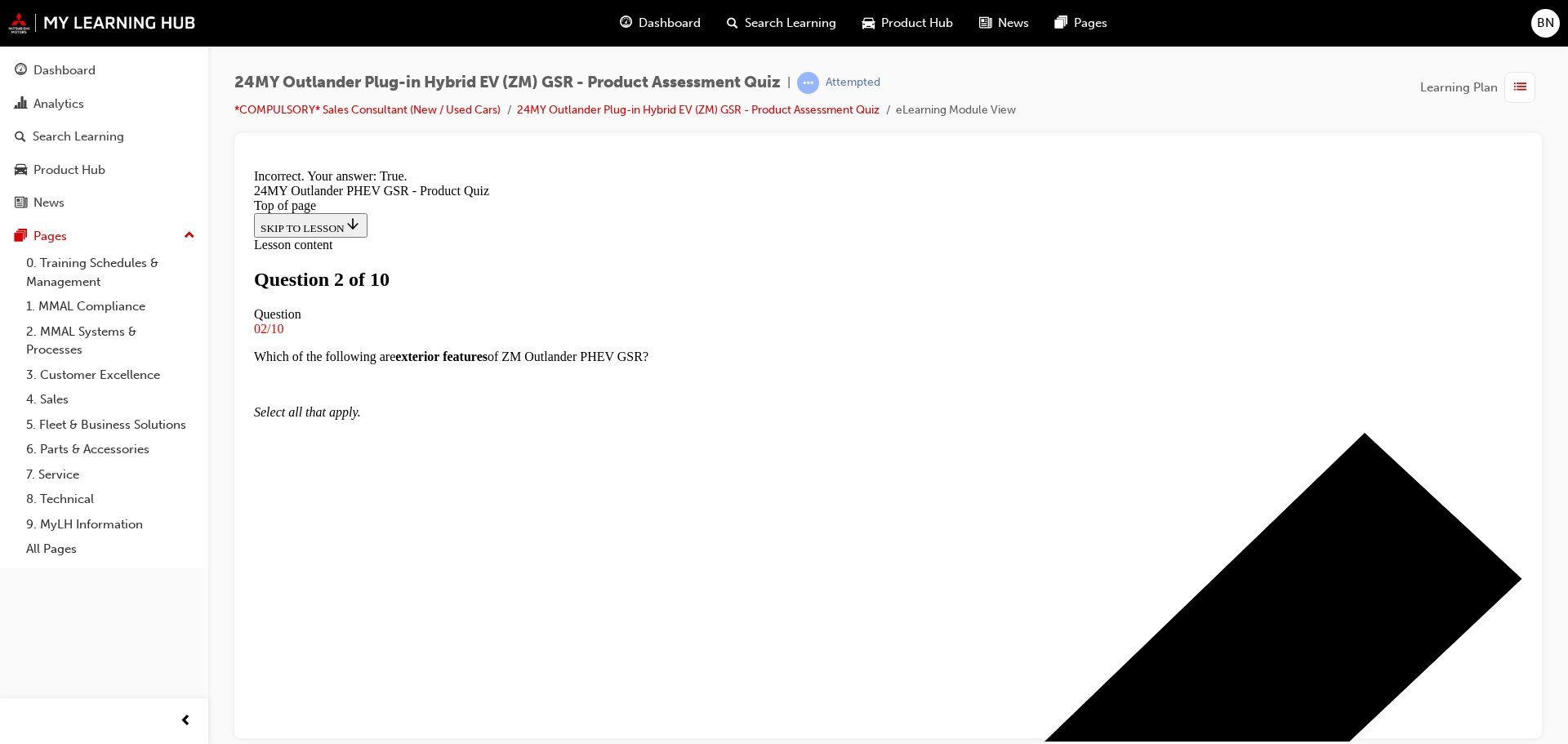
scroll to position [202, 0]
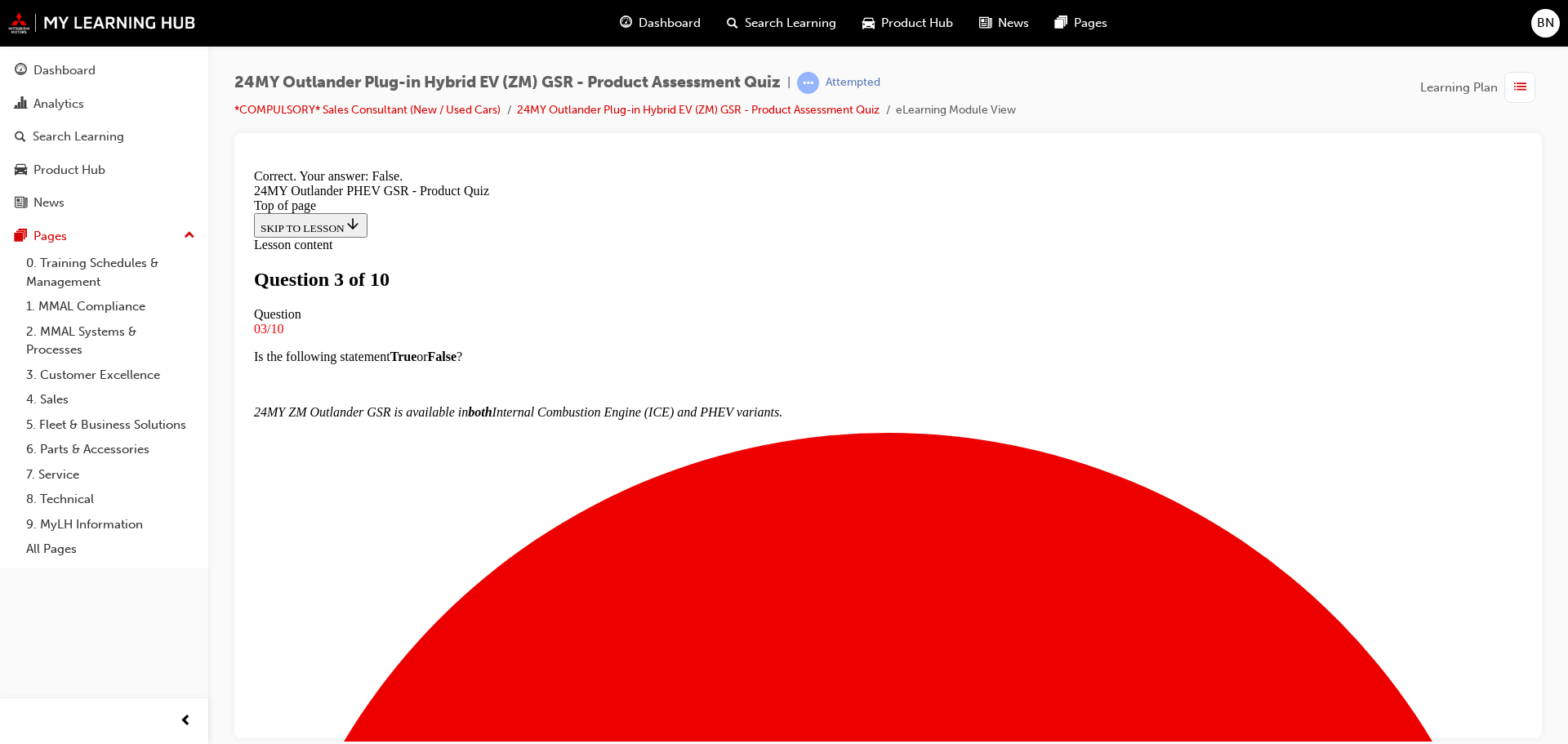
scroll to position [175, 0]
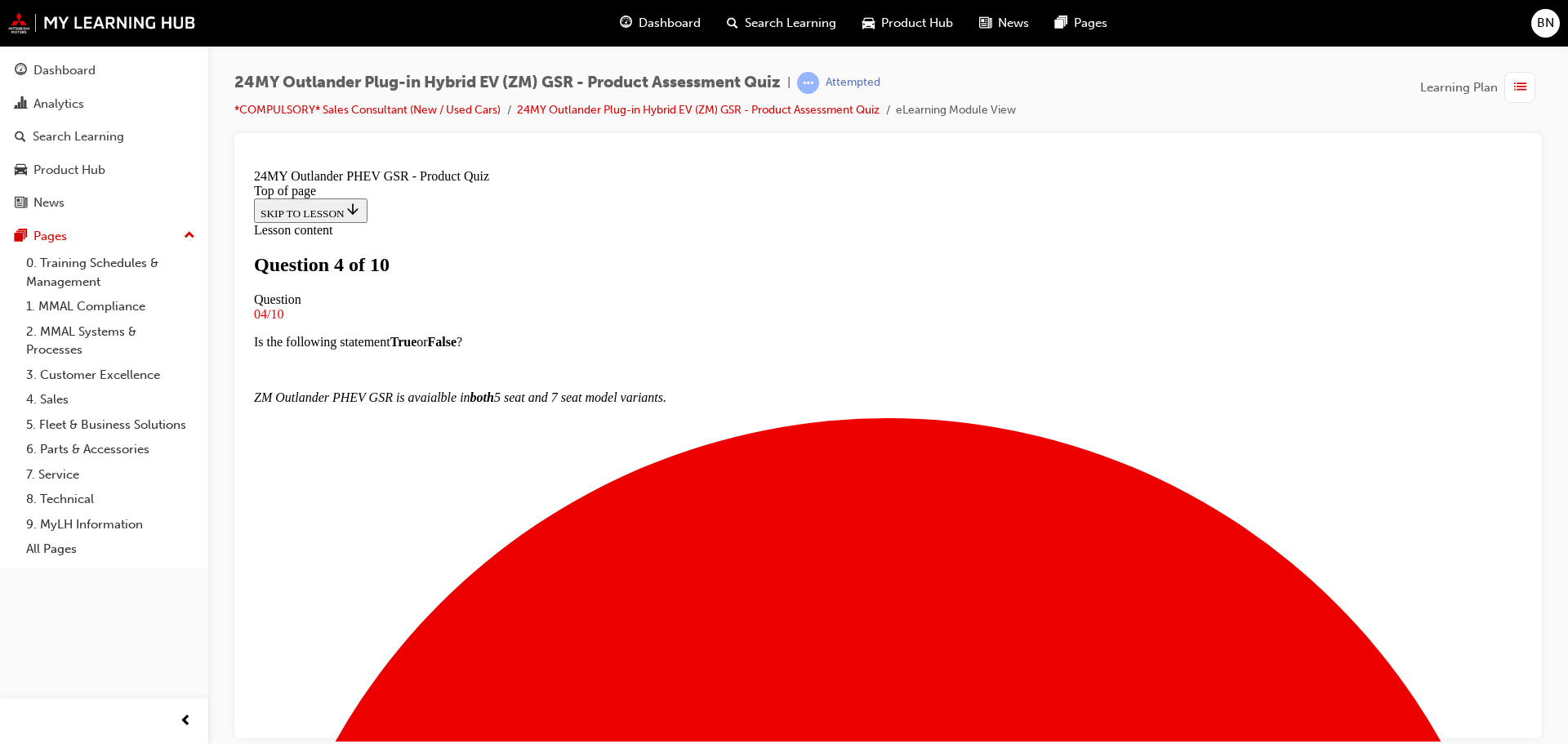
scroll to position [166, 0]
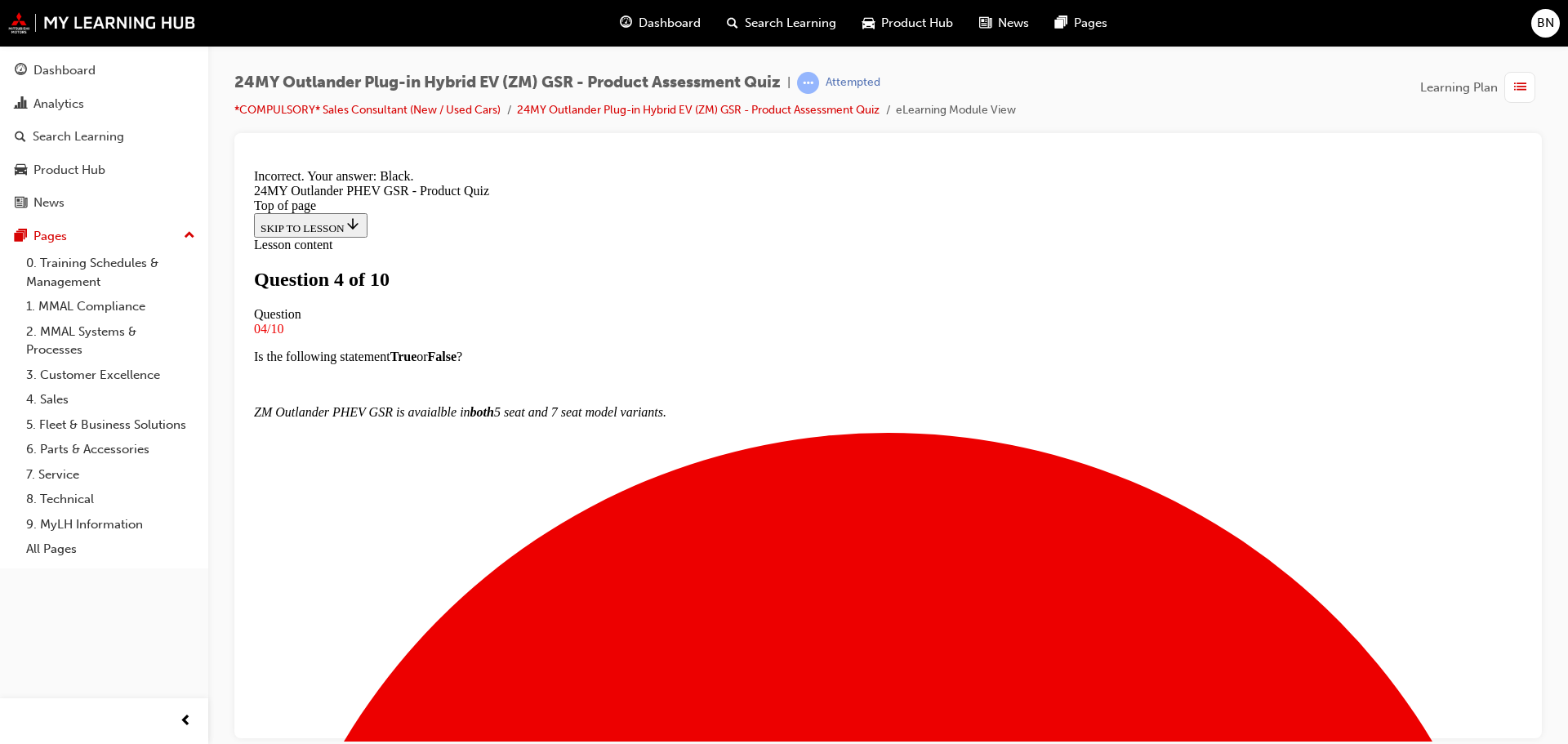
scroll to position [152, 0]
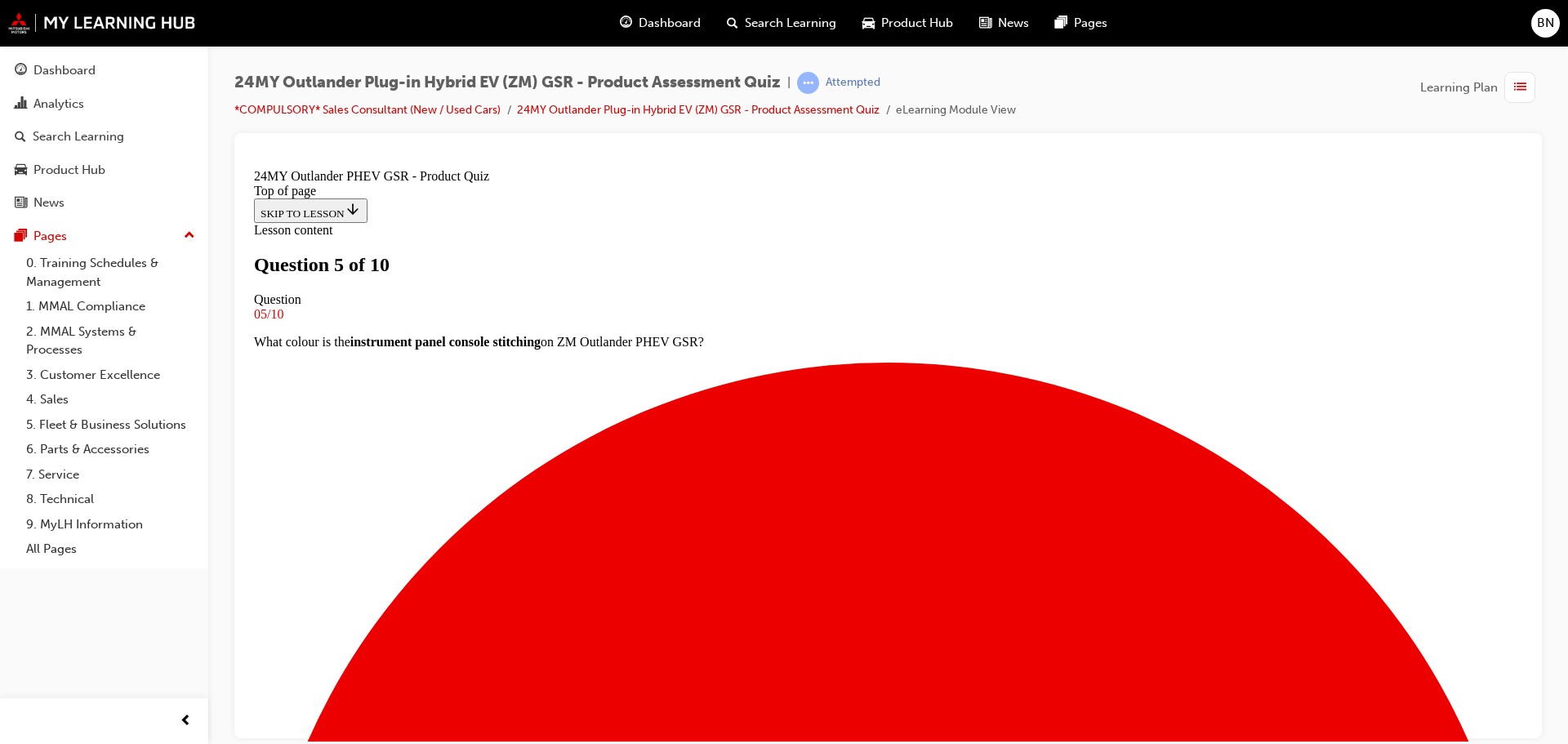
scroll to position [84, 0]
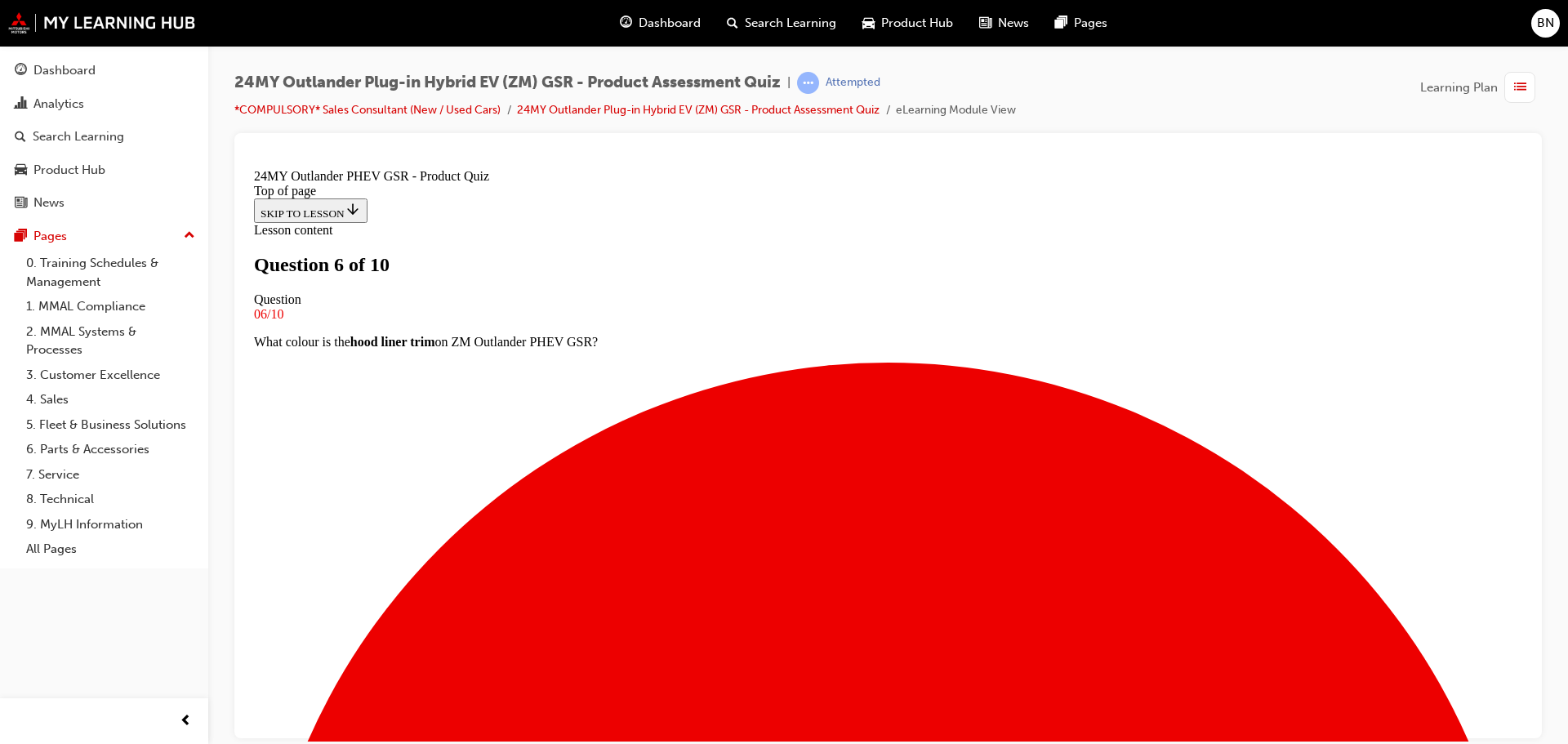
scroll to position [166, 0]
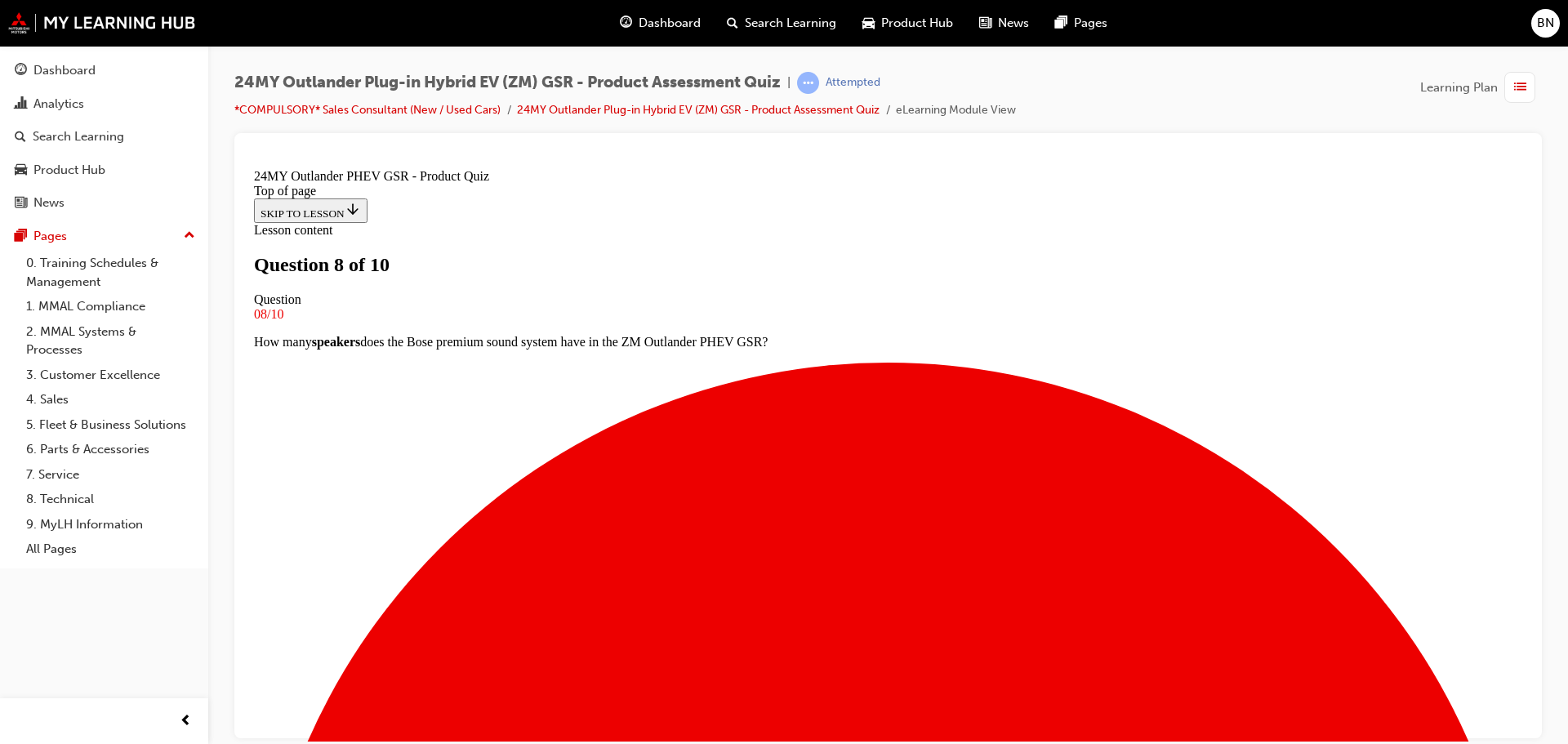
scroll to position [84, 0]
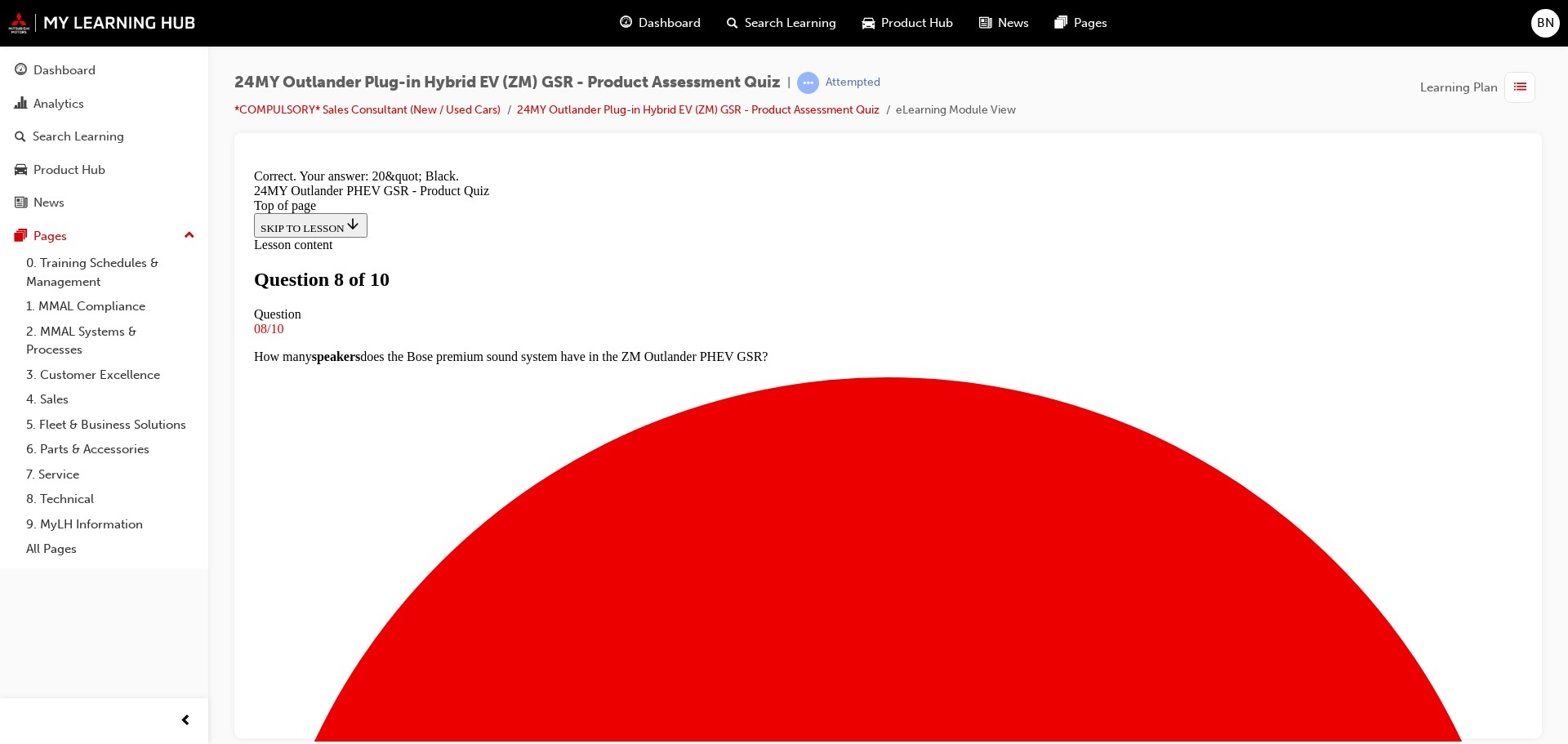
scroll to position [315, 0]
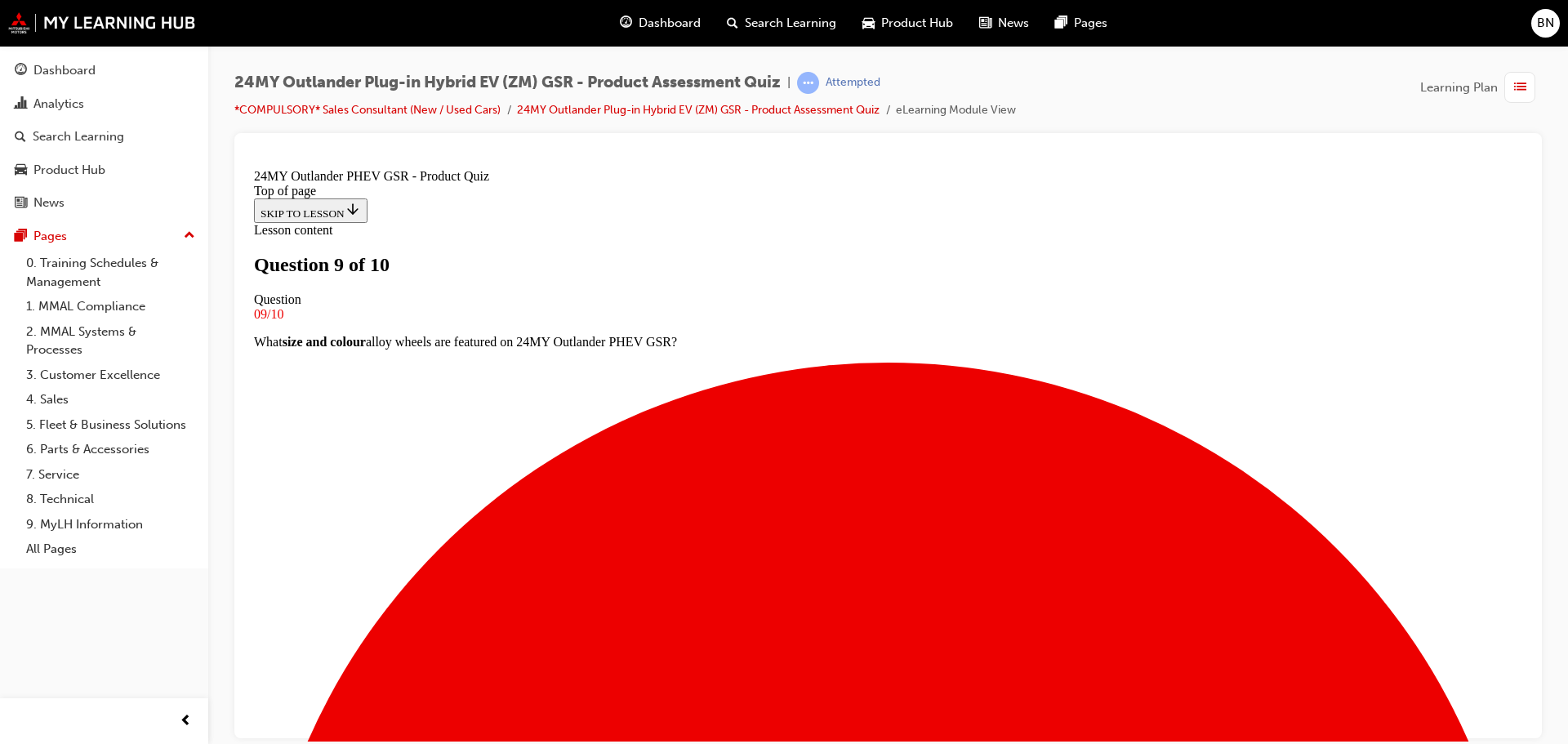
scroll to position [84, 0]
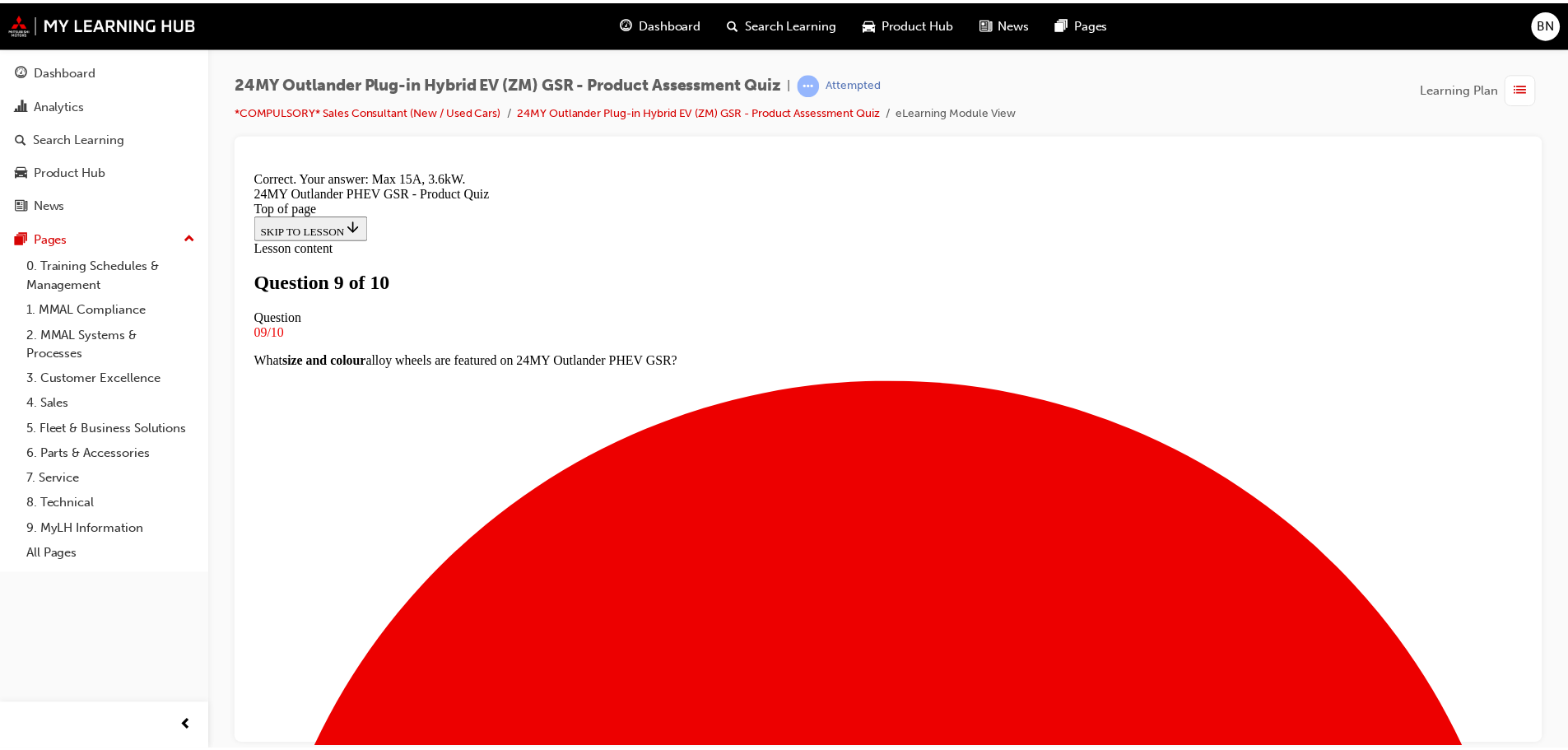
scroll to position [317, 0]
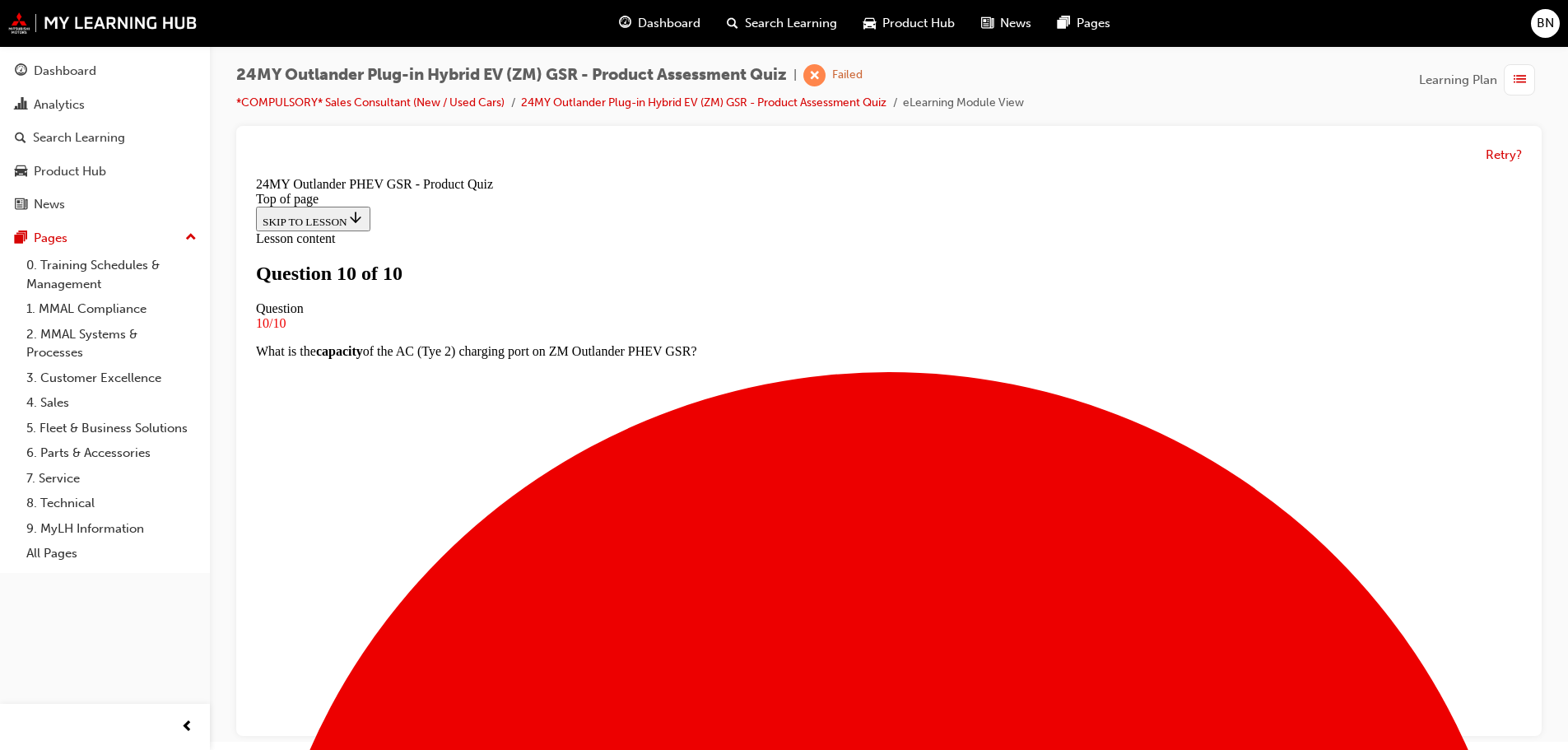
scroll to position [12, 0]
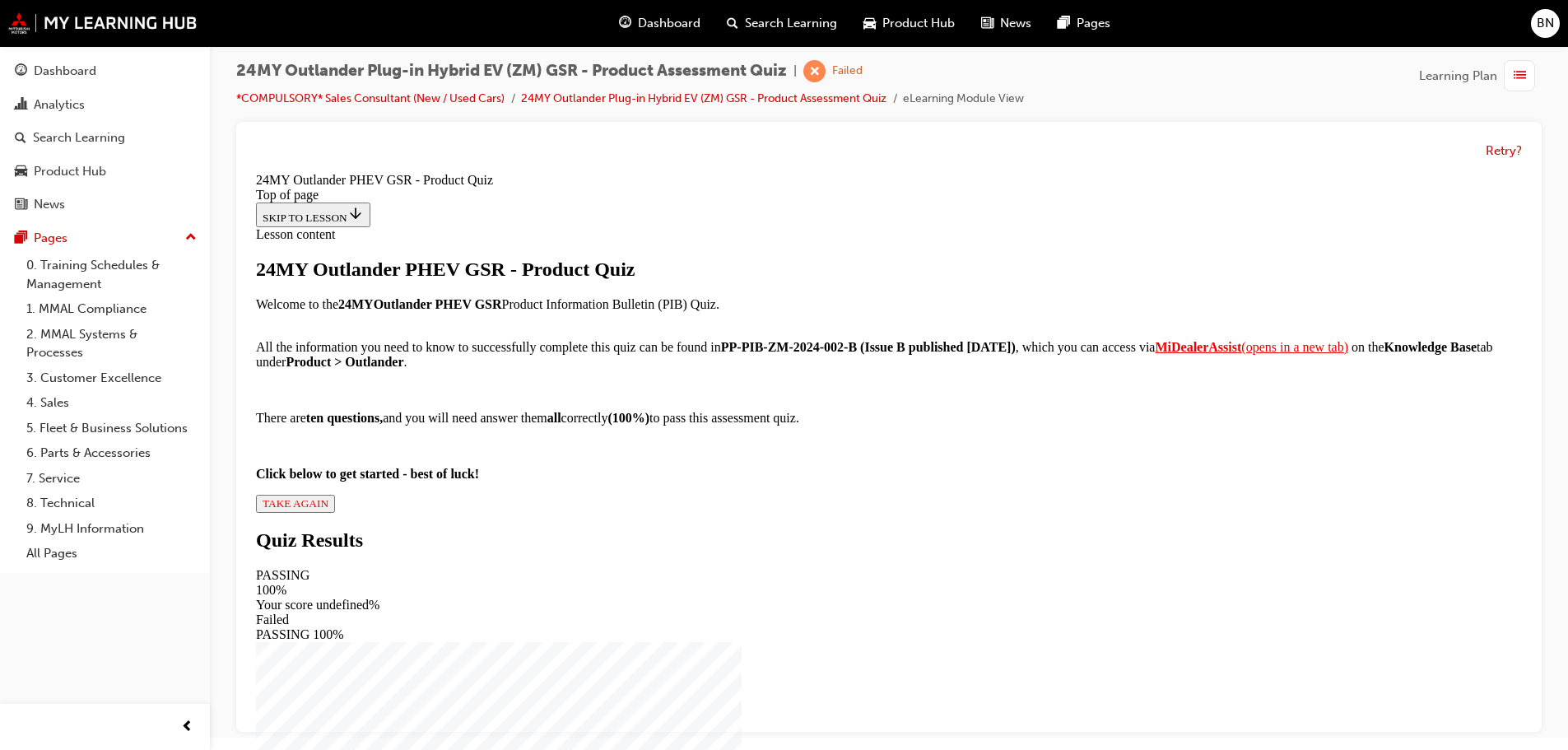
click at [329, 510] on span "TAKE AGAIN" at bounding box center [296, 503] width 66 height 12
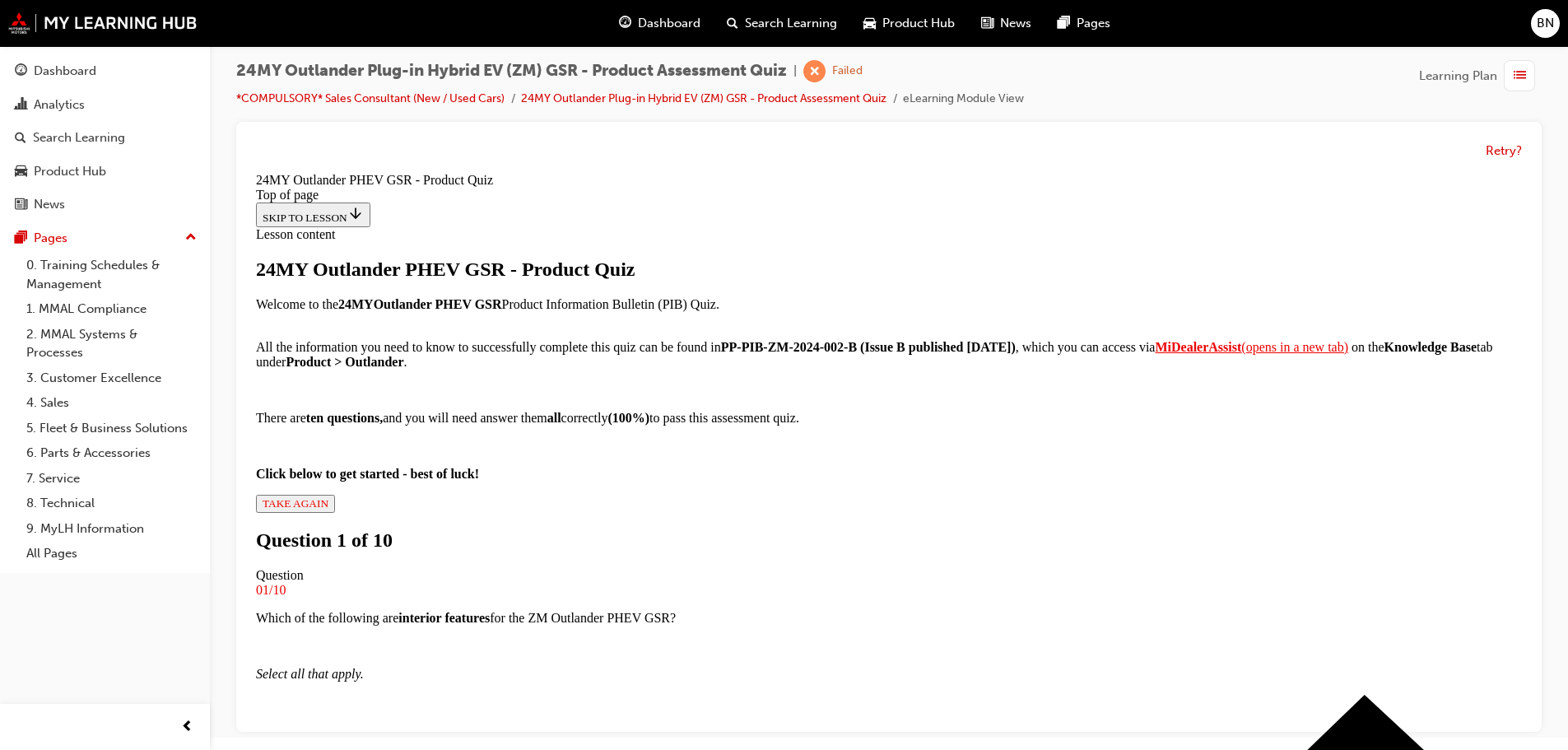
scroll to position [167, 0]
drag, startPoint x: 733, startPoint y: 450, endPoint x: 732, endPoint y: 424, distance: 26.0
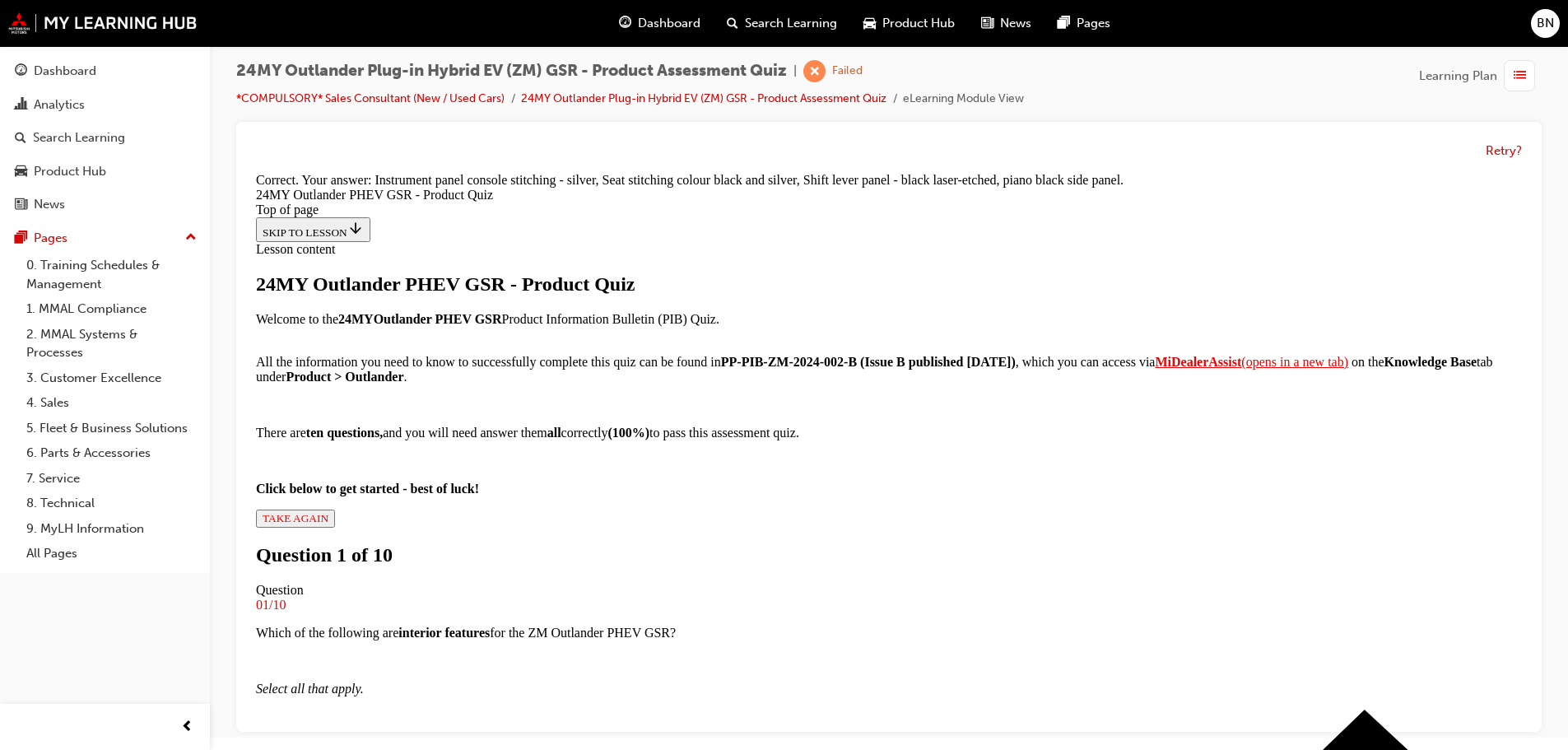
scroll to position [374, 0]
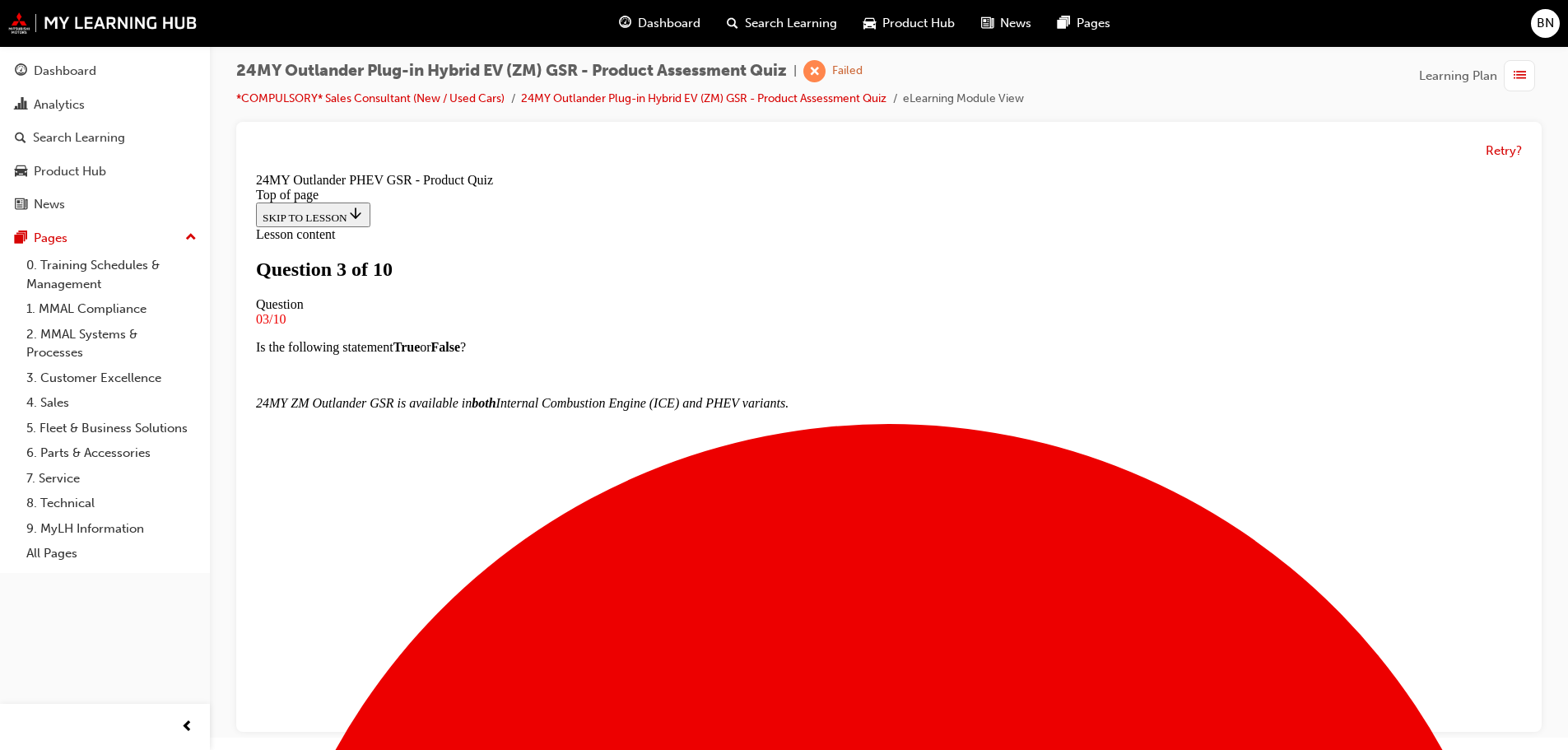
drag, startPoint x: 824, startPoint y: 620, endPoint x: 834, endPoint y: 656, distance: 37.4
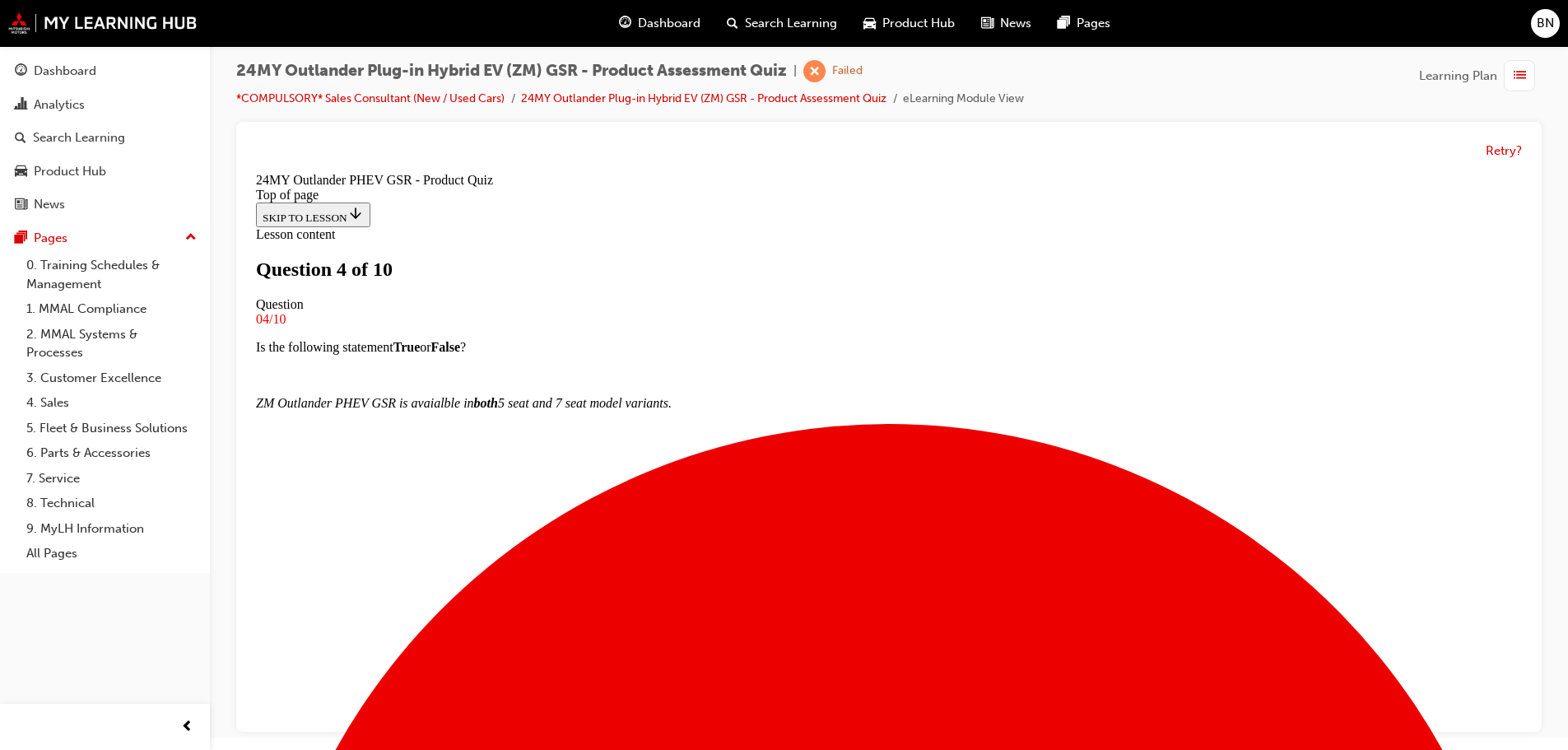
scroll to position [85, 0]
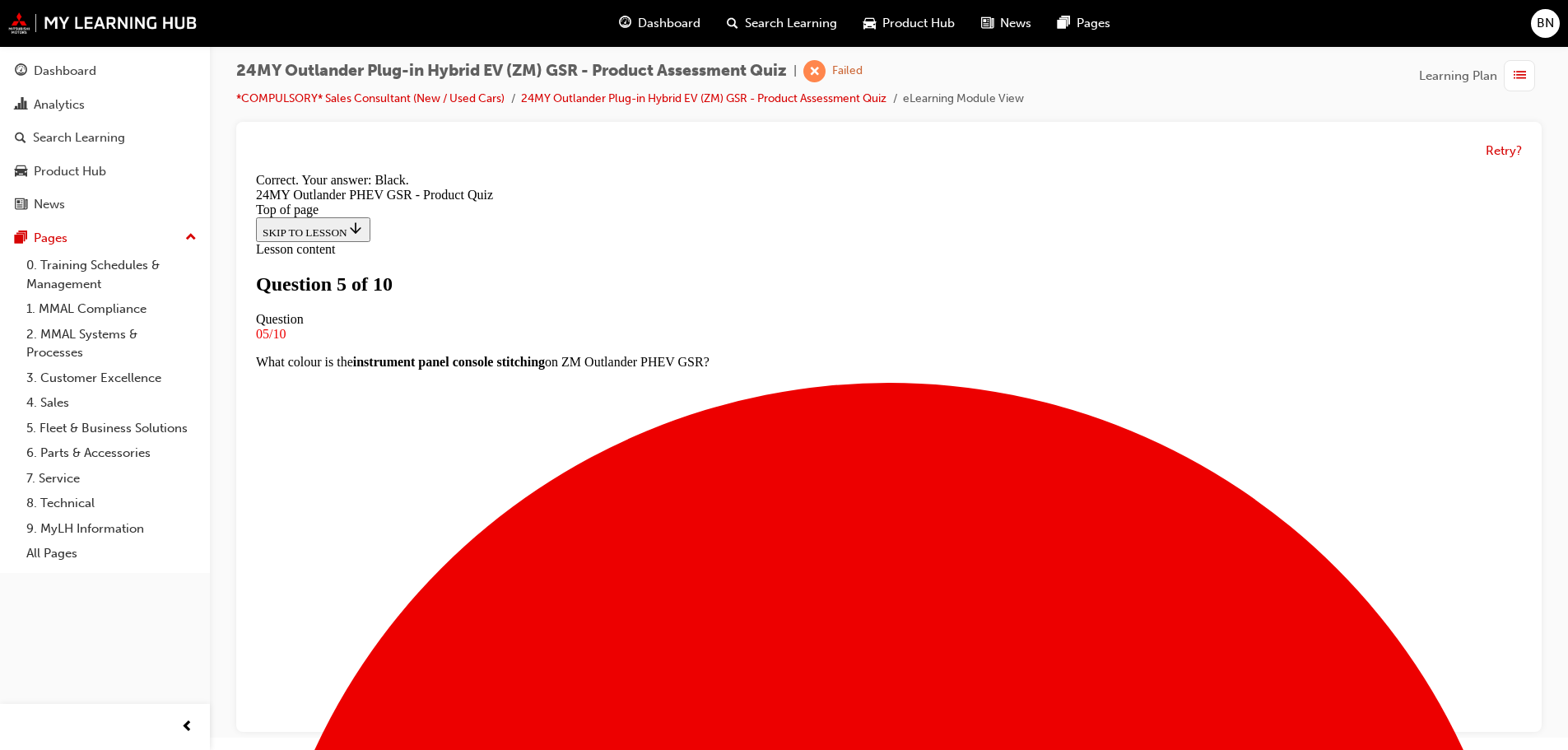
scroll to position [317, 0]
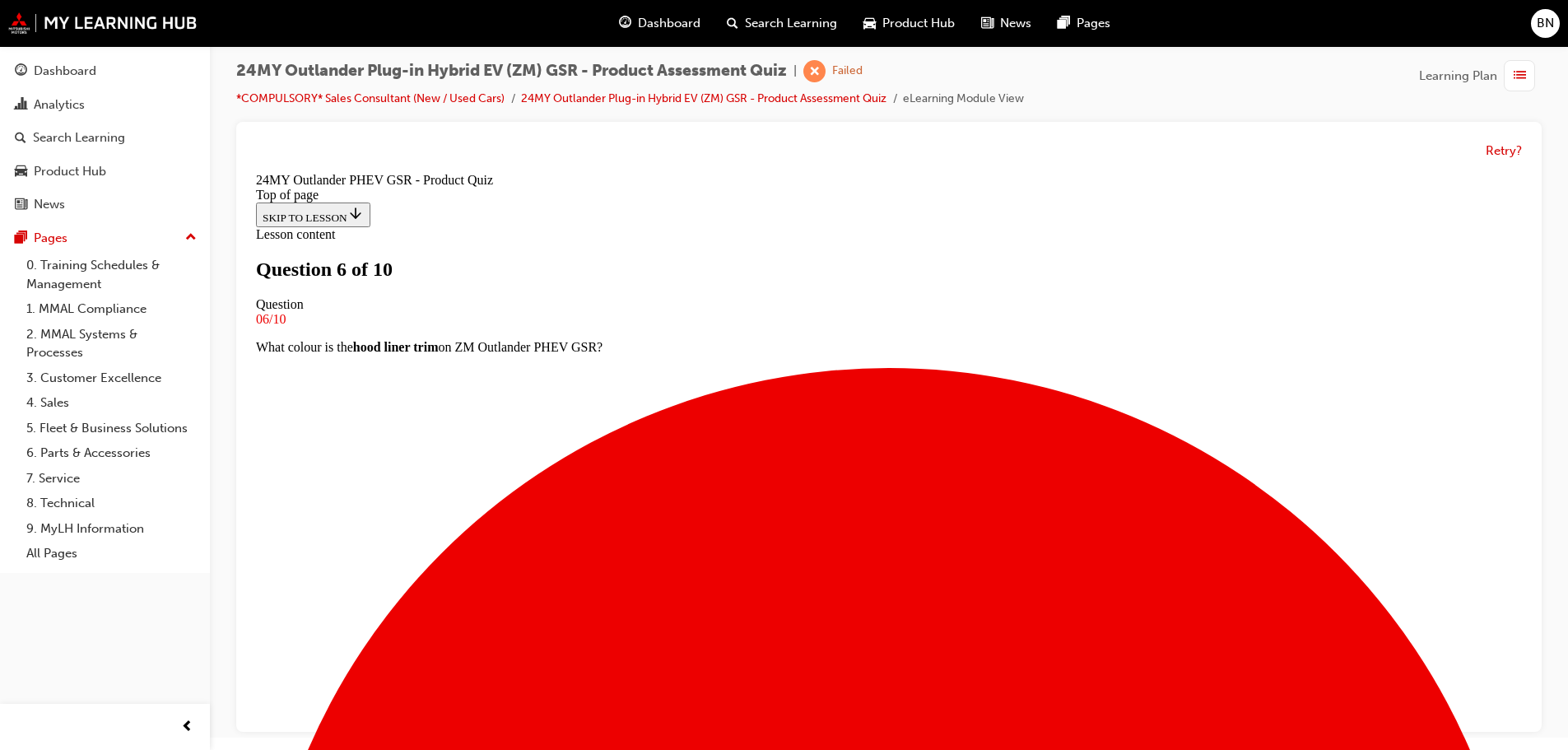
scroll to position [3, 0]
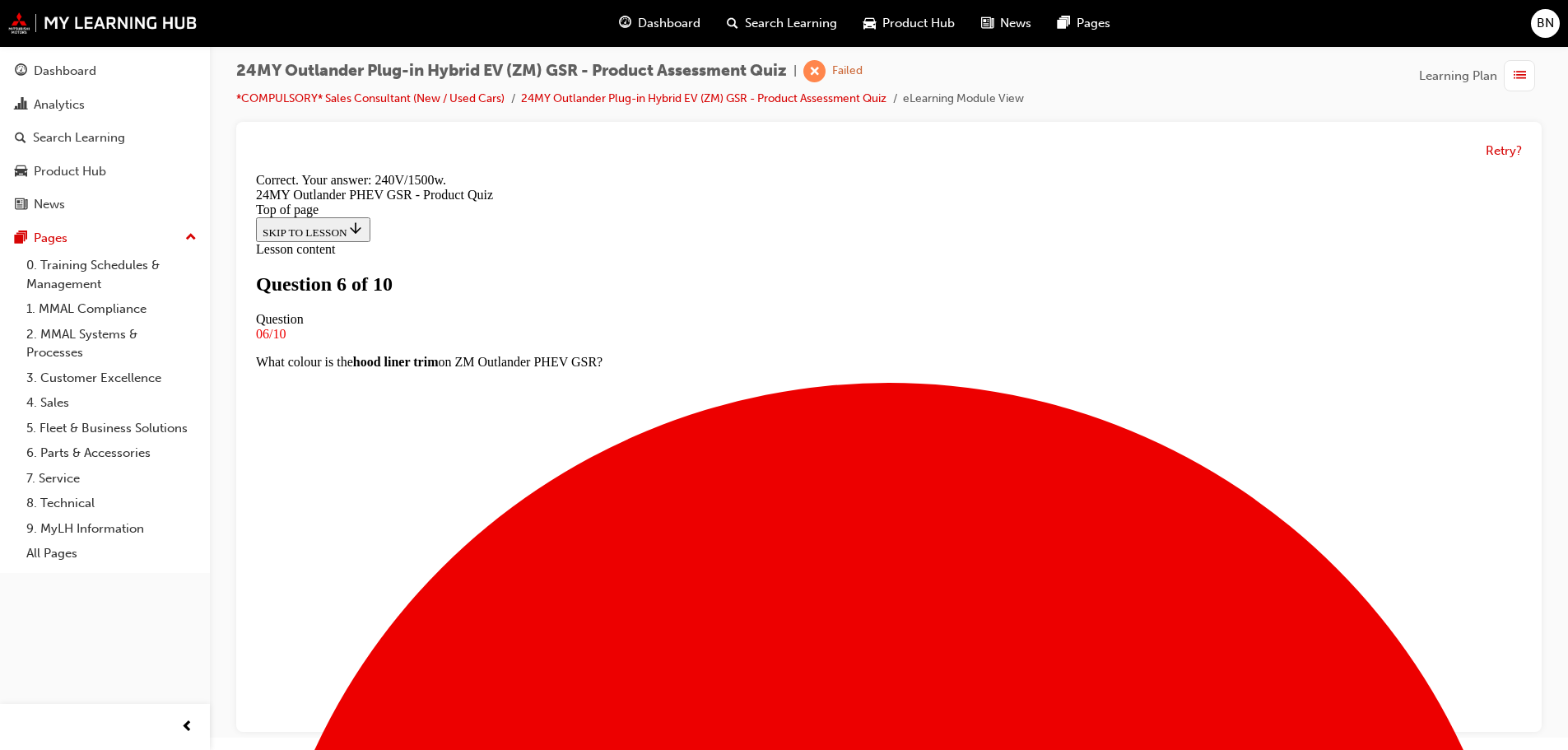
scroll to position [346, 0]
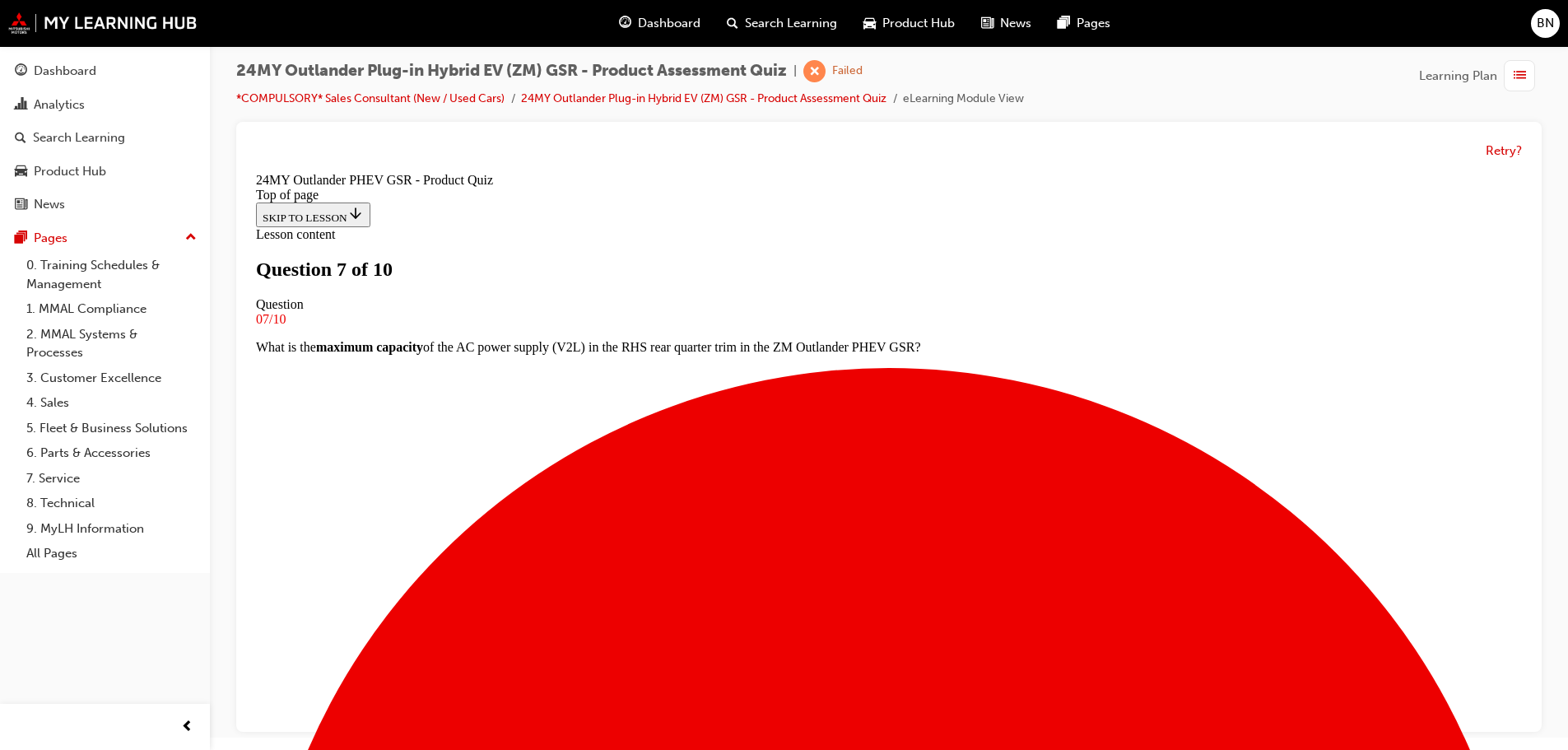
scroll to position [167, 0]
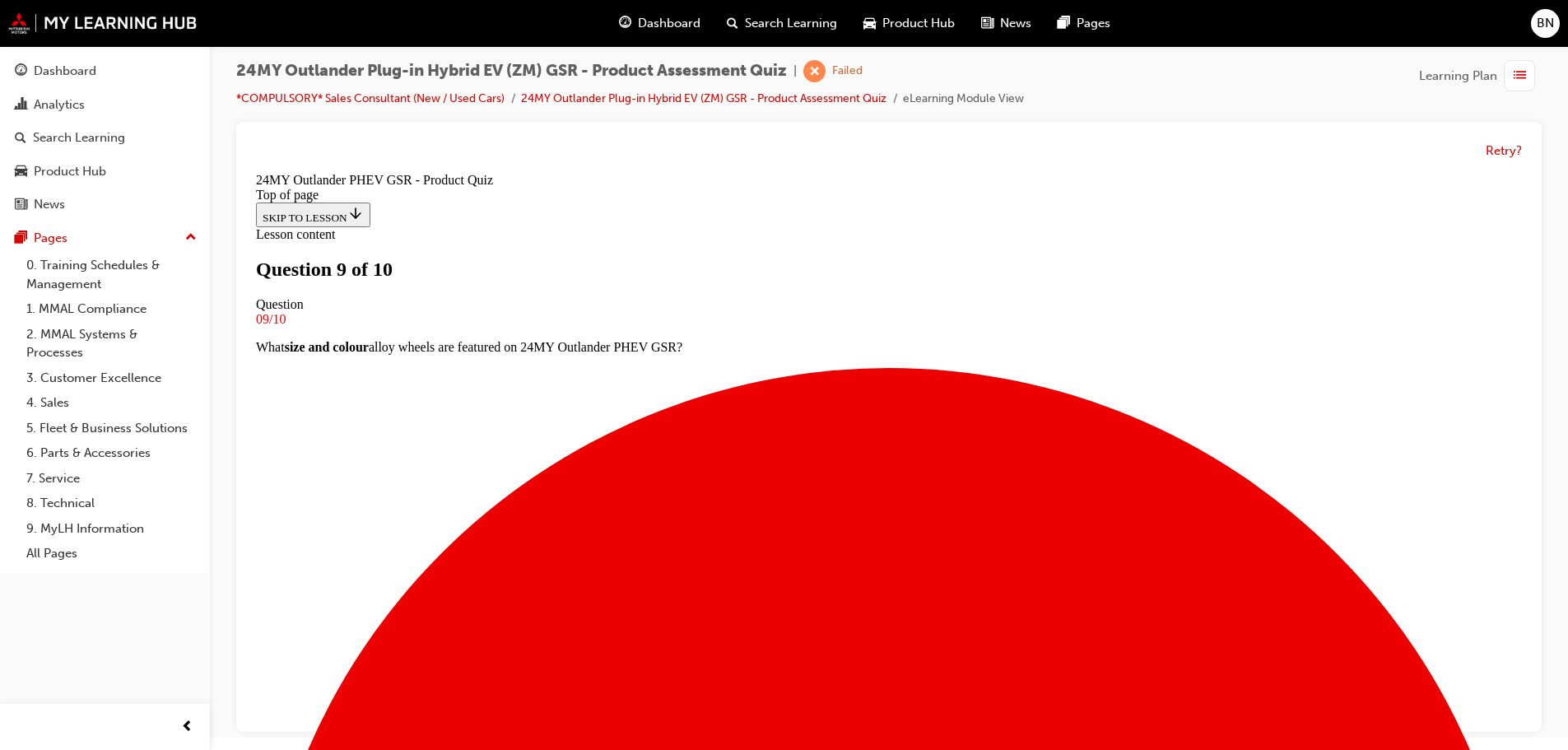
scroll to position [266, 0]
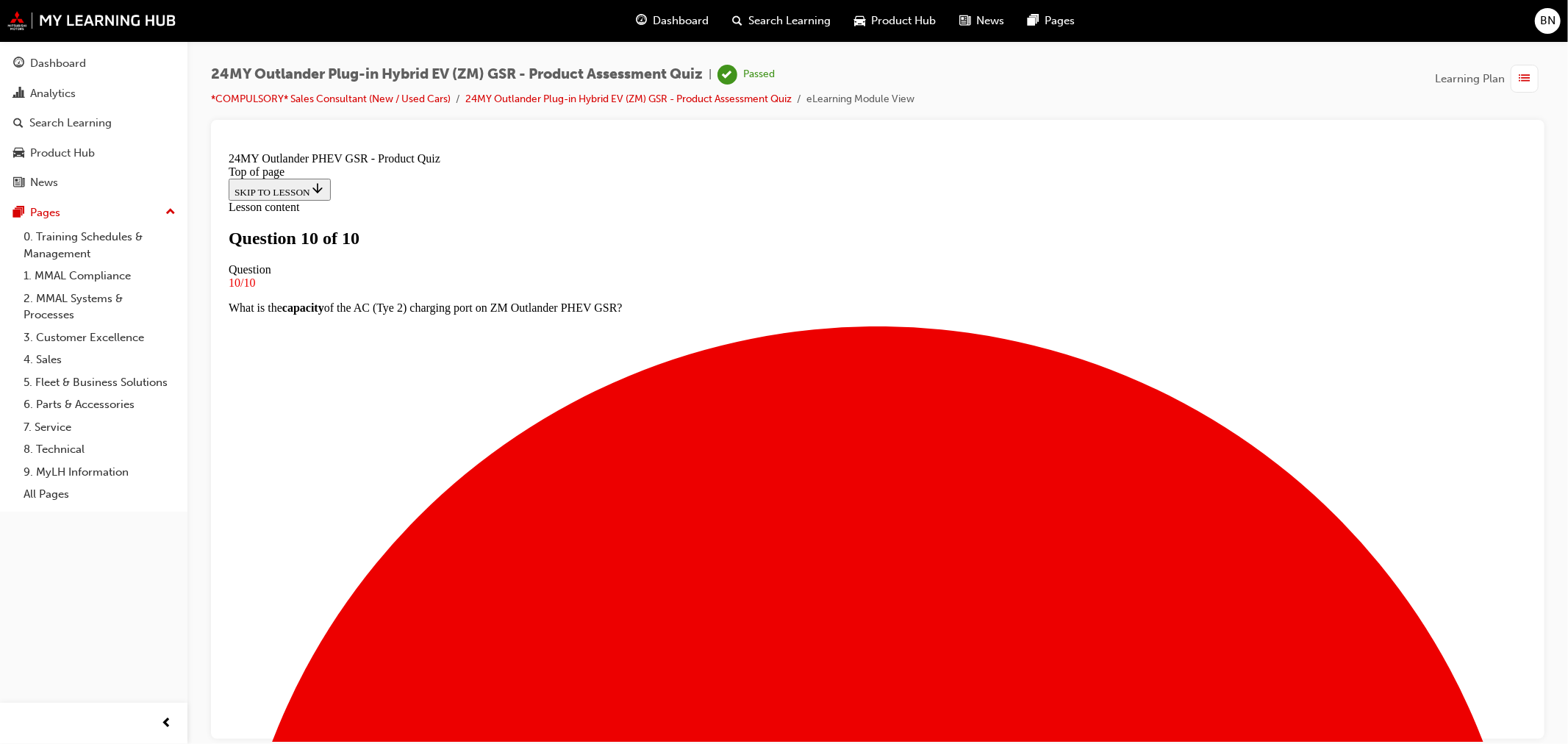
scroll to position [33, 0]
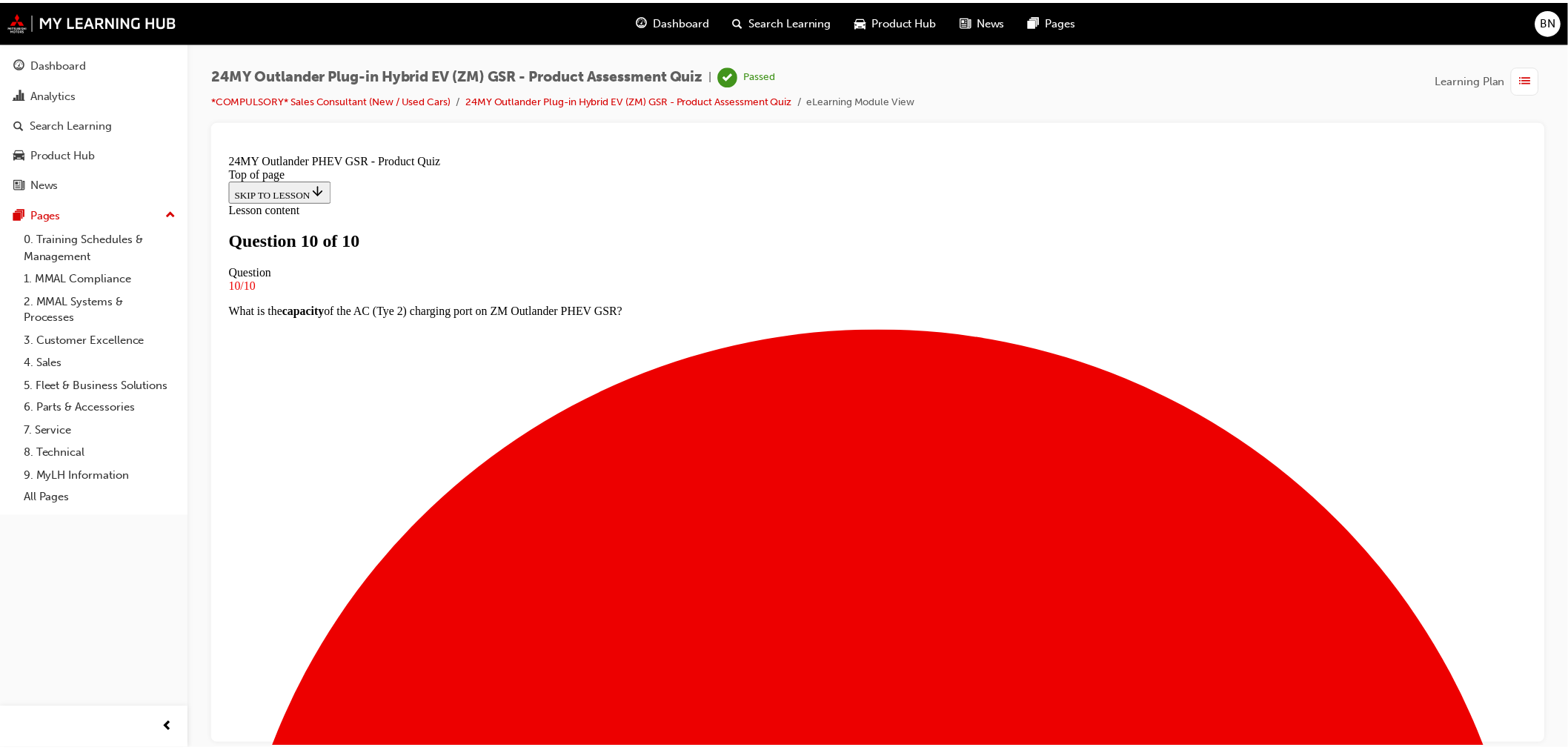
scroll to position [154, 0]
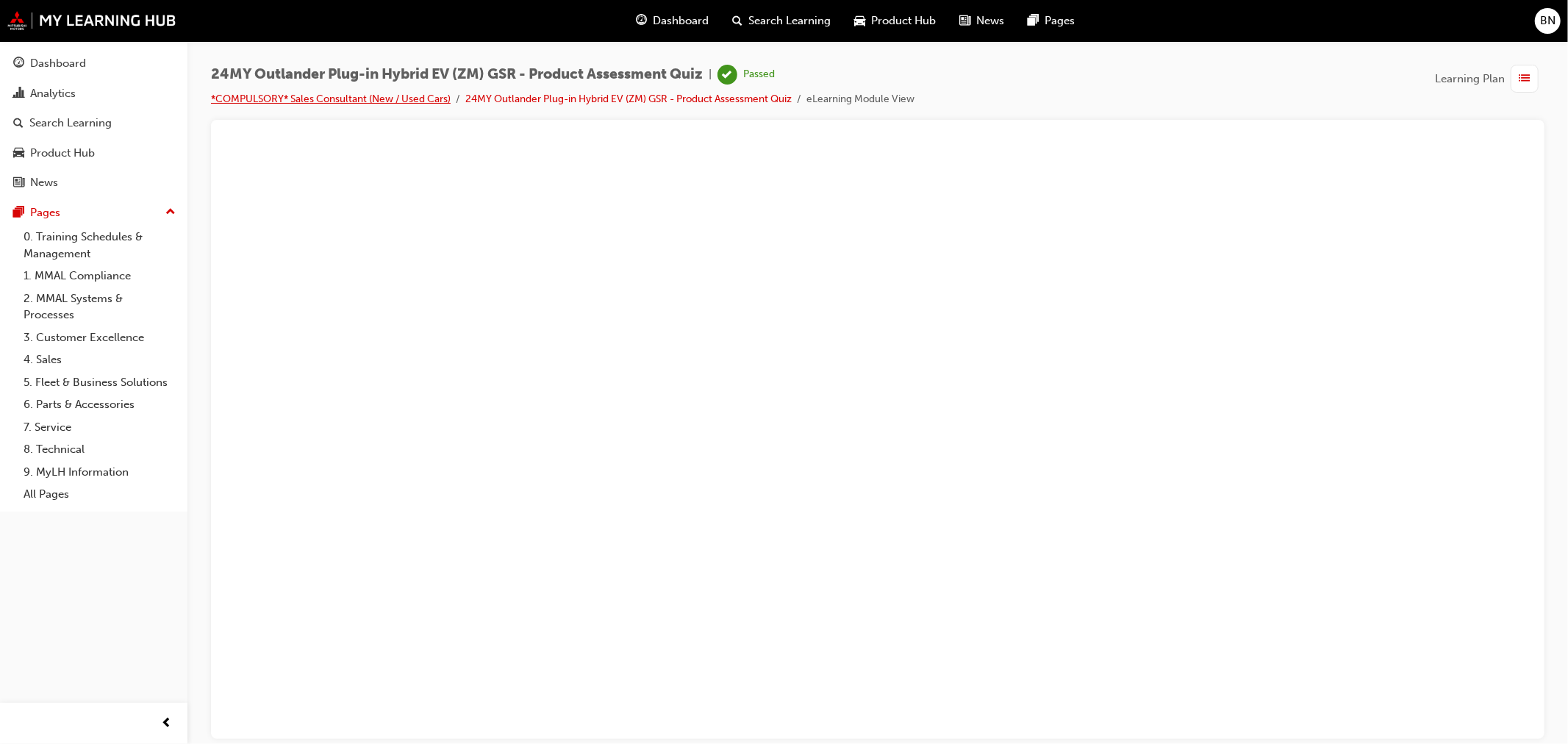
click at [379, 94] on link "*COMPULSORY* Sales Consultant (New / Used Cars)" at bounding box center [330, 99] width 239 height 12
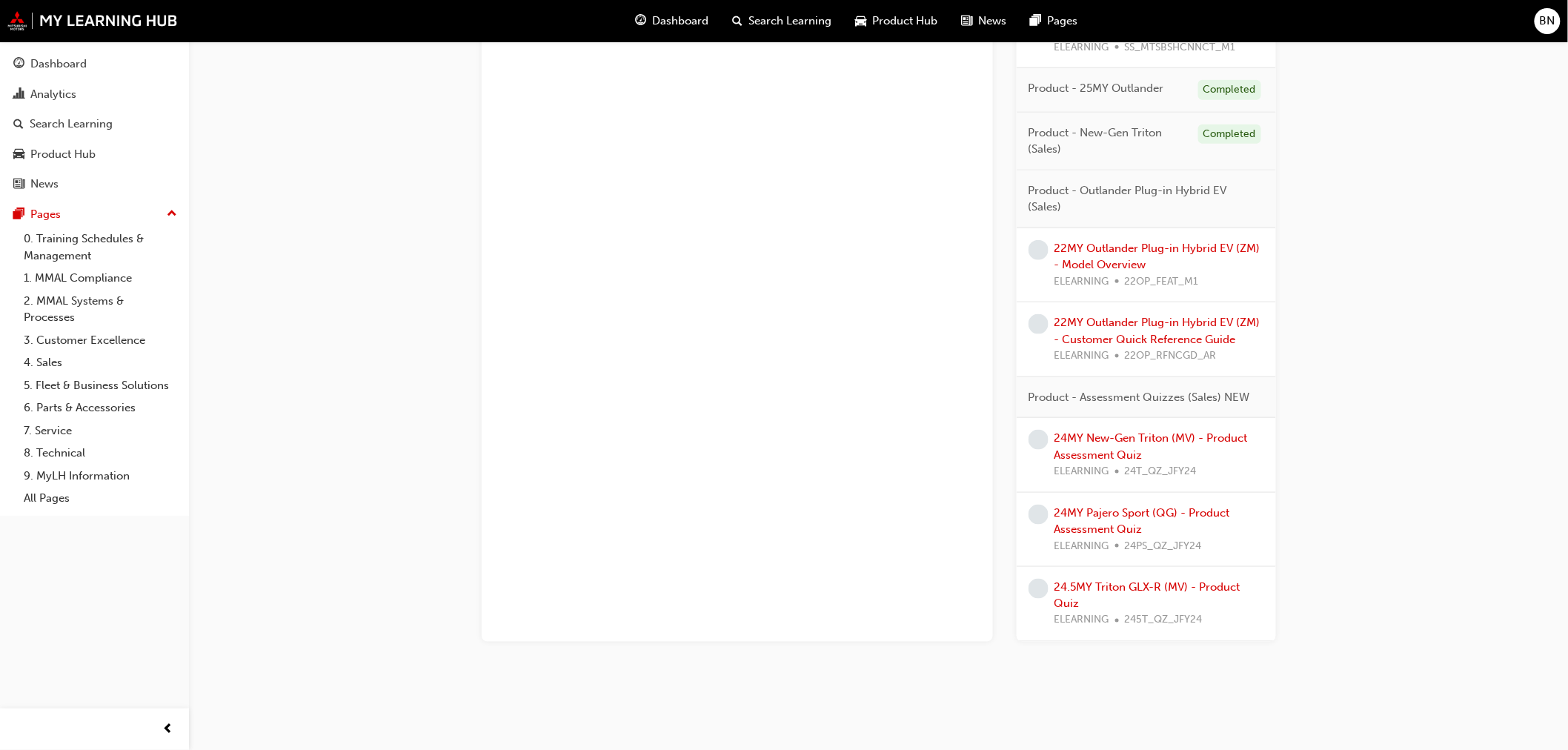
scroll to position [2924, 0]
click at [1139, 446] on link "24MY New-Gen Triton (MV) - Product Assessment Quiz" at bounding box center [1152, 446] width 194 height 30
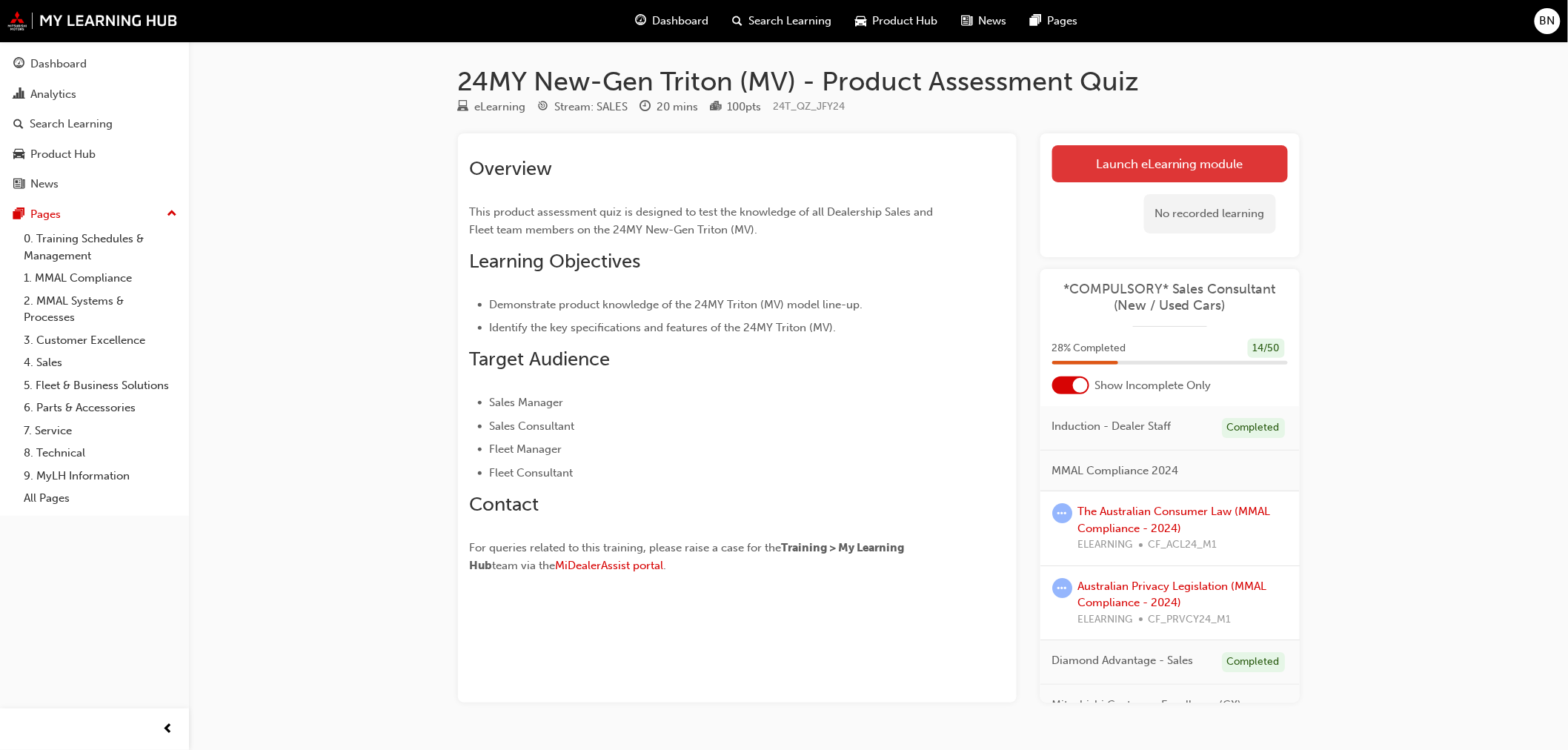
click at [1157, 166] on link "Launch eLearning module" at bounding box center [1171, 163] width 236 height 37
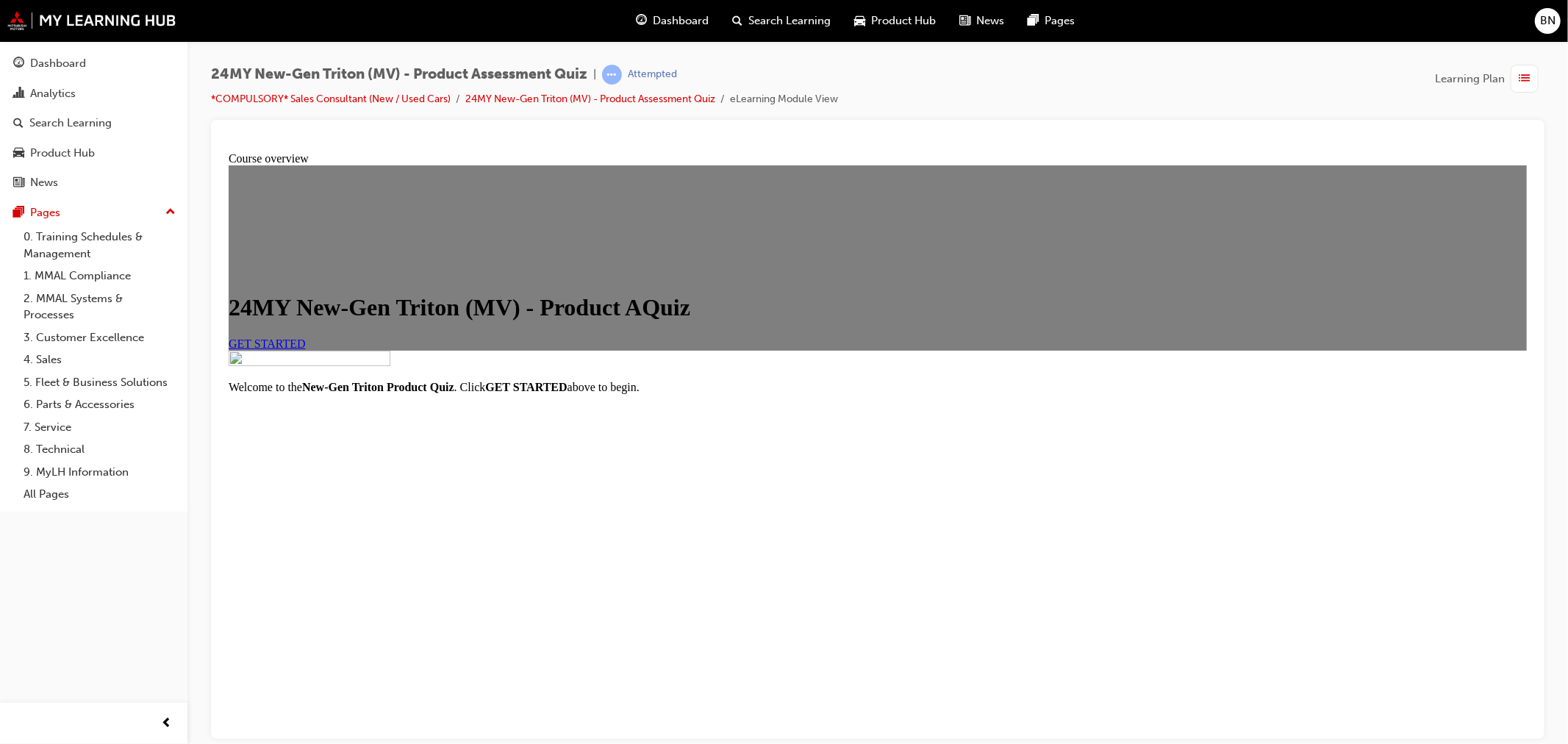
click at [305, 349] on span "GET STARTED" at bounding box center [266, 343] width 77 height 12
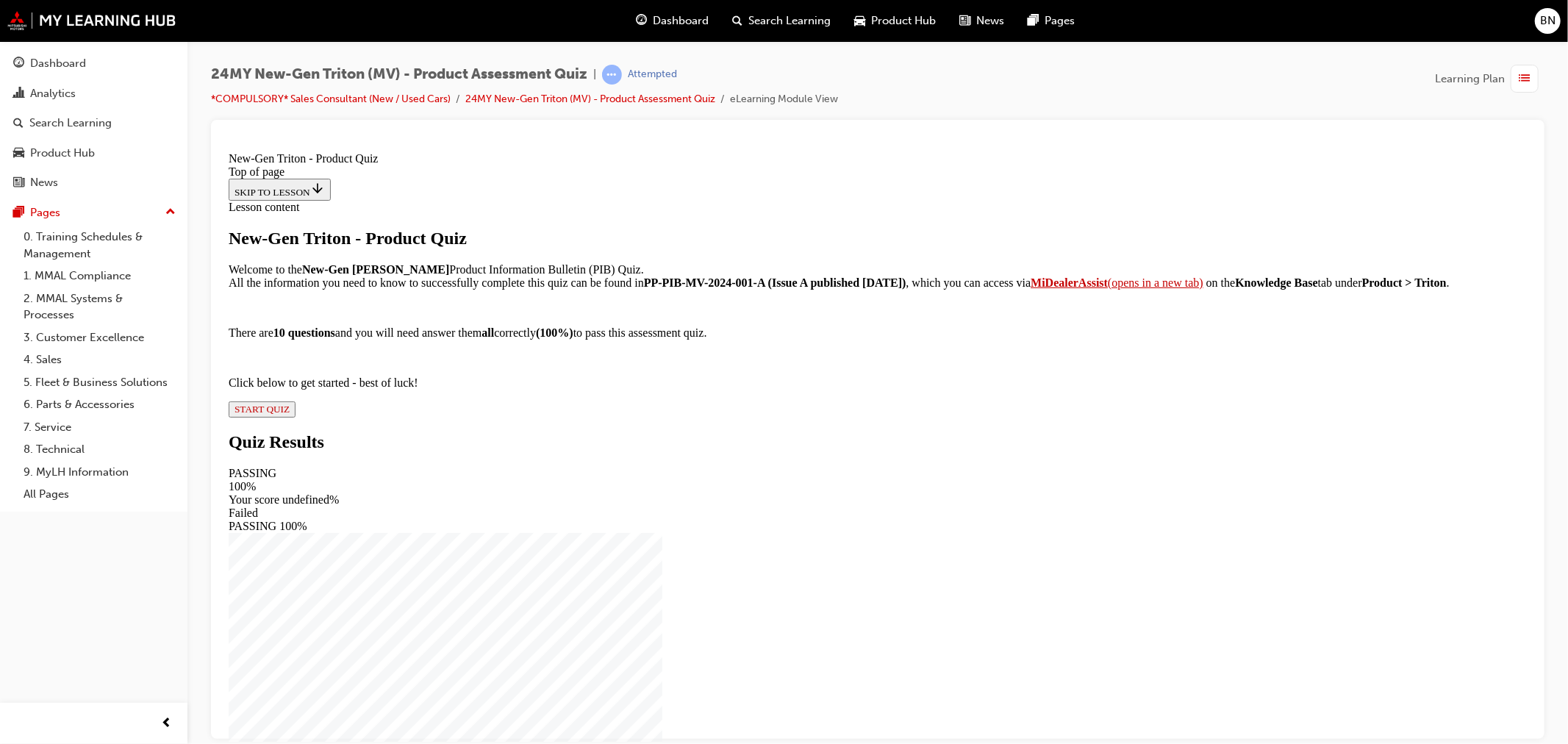
scroll to position [59, 0]
click at [295, 417] on button "START QUIZ" at bounding box center [261, 408] width 67 height 16
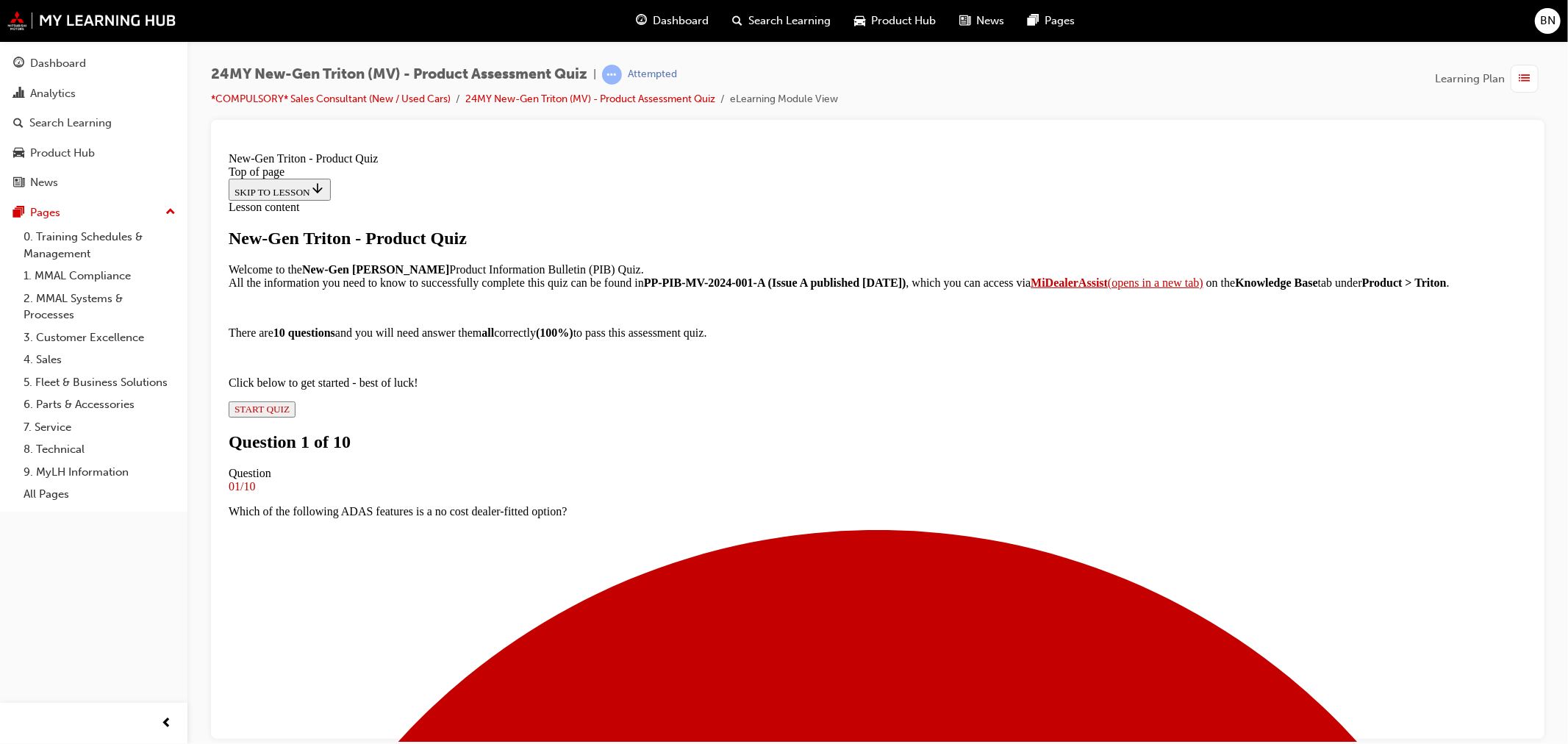
scroll to position [84, 0]
drag, startPoint x: 715, startPoint y: 530, endPoint x: 718, endPoint y: 516, distance: 14.3
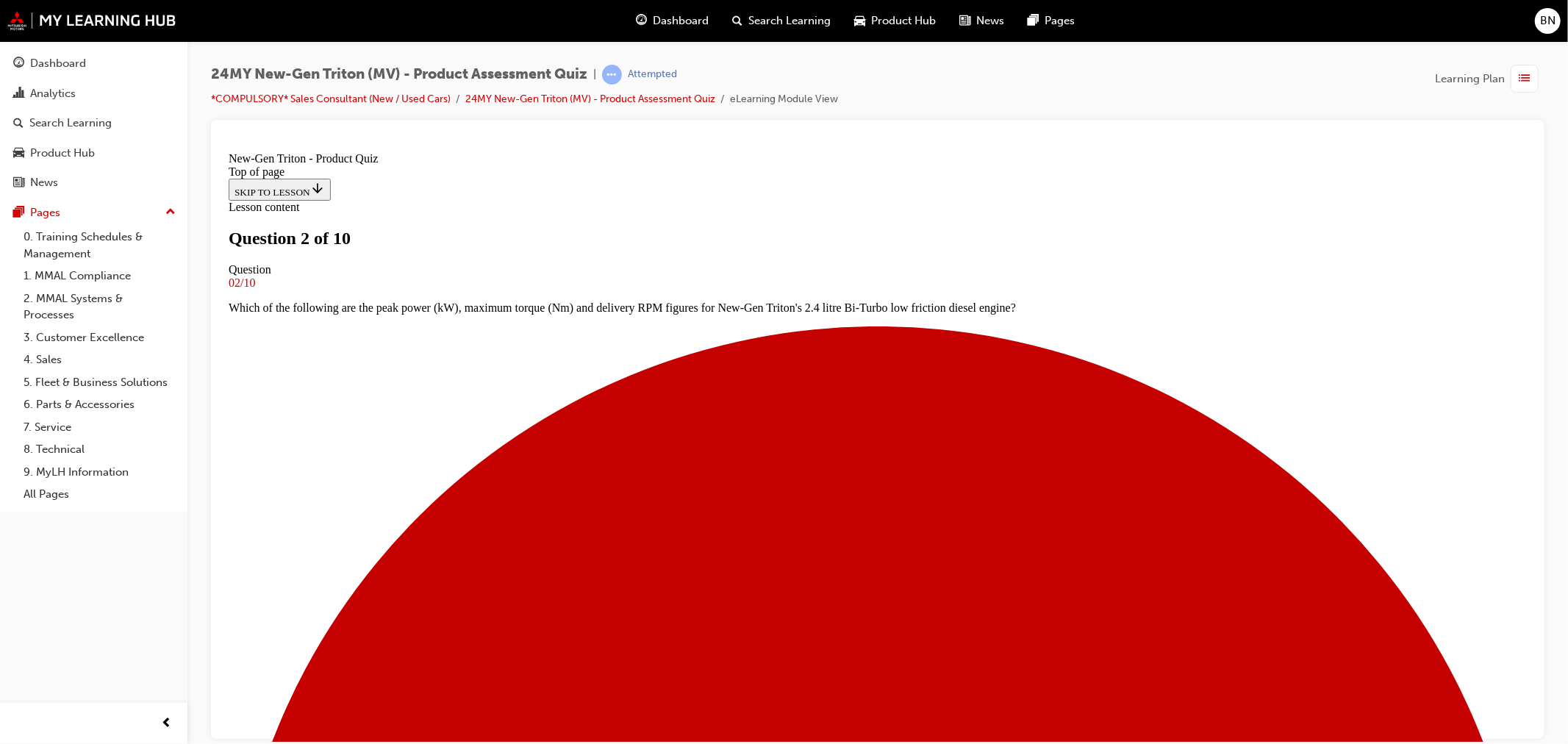
scroll to position [84, 0]
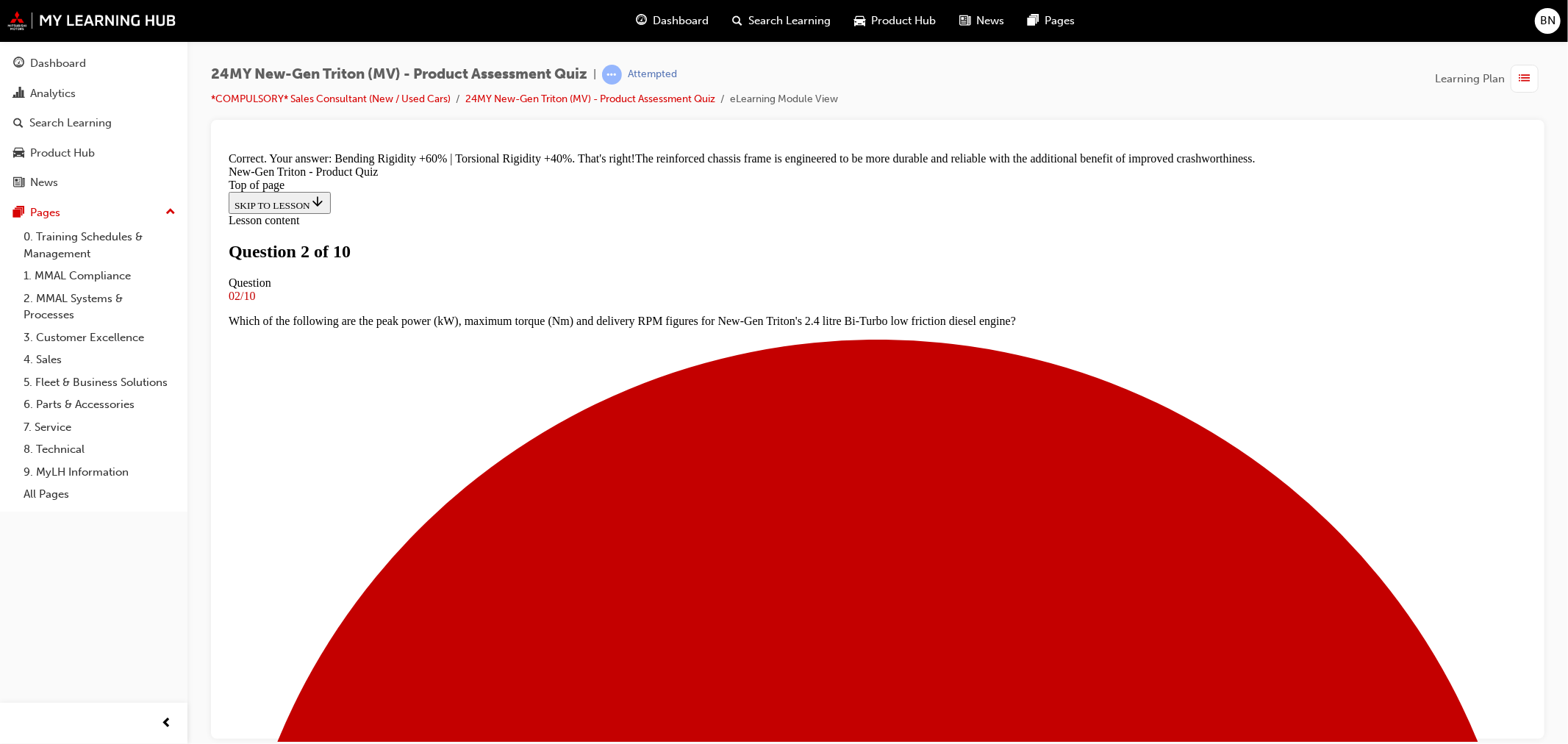
scroll to position [366, 0]
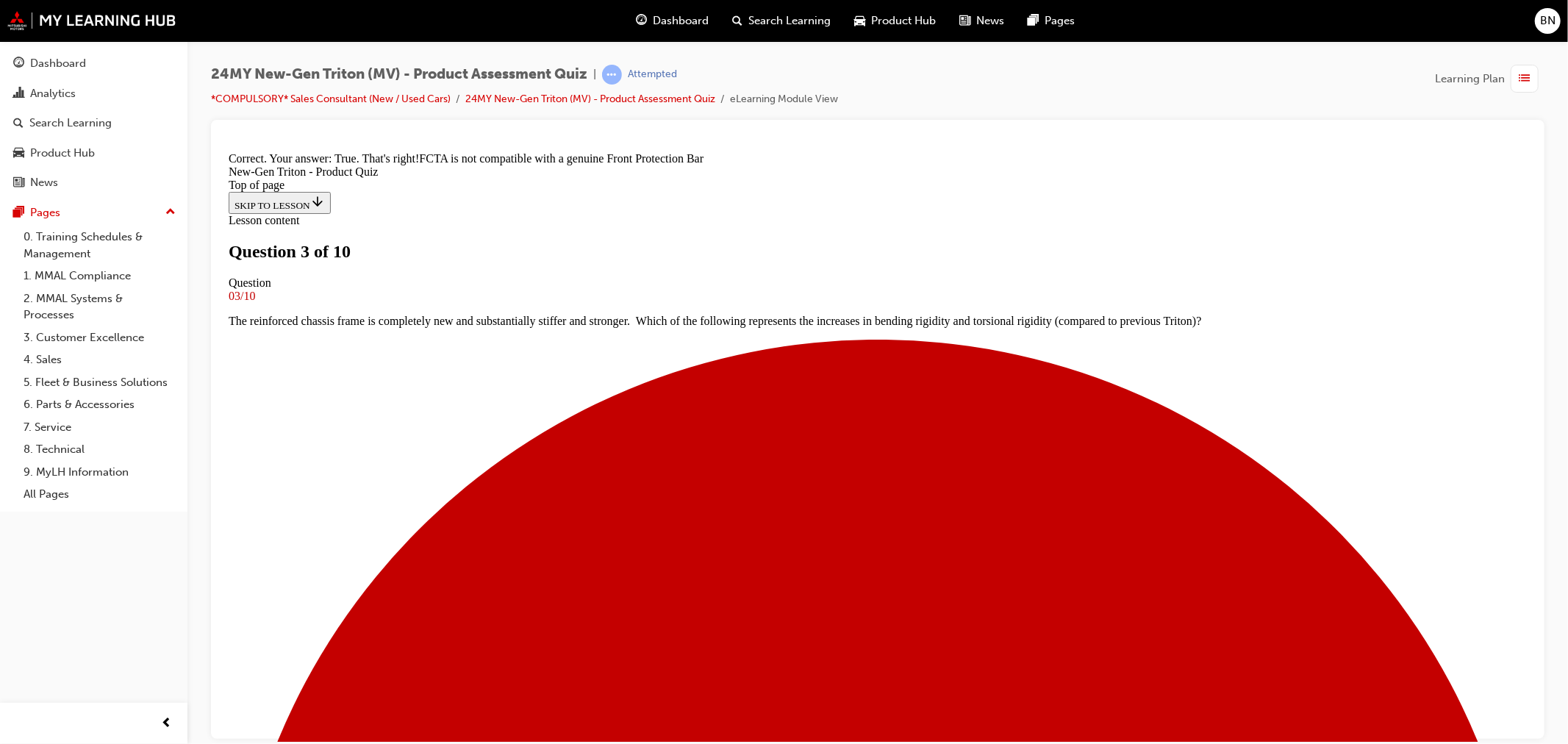
scroll to position [0, 0]
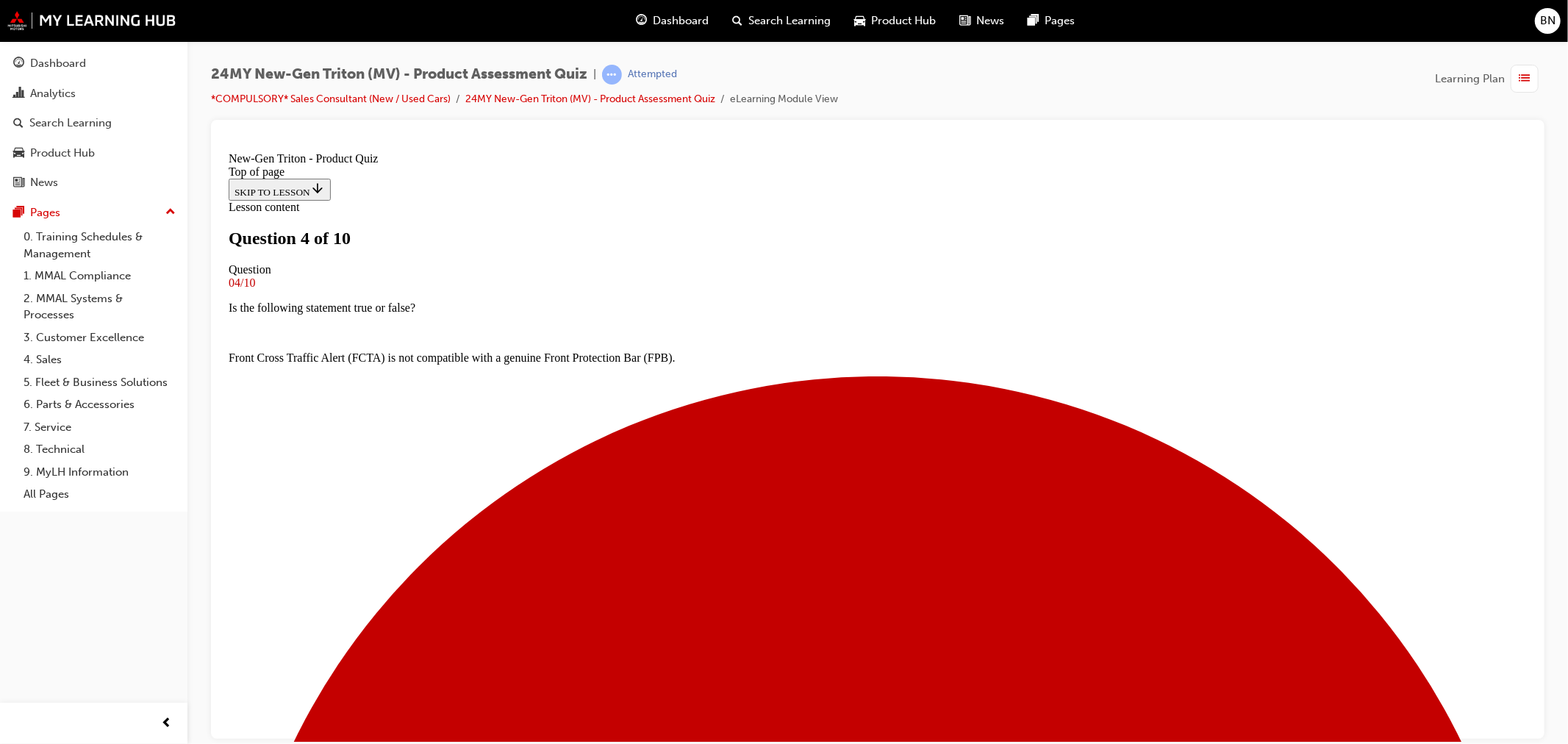
scroll to position [84, 0]
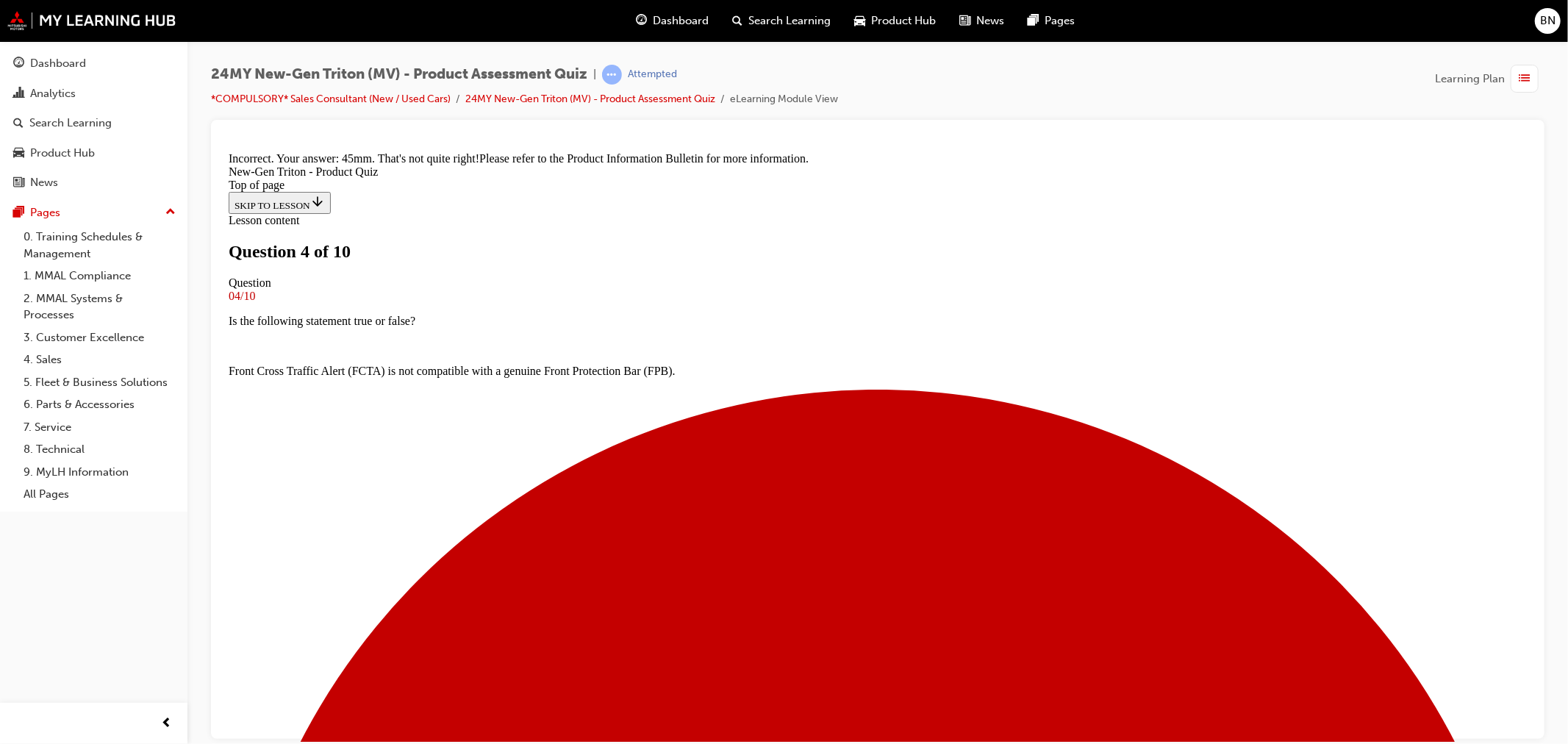
scroll to position [79, 0]
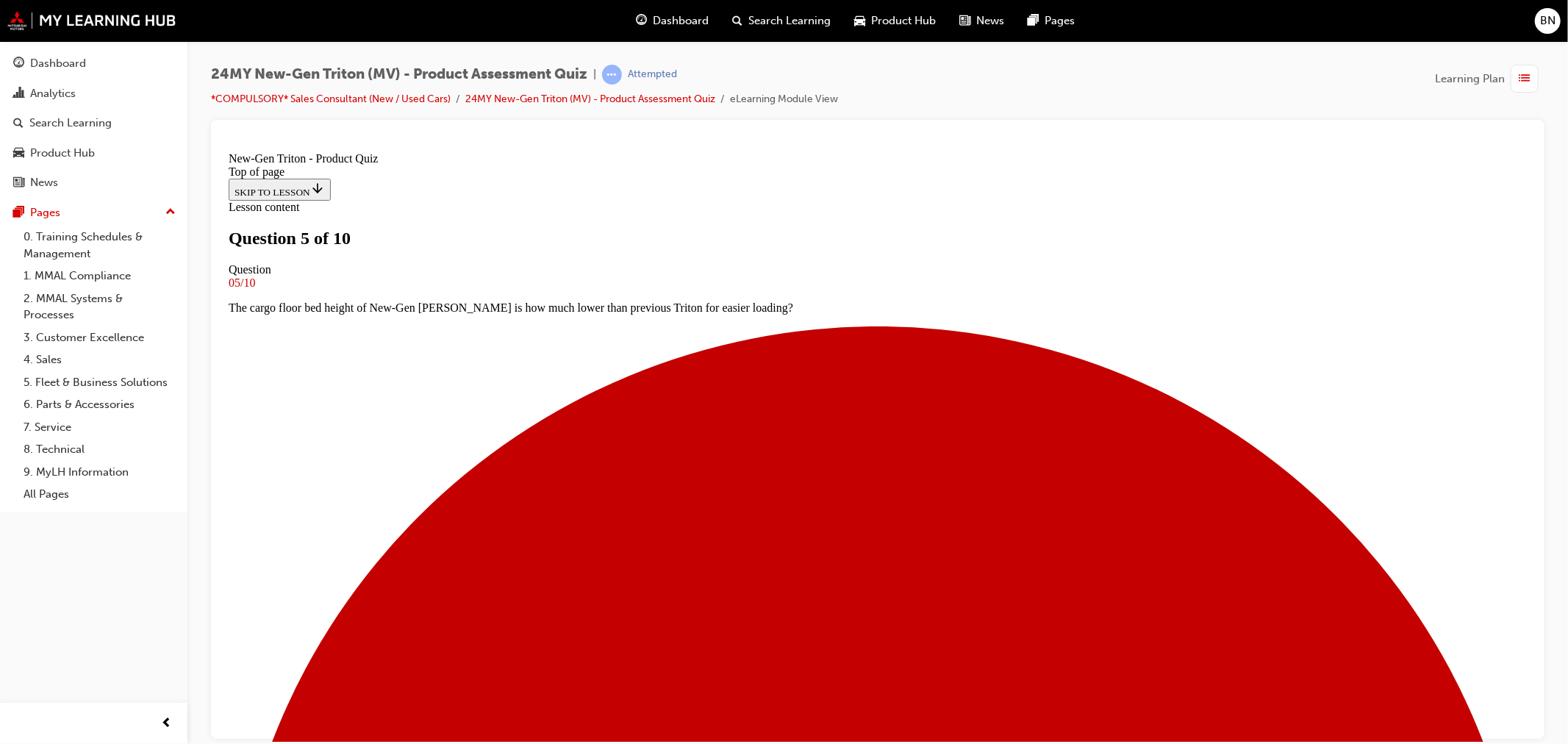
scroll to position [0, 0]
